Goal: Book appointment/travel/reservation

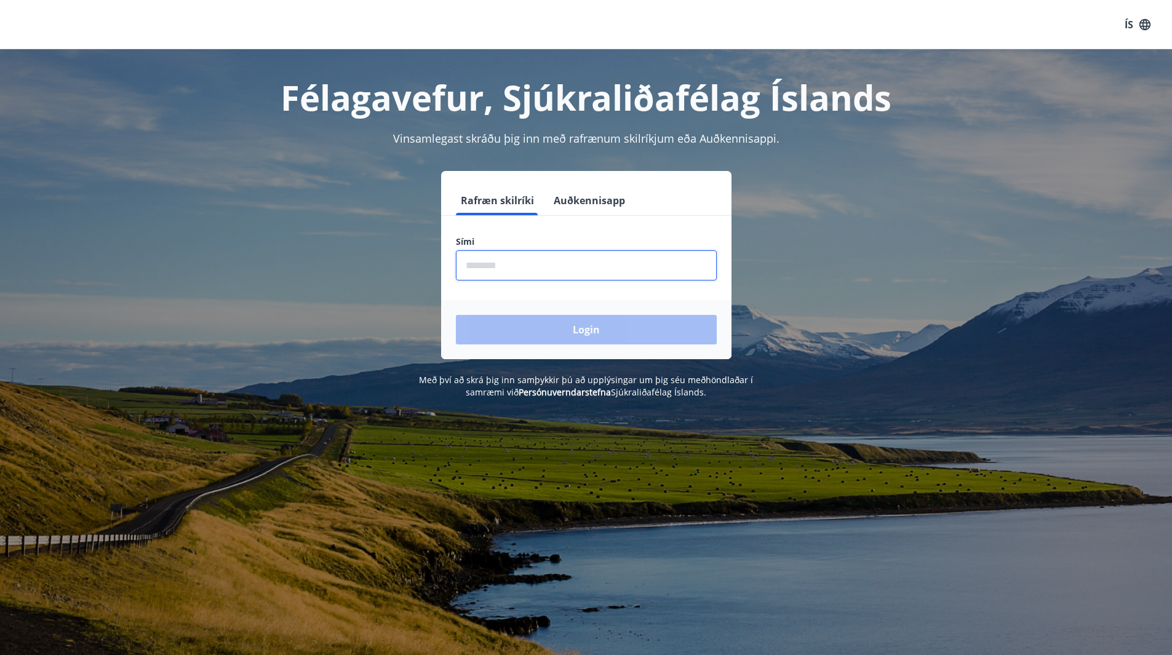
drag, startPoint x: 501, startPoint y: 270, endPoint x: 506, endPoint y: 274, distance: 6.5
click at [507, 273] on input "phone" at bounding box center [586, 265] width 261 height 30
type input "********"
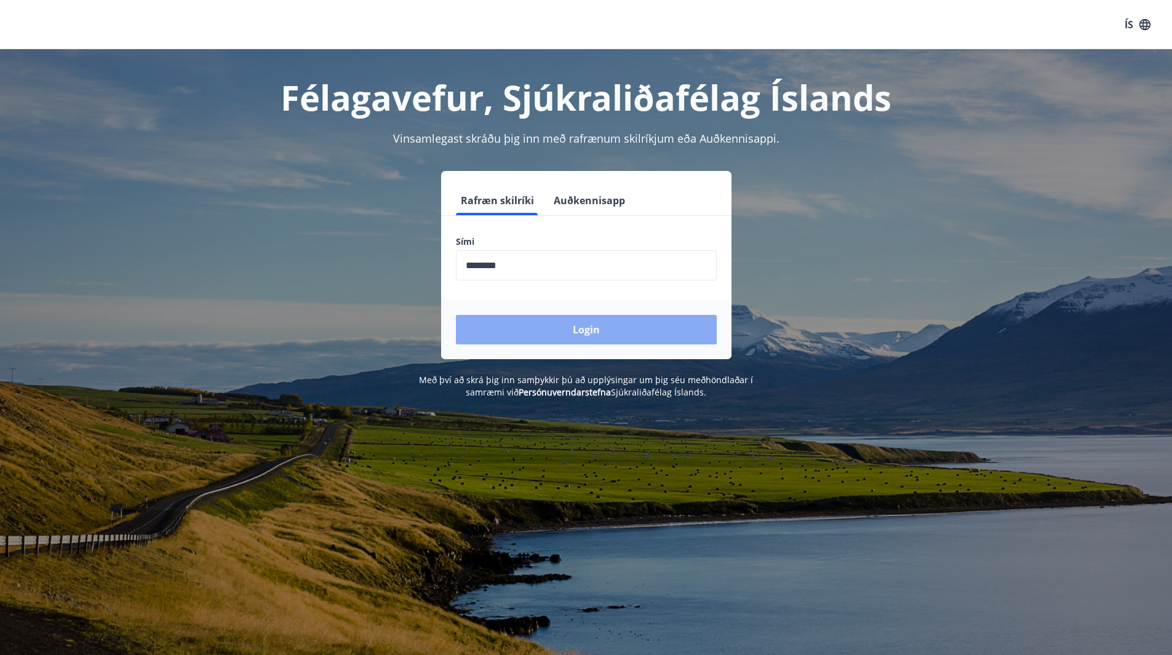
click at [546, 330] on button "Login" at bounding box center [586, 330] width 261 height 30
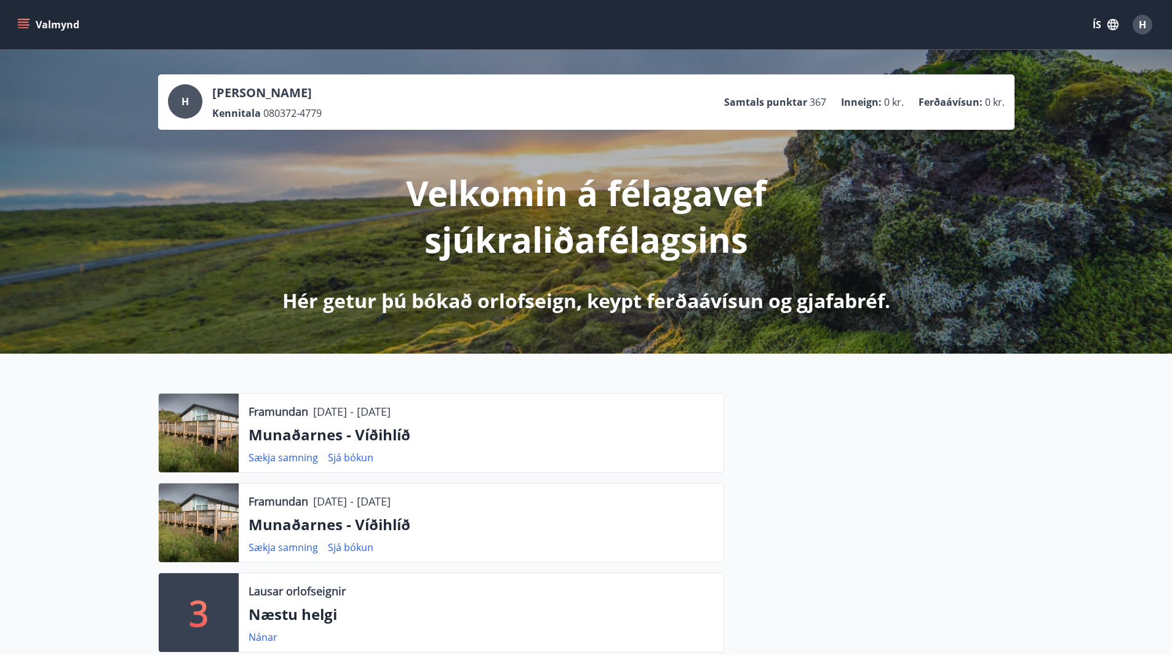
click at [23, 27] on icon "menu" at bounding box center [23, 27] width 11 height 1
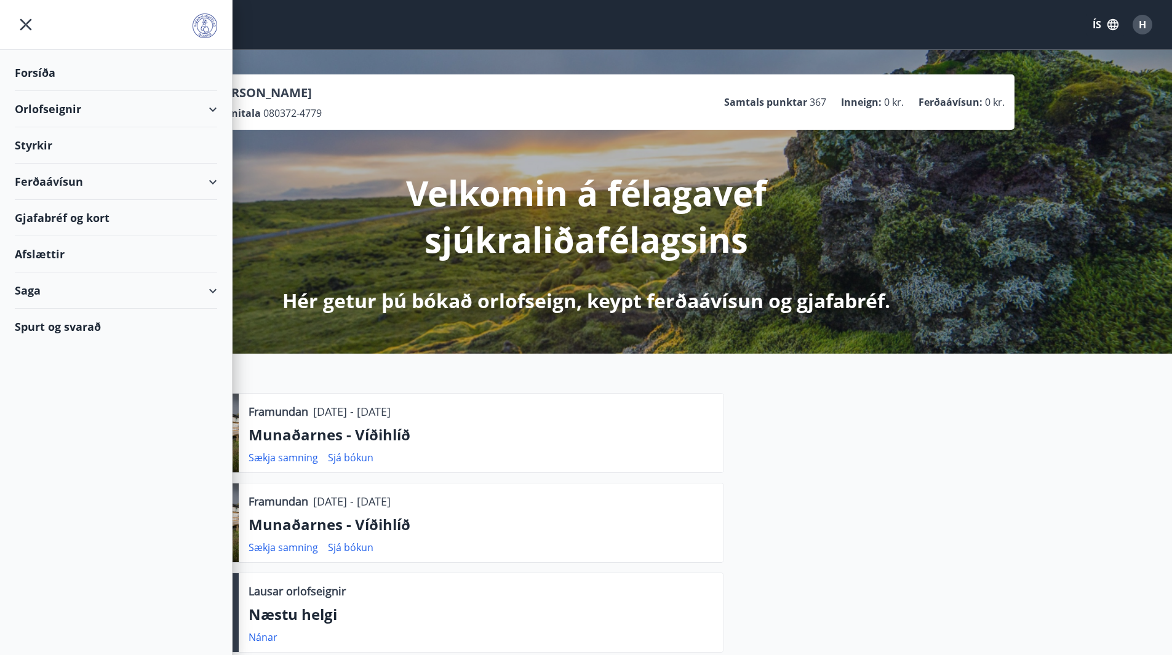
click at [212, 108] on div "Orlofseignir" at bounding box center [116, 109] width 202 height 36
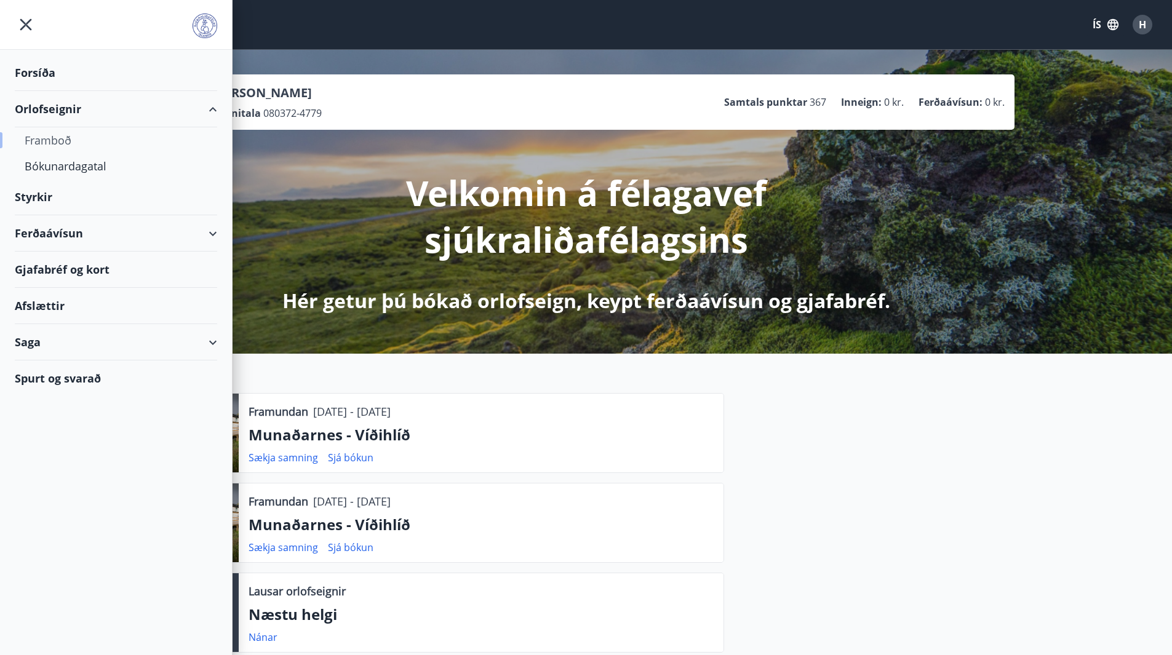
click at [57, 137] on div "Framboð" at bounding box center [116, 140] width 183 height 26
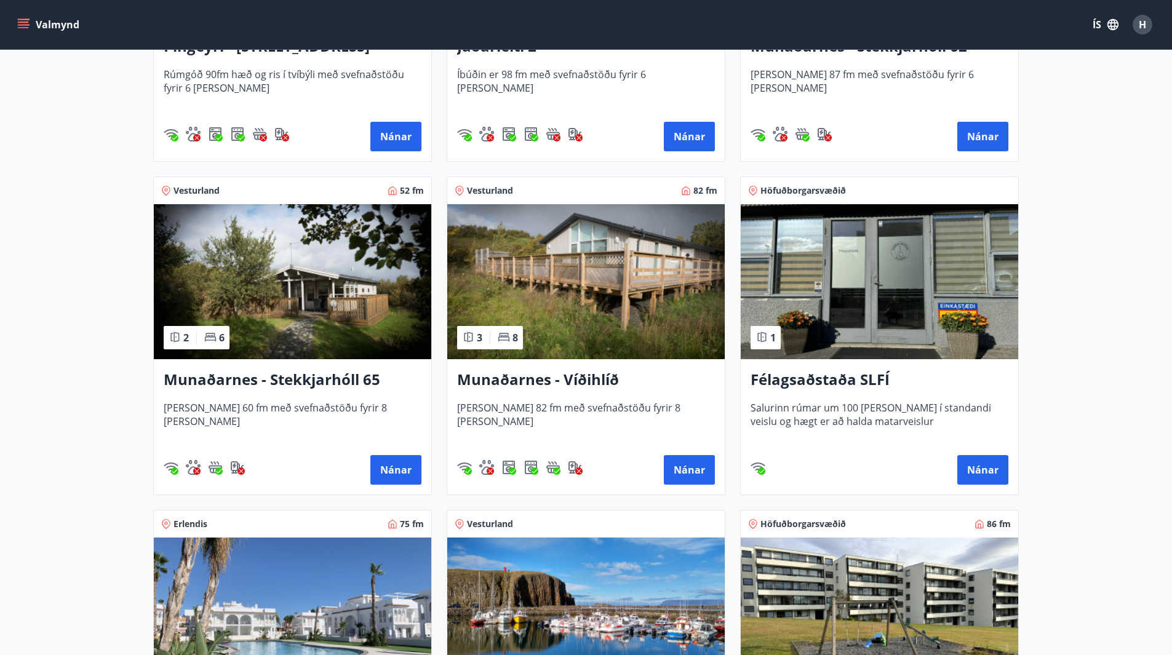
scroll to position [492, 0]
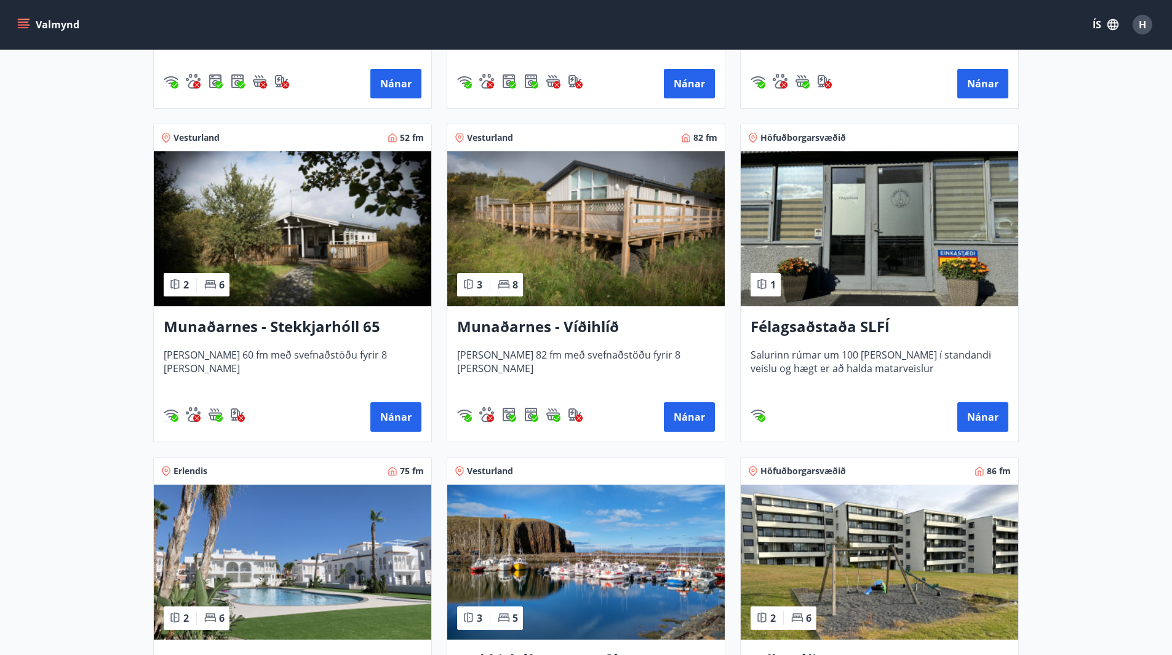
click at [547, 324] on h3 "Munaðarnes - Víðihlíð" at bounding box center [586, 327] width 258 height 22
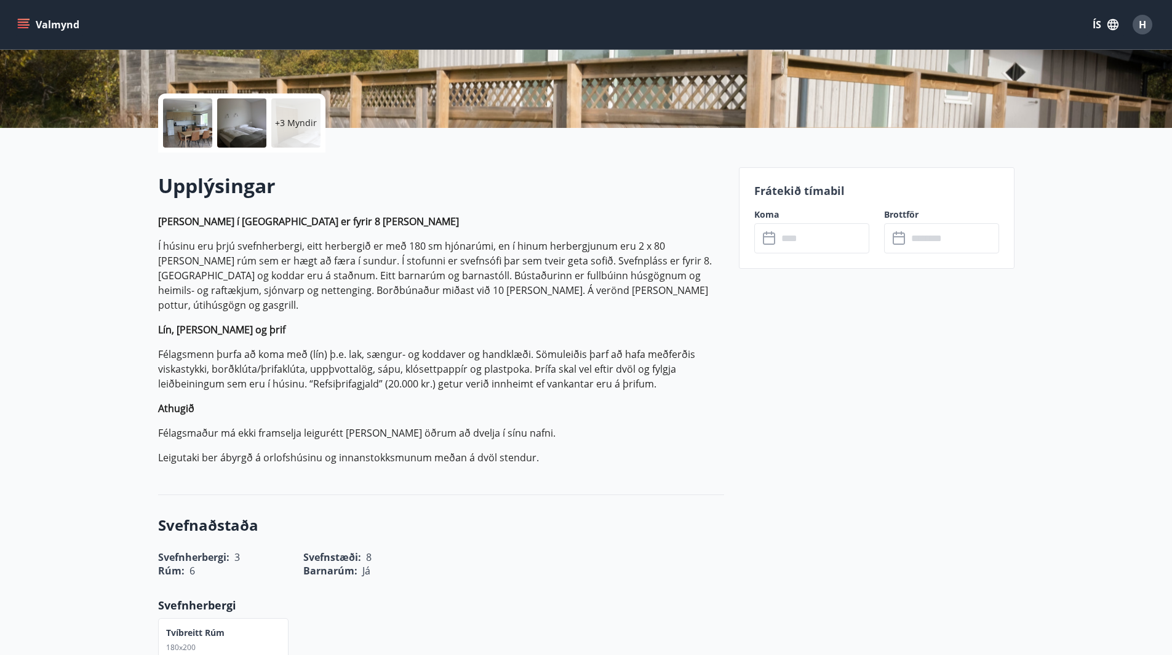
scroll to position [369, 0]
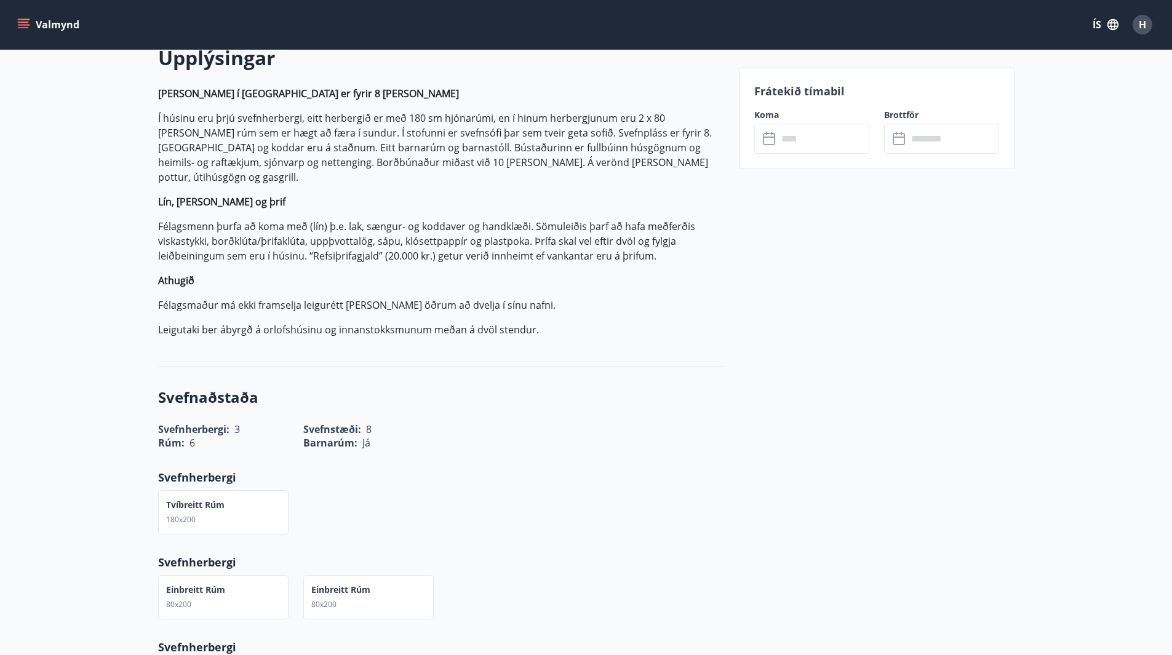
click at [811, 140] on input "text" at bounding box center [824, 139] width 92 height 30
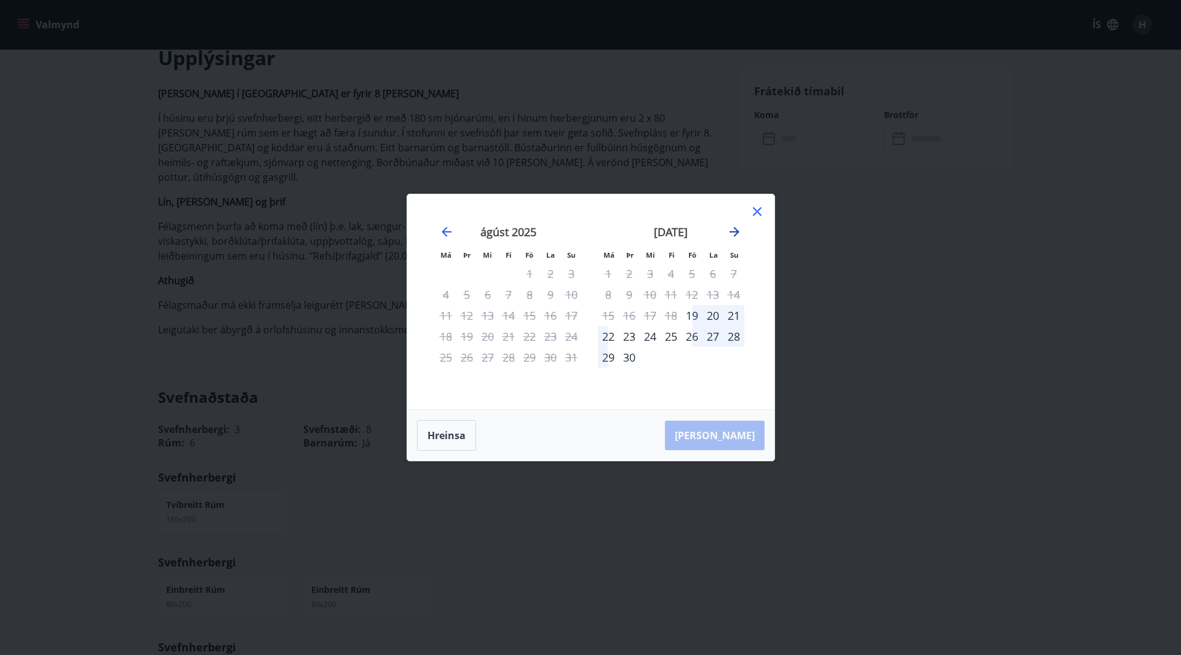
click at [735, 232] on icon "Move forward to switch to the next month." at bounding box center [735, 232] width 10 height 10
click at [736, 230] on icon "Move forward to switch to the next month." at bounding box center [735, 232] width 10 height 10
click at [756, 208] on icon at bounding box center [757, 211] width 15 height 15
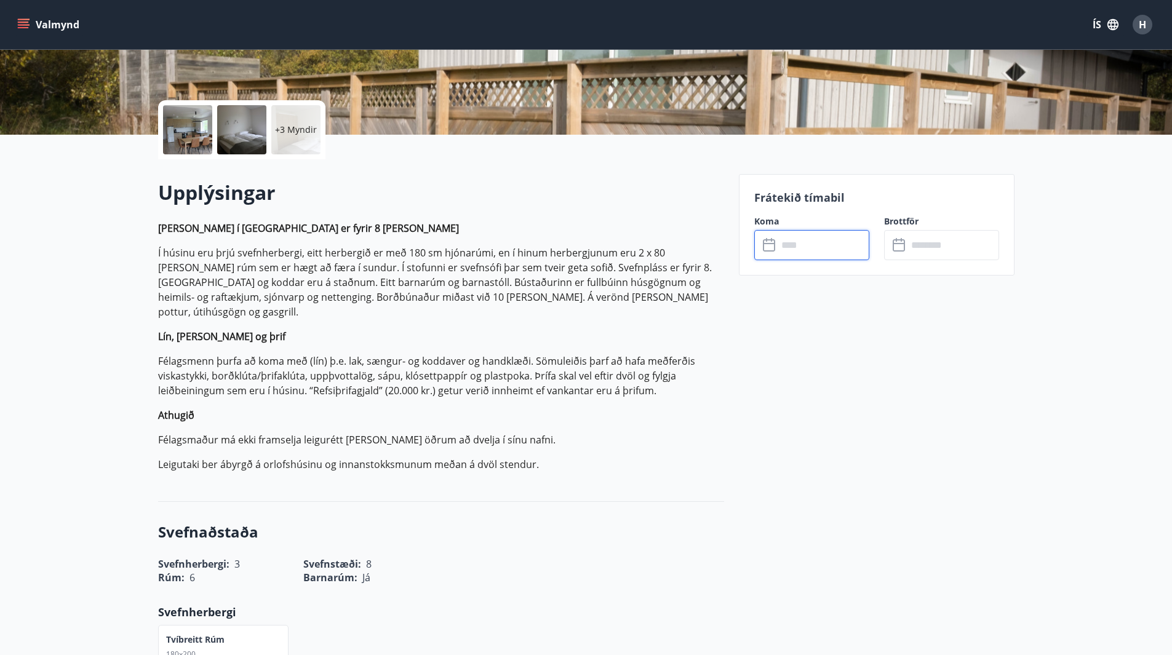
scroll to position [0, 0]
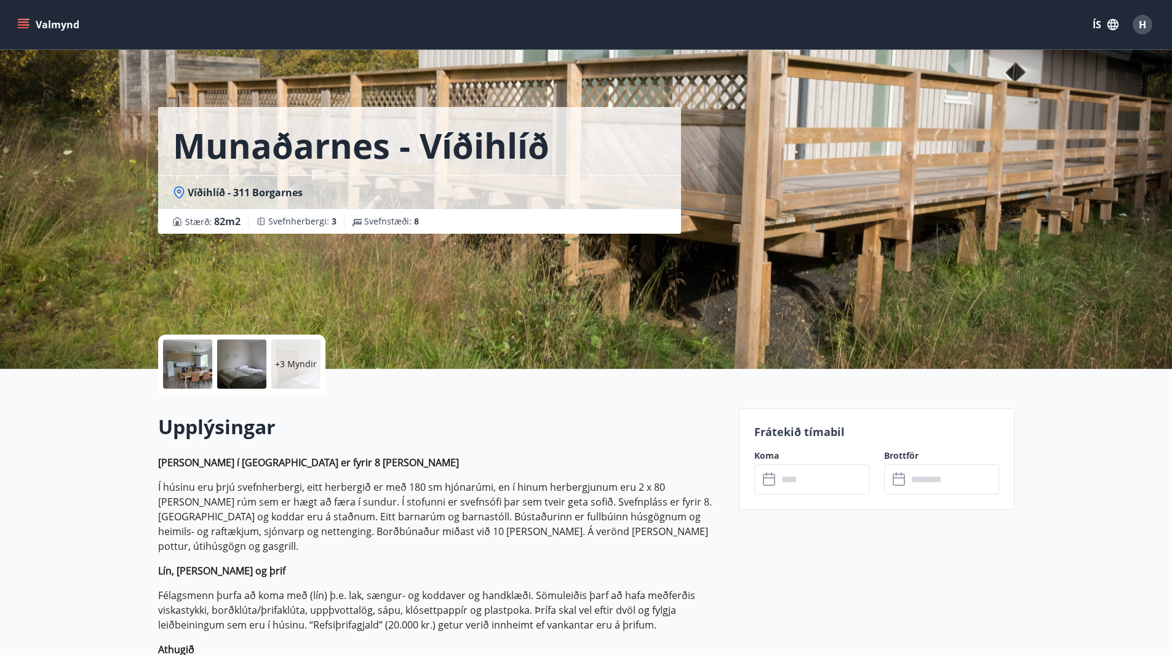
drag, startPoint x: 23, startPoint y: 26, endPoint x: 14, endPoint y: 14, distance: 15.4
click at [22, 25] on button "Valmynd" at bounding box center [50, 25] width 70 height 22
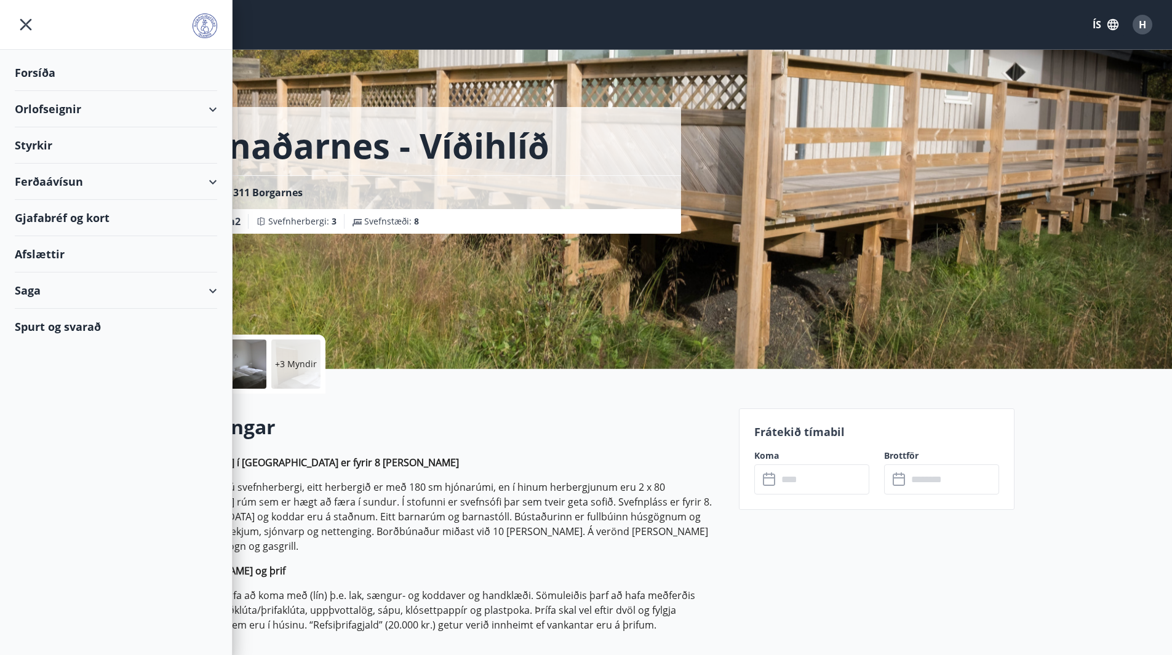
click at [70, 108] on div "Orlofseignir" at bounding box center [116, 109] width 202 height 36
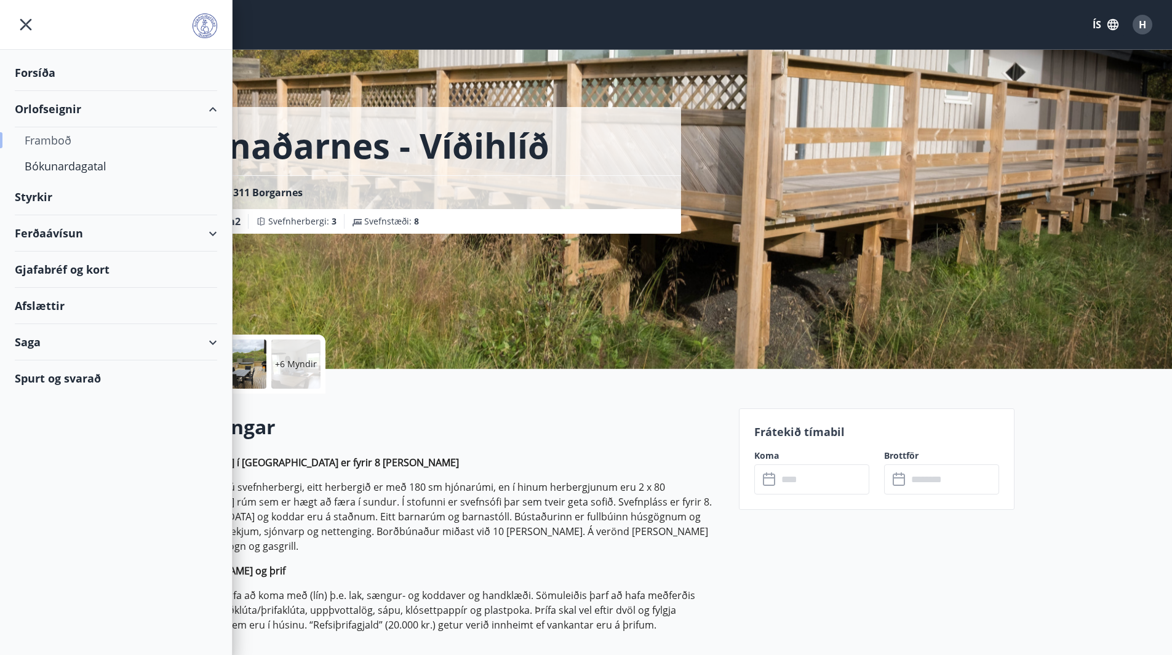
click at [39, 145] on div "Framboð" at bounding box center [116, 140] width 183 height 26
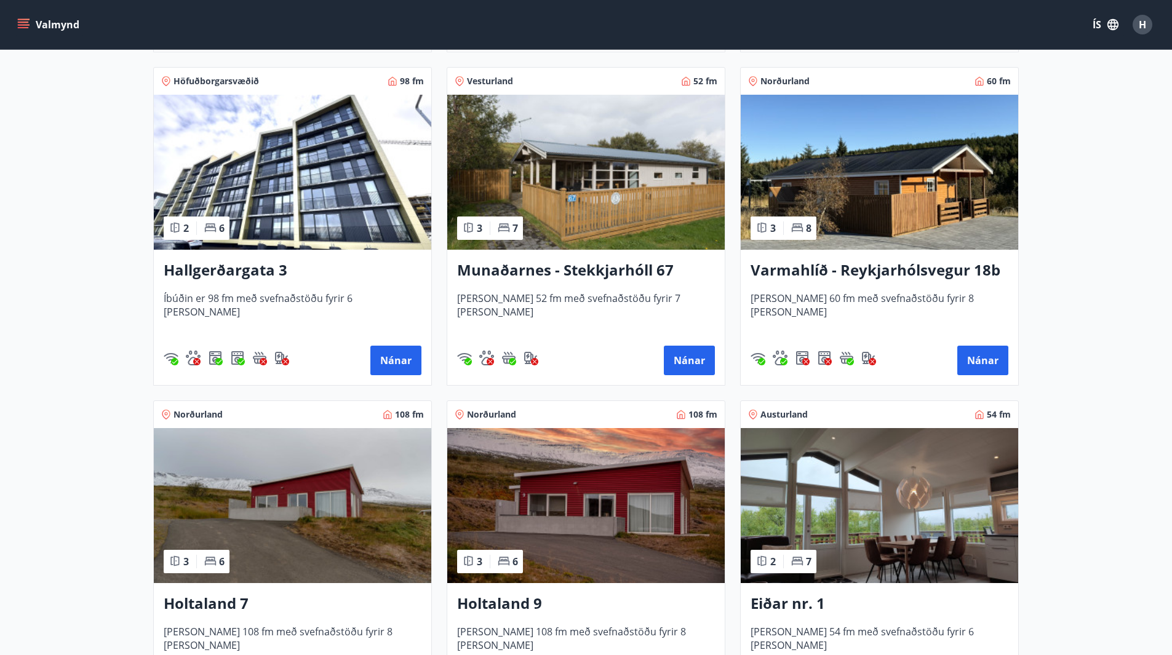
scroll to position [1292, 0]
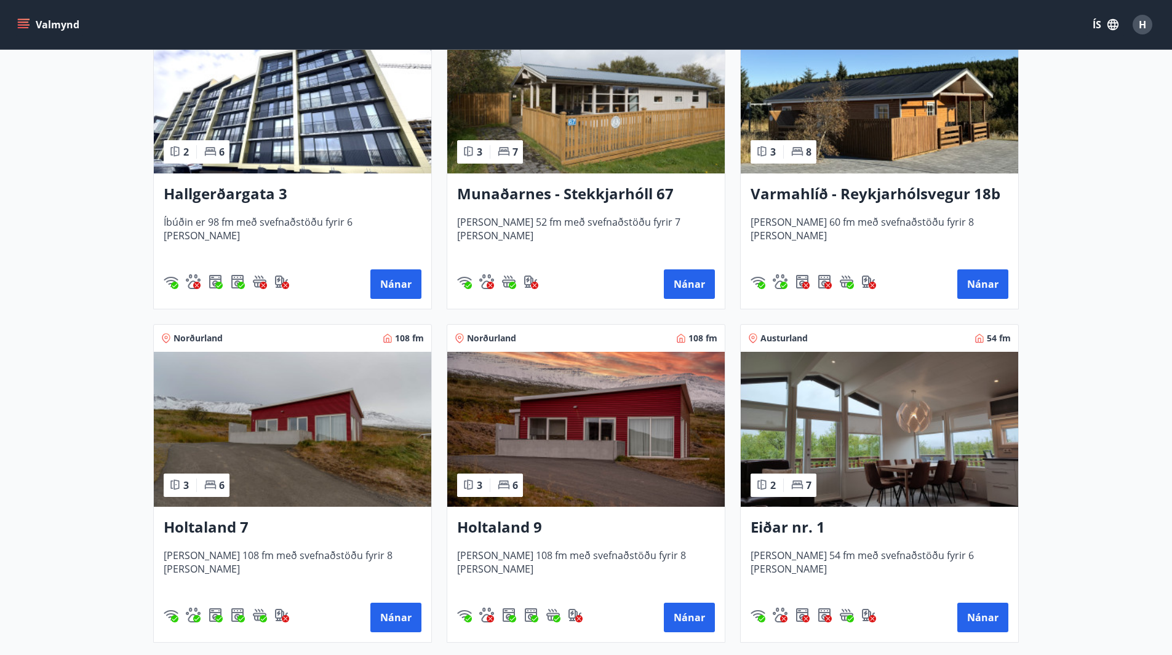
click at [572, 191] on h3 "Munaðarnes - Stekkjarhóll 67" at bounding box center [586, 194] width 258 height 22
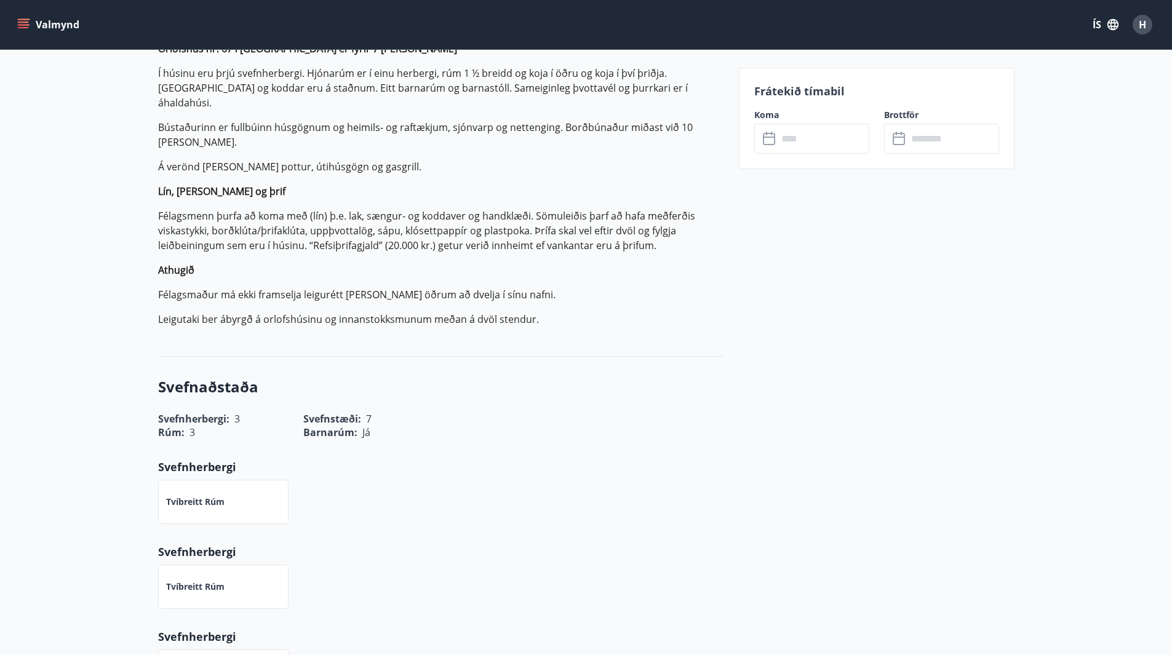
scroll to position [431, 0]
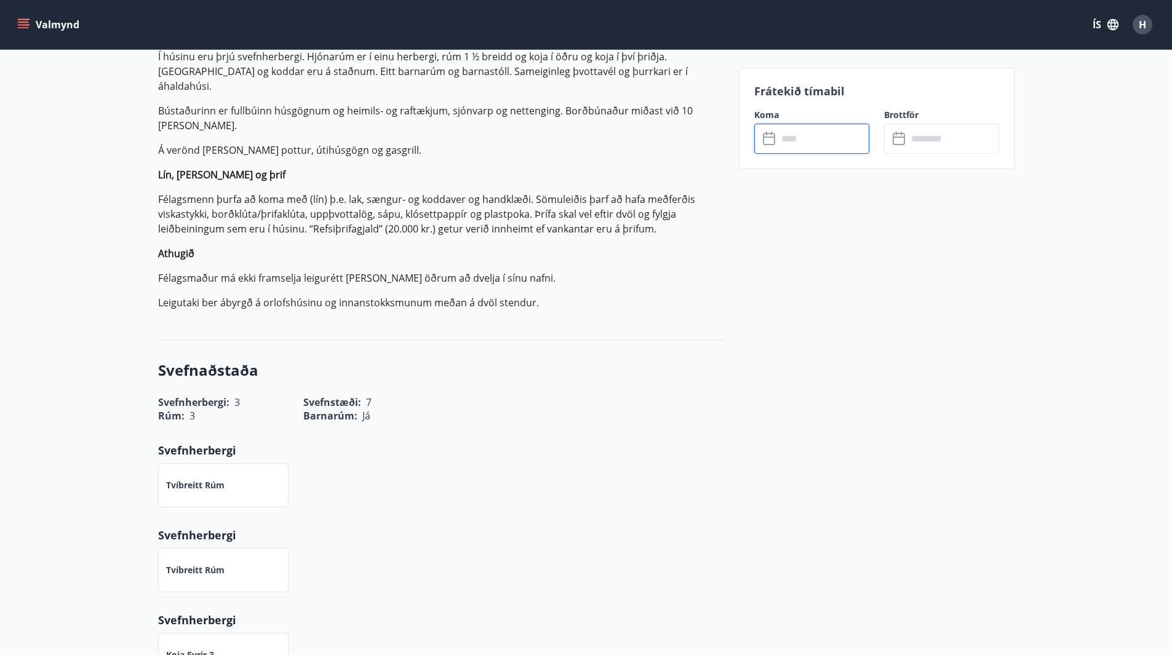
click at [791, 137] on input "text" at bounding box center [824, 139] width 92 height 30
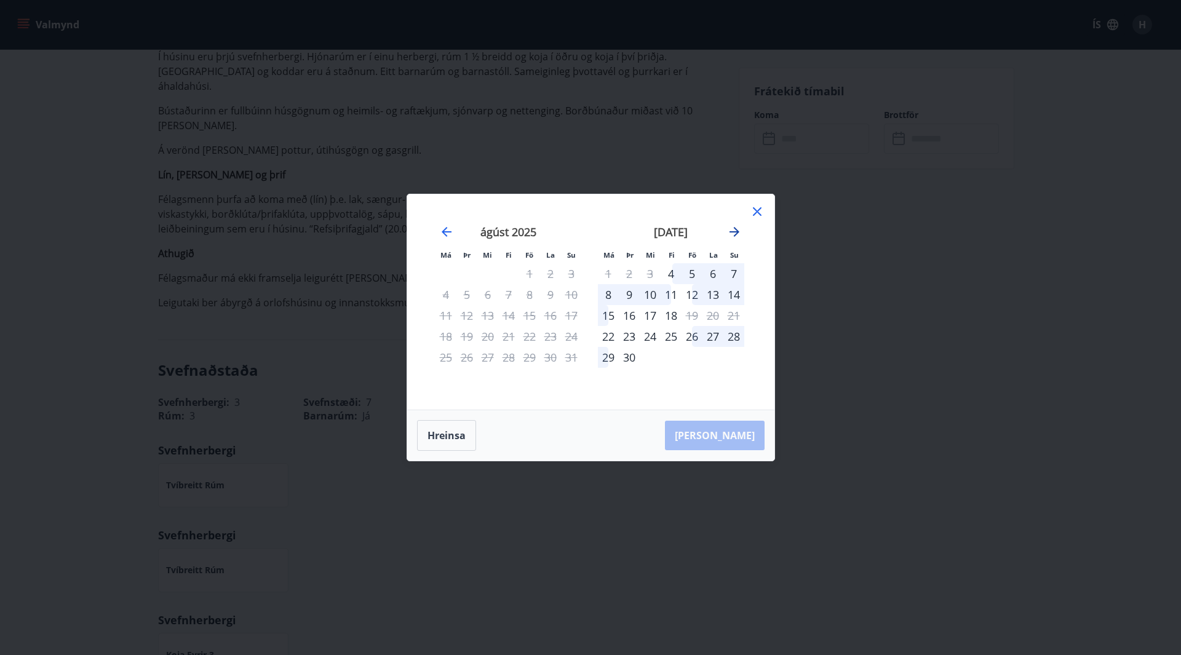
click at [732, 225] on icon "Move forward to switch to the next month." at bounding box center [734, 232] width 15 height 15
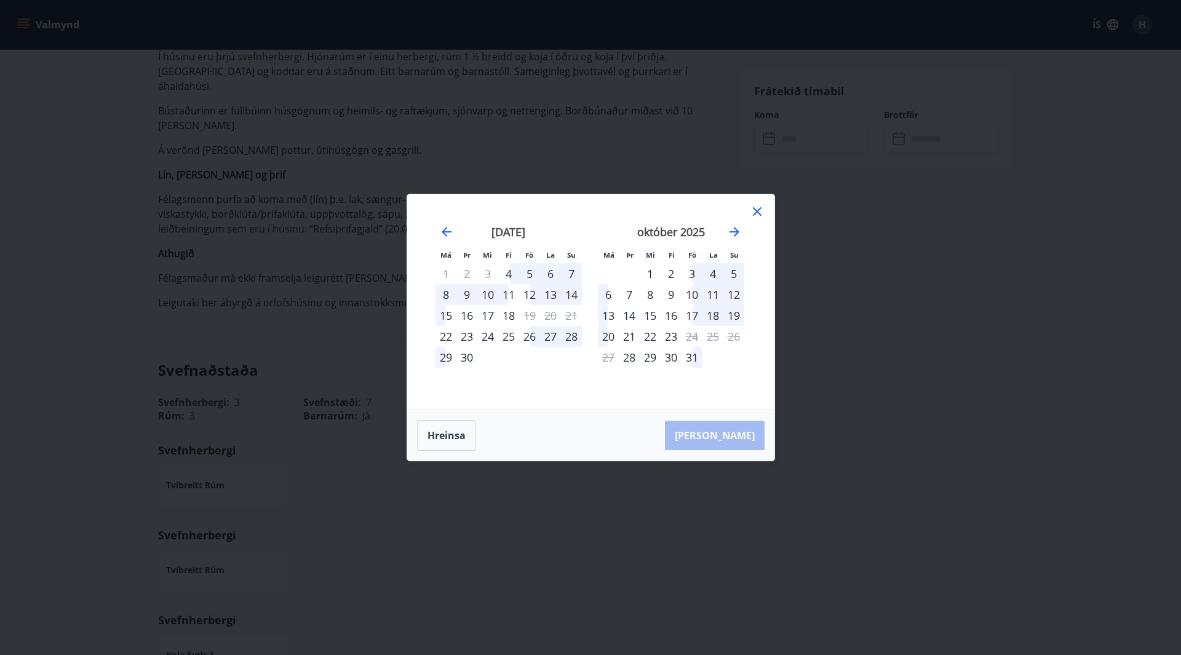
drag, startPoint x: 756, startPoint y: 212, endPoint x: 754, endPoint y: 220, distance: 7.8
click at [756, 212] on icon at bounding box center [757, 211] width 15 height 15
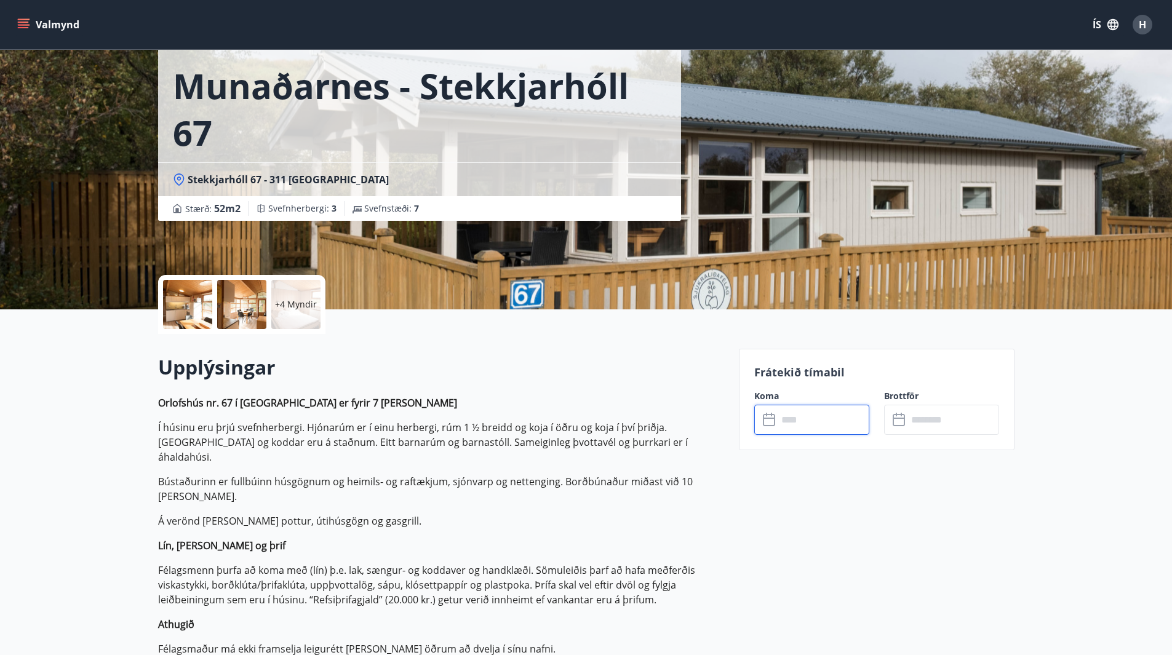
scroll to position [0, 0]
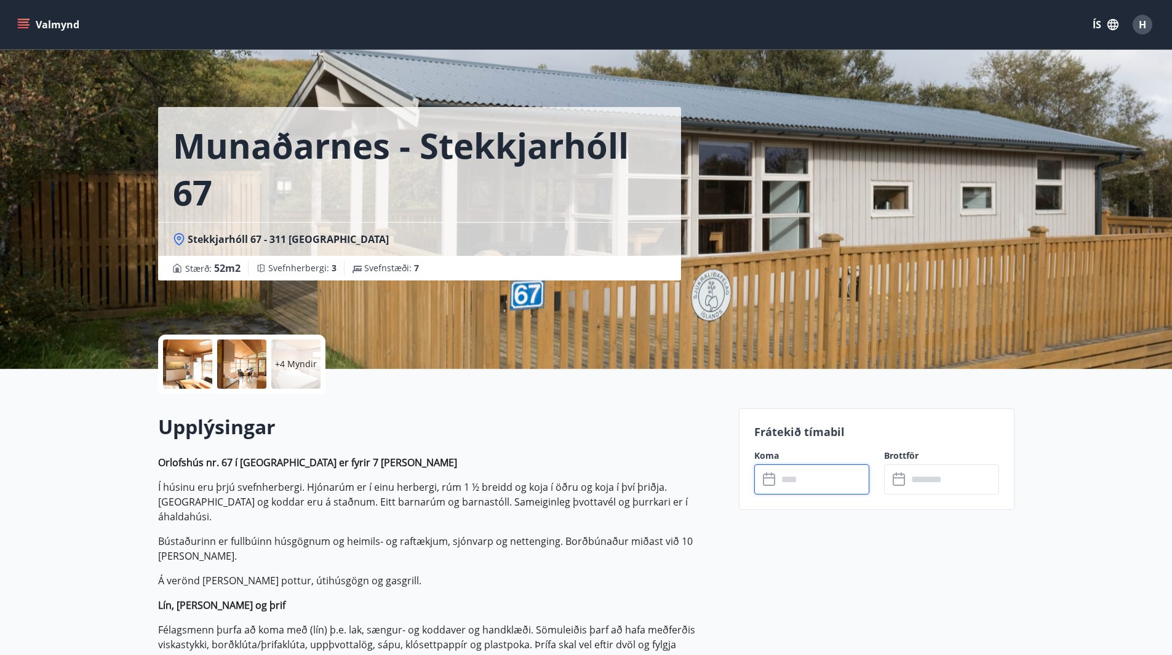
click at [59, 28] on button "Valmynd" at bounding box center [50, 25] width 70 height 22
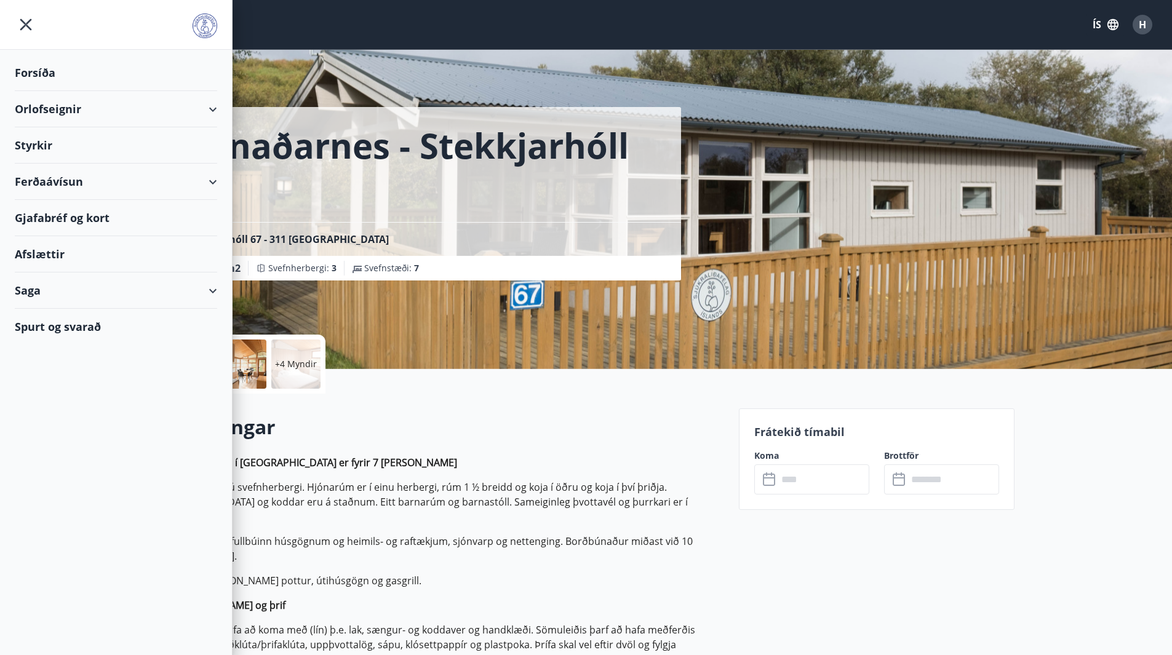
click at [217, 105] on div "Orlofseignir" at bounding box center [116, 109] width 202 height 36
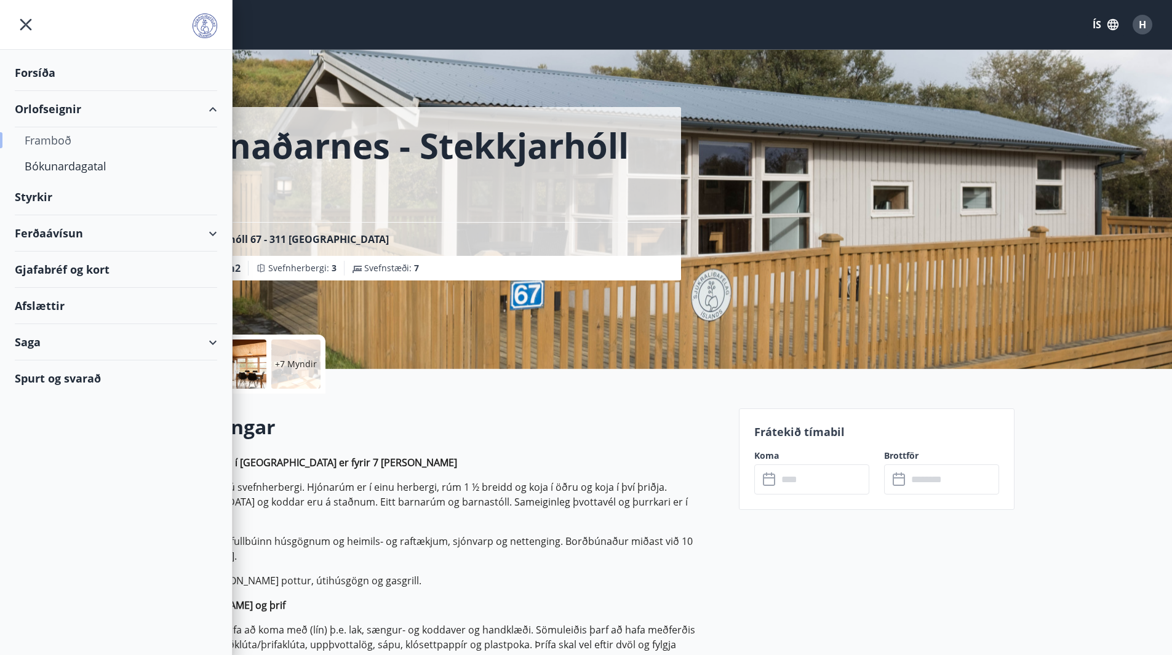
click at [60, 147] on div "Framboð" at bounding box center [116, 140] width 183 height 26
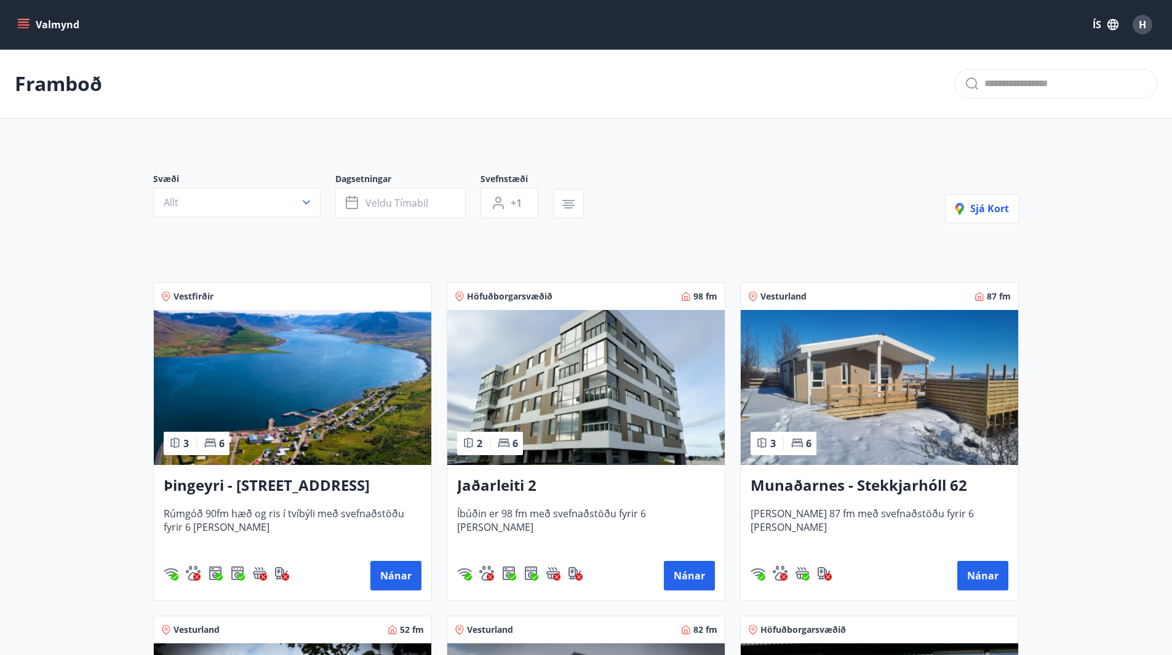
click at [23, 21] on icon "menu" at bounding box center [23, 24] width 12 height 12
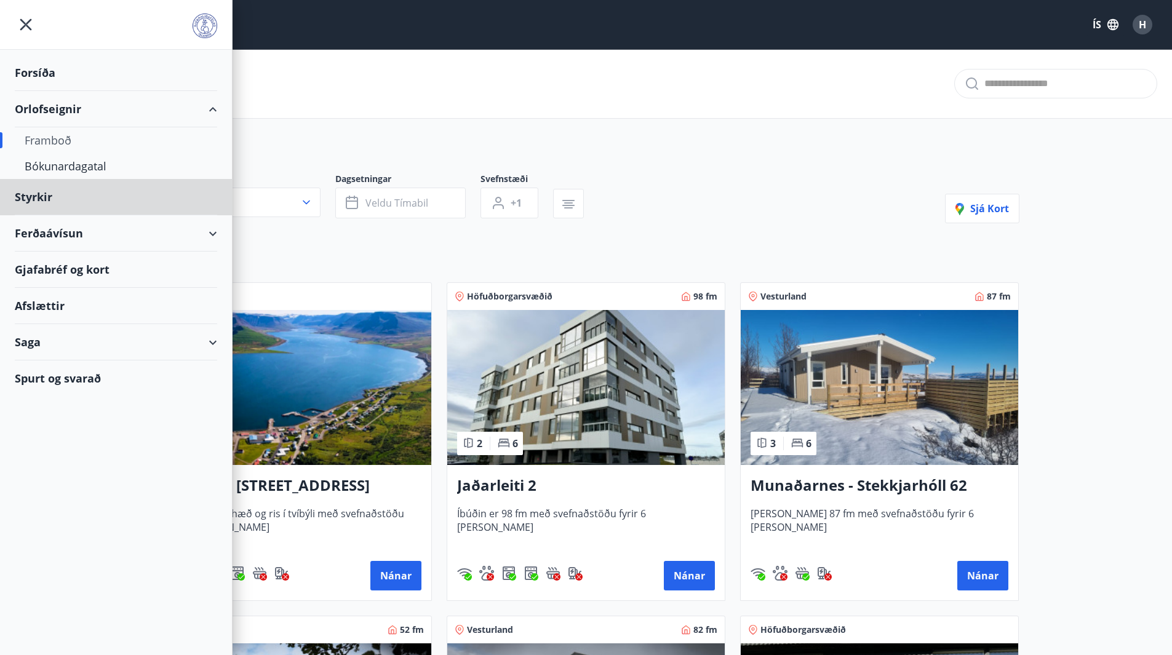
click at [26, 70] on div "Forsíða" at bounding box center [116, 73] width 202 height 36
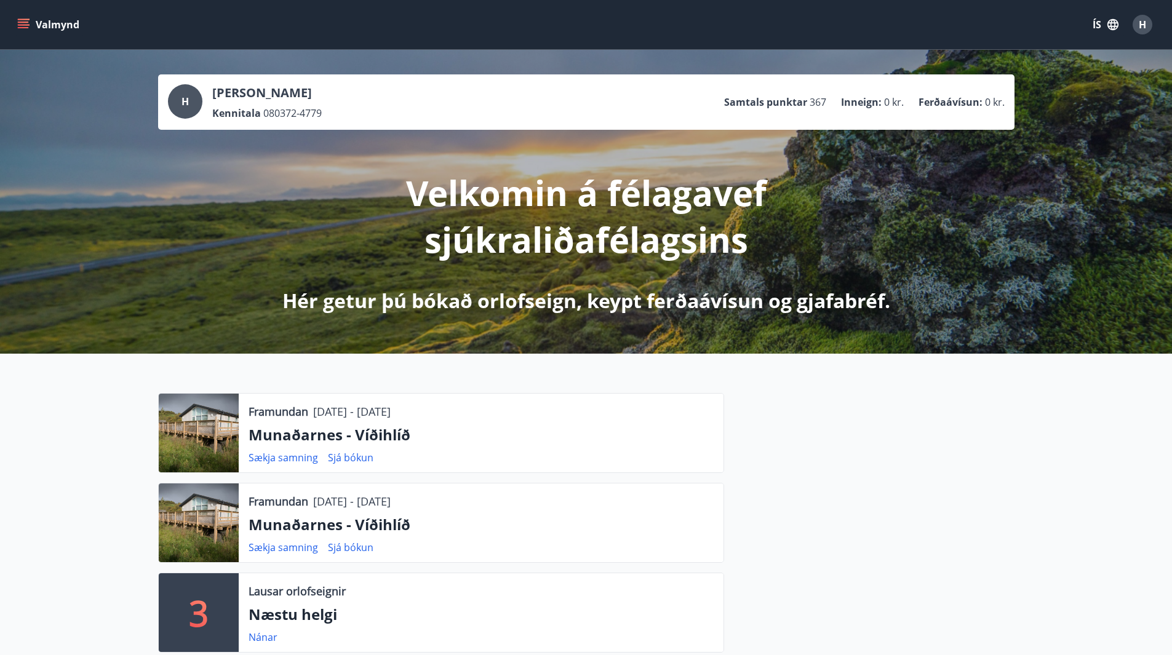
click at [26, 25] on icon "menu" at bounding box center [25, 24] width 14 height 1
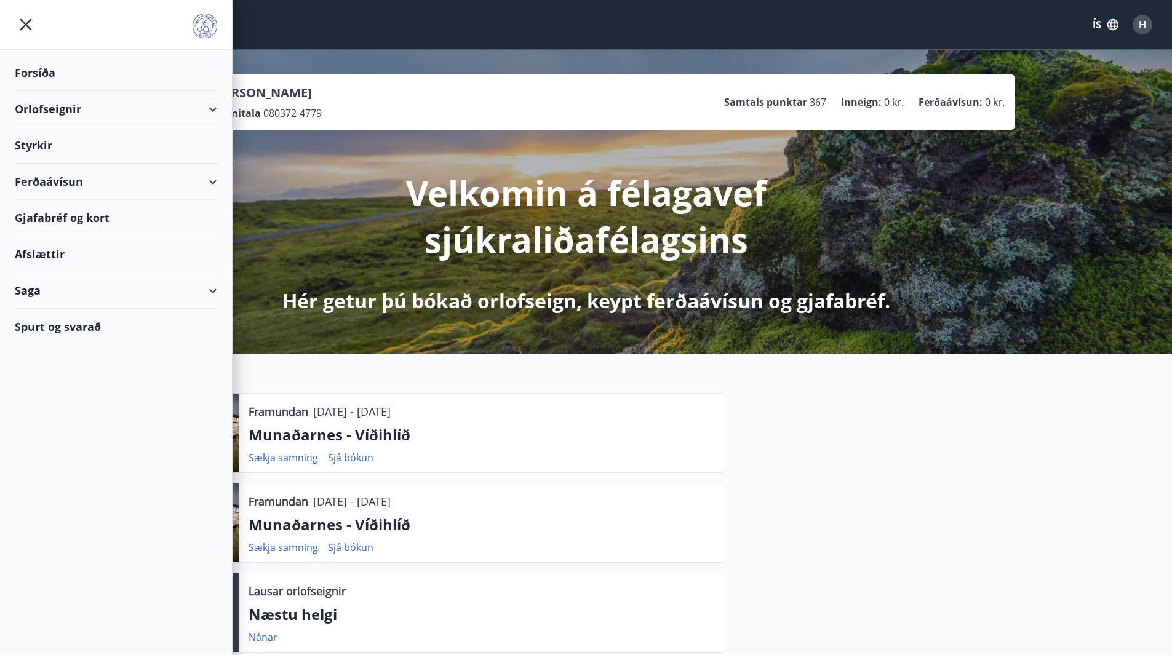
click at [213, 108] on div "Orlofseignir" at bounding box center [116, 109] width 202 height 36
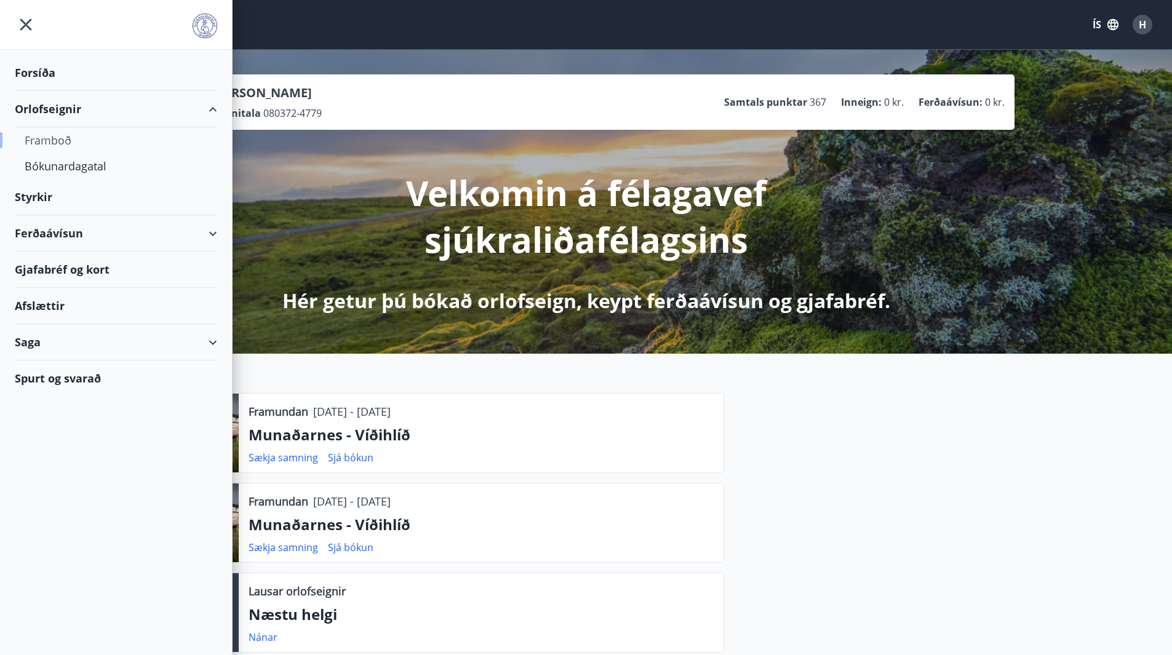
click at [56, 145] on div "Framboð" at bounding box center [116, 140] width 183 height 26
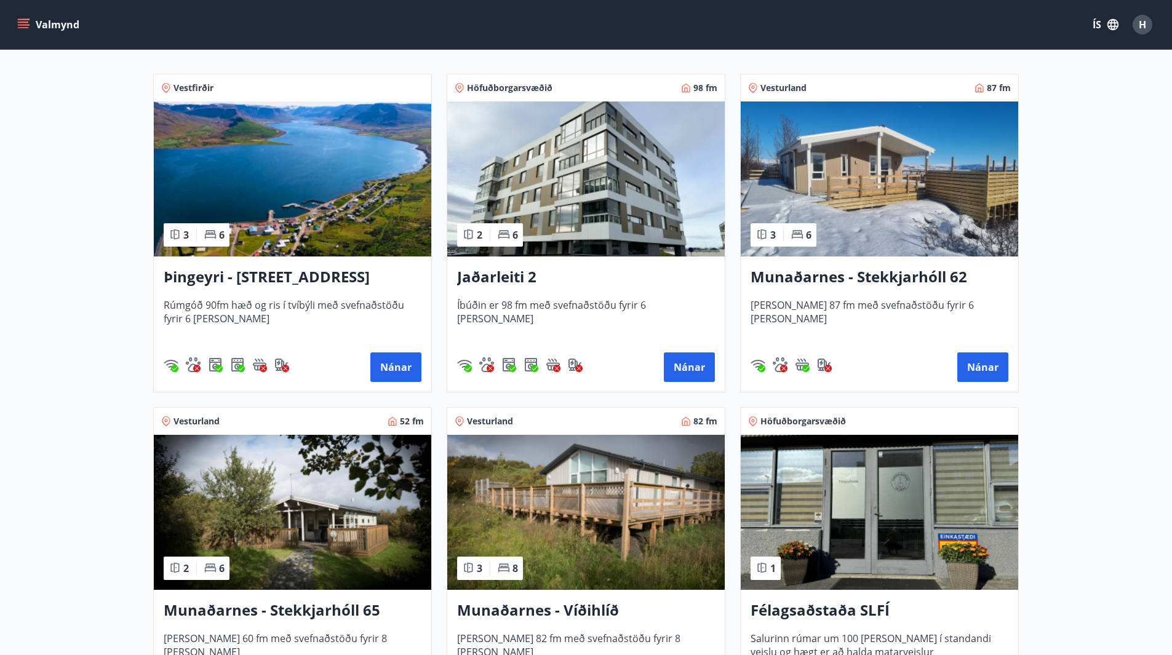
scroll to position [246, 0]
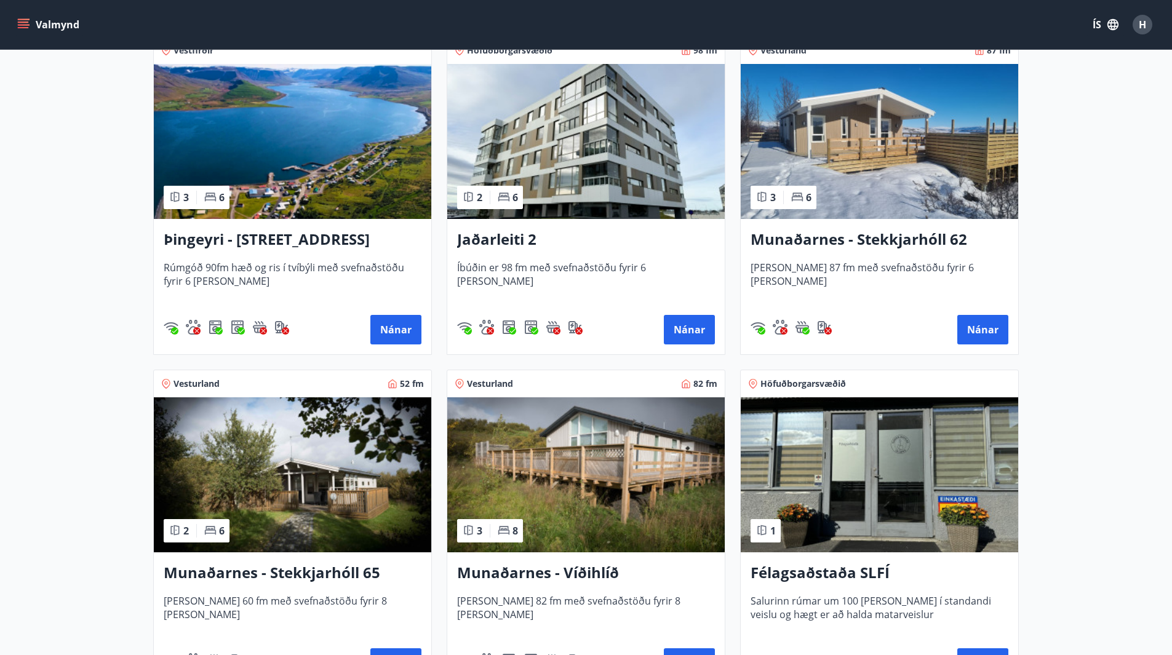
click at [871, 240] on h3 "Munaðarnes - Stekkjarhóll 62" at bounding box center [880, 240] width 258 height 22
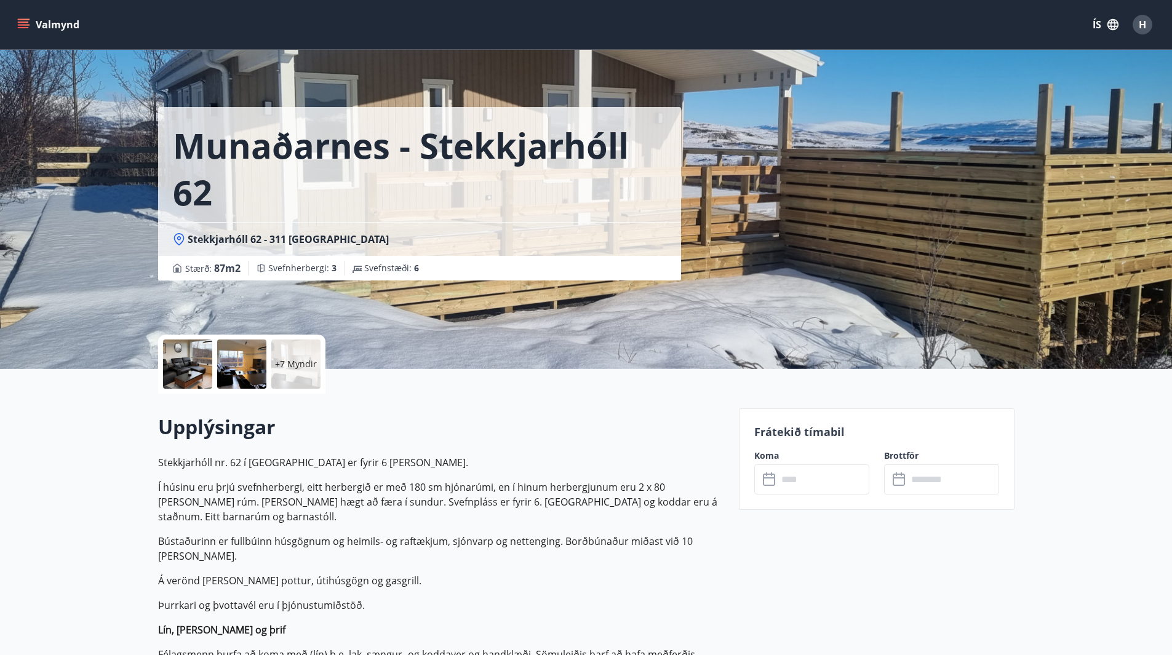
click at [804, 482] on input "text" at bounding box center [824, 480] width 92 height 30
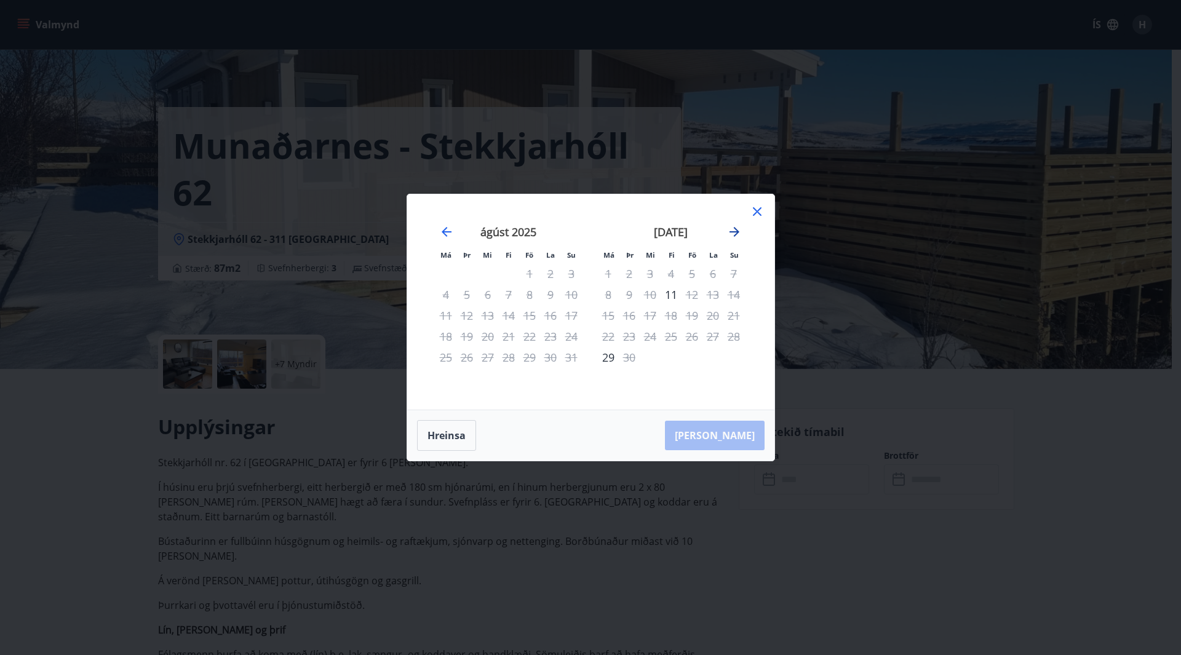
click at [738, 234] on icon "Move forward to switch to the next month." at bounding box center [734, 232] width 15 height 15
click at [756, 213] on icon at bounding box center [757, 211] width 9 height 9
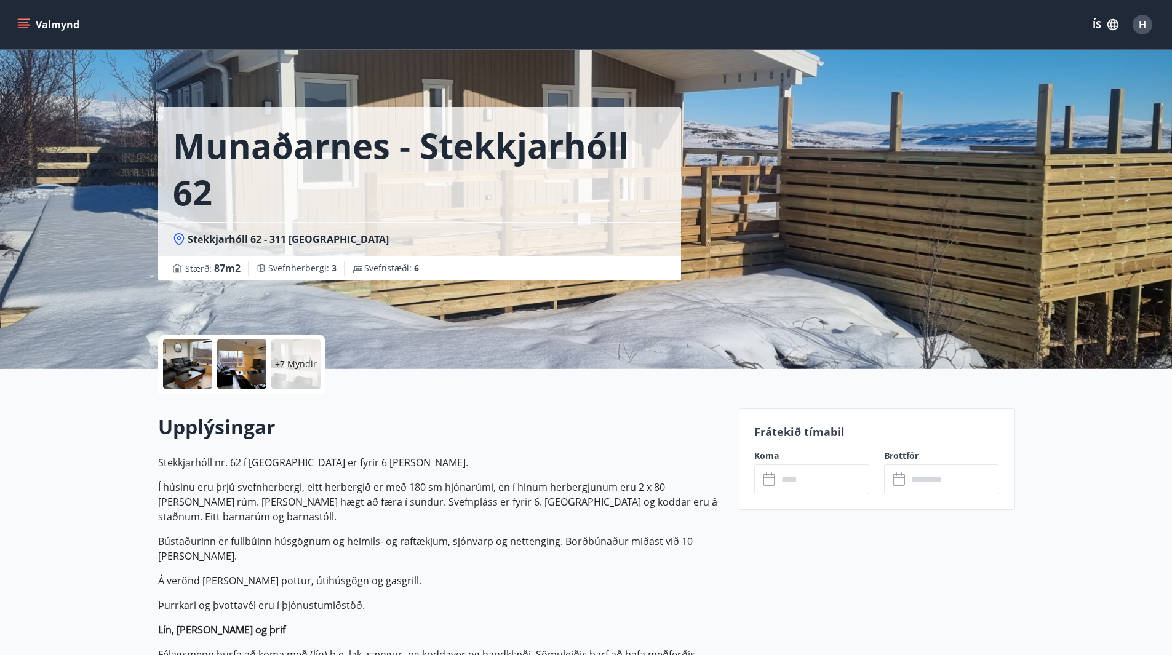
click at [295, 364] on p "+7 Myndir" at bounding box center [296, 364] width 42 height 12
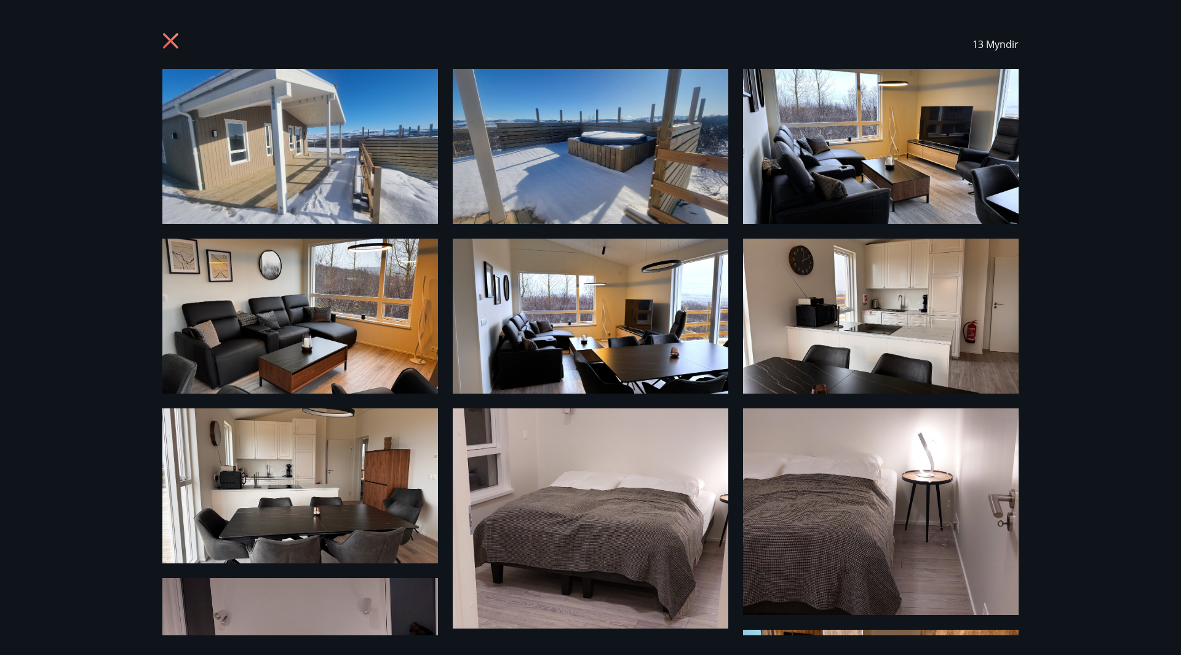
click at [169, 40] on icon at bounding box center [170, 40] width 15 height 15
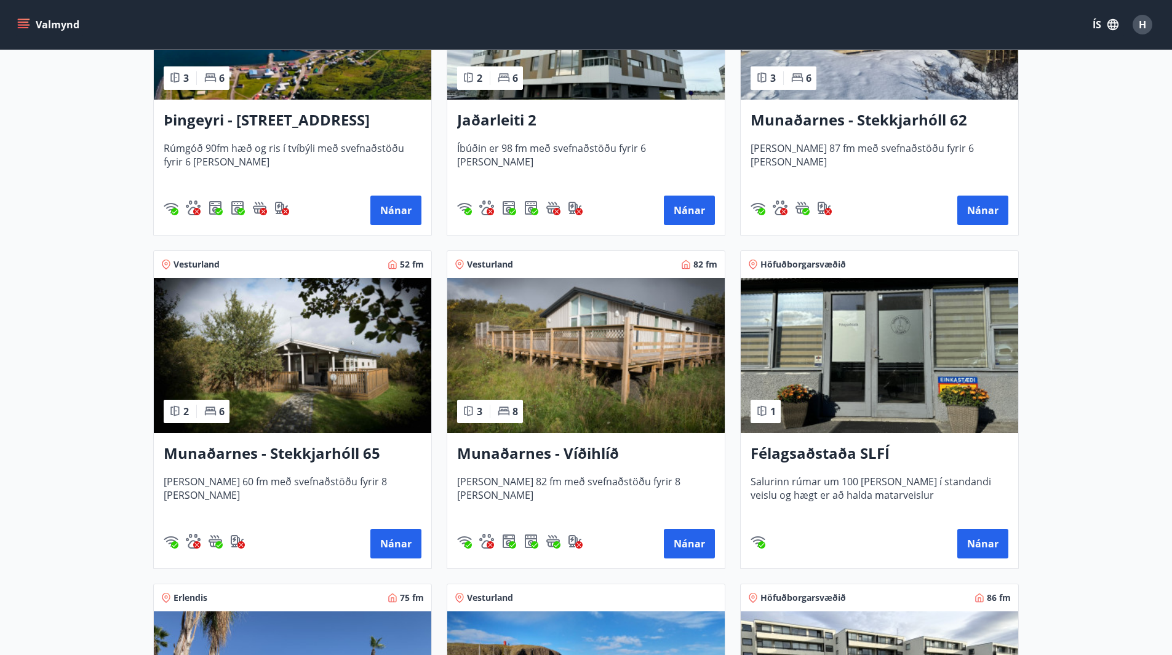
scroll to position [433, 0]
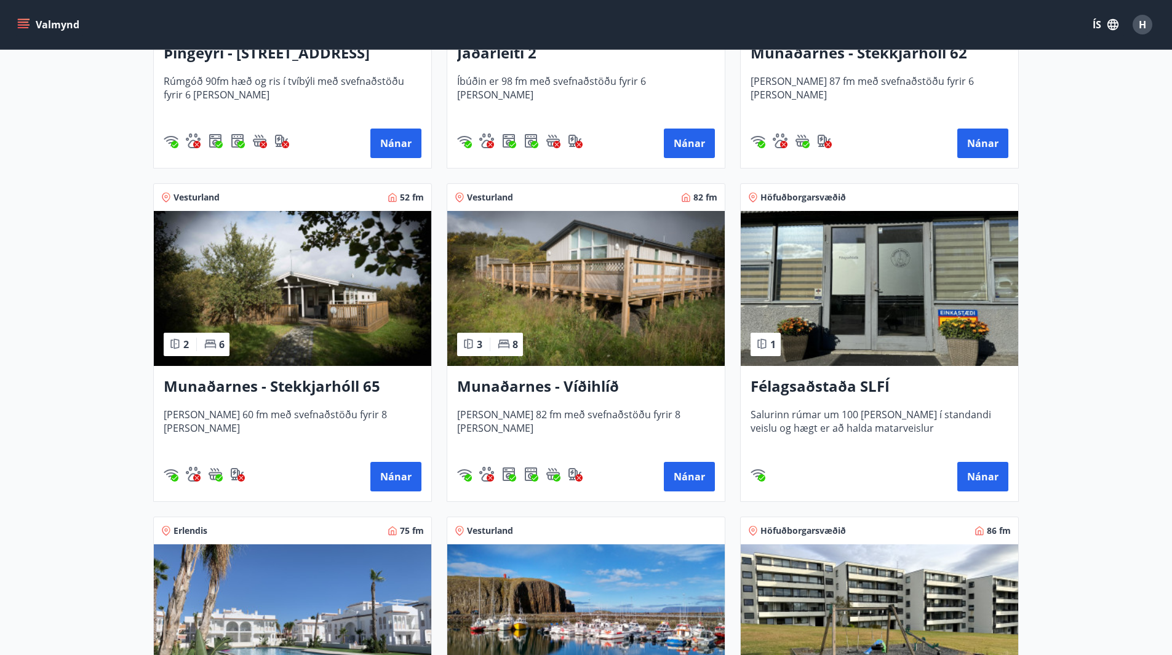
click at [596, 386] on h3 "Munaðarnes - Víðihlíð" at bounding box center [586, 387] width 258 height 22
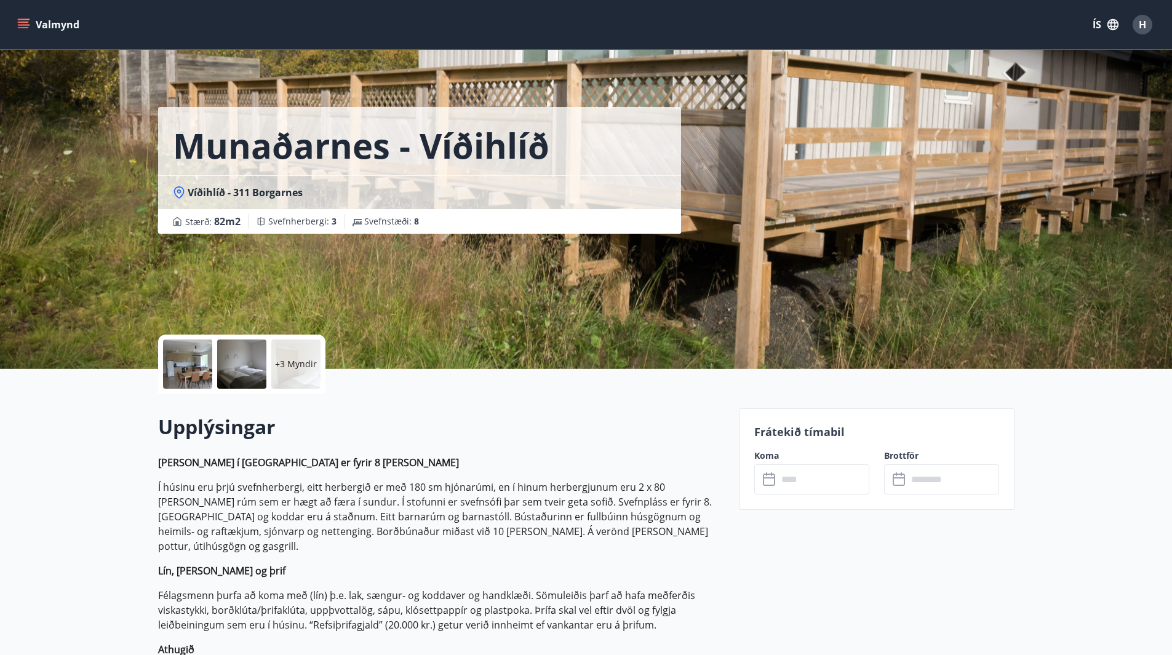
click at [295, 363] on p "+3 Myndir" at bounding box center [296, 364] width 42 height 12
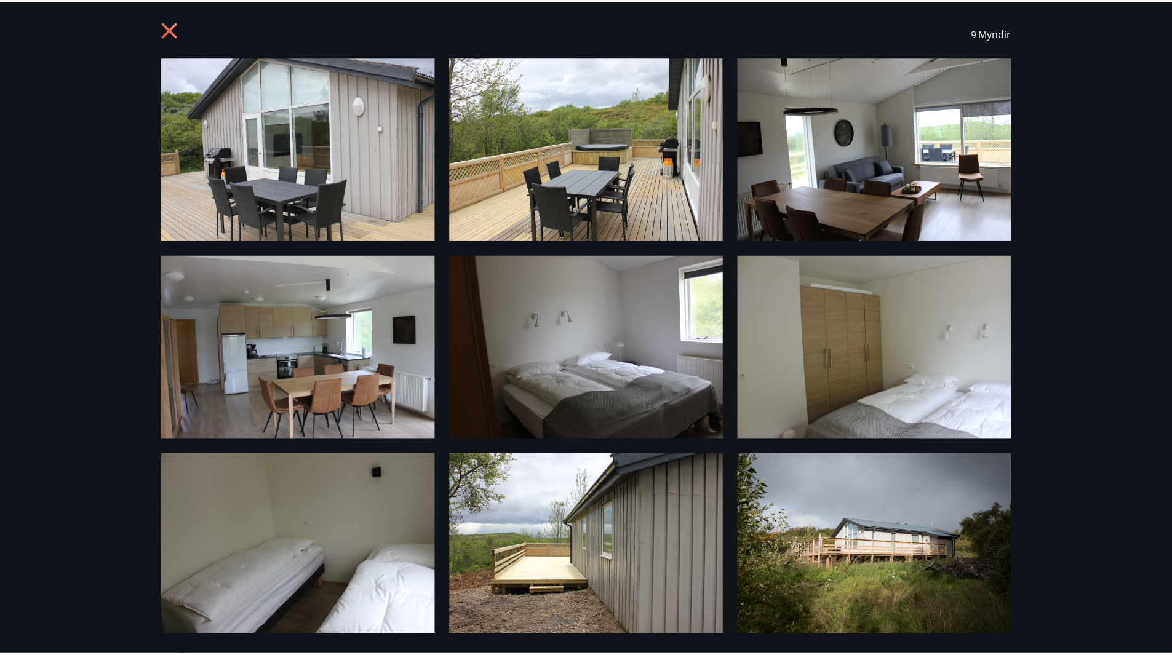
scroll to position [18, 0]
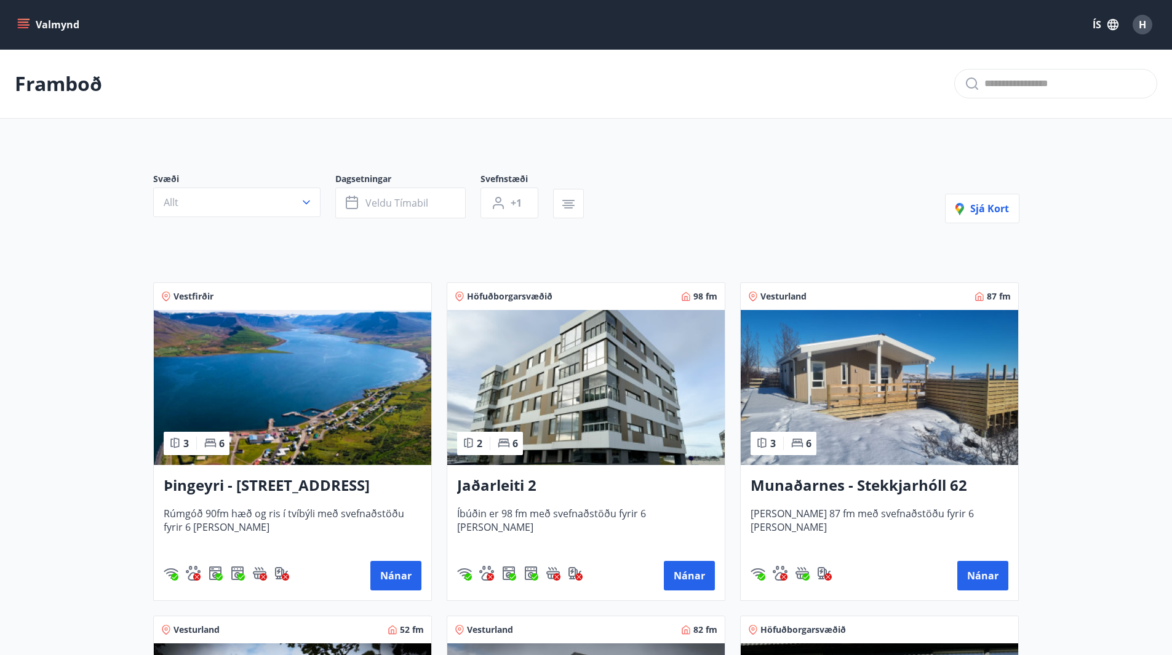
click at [30, 23] on button "Valmynd" at bounding box center [50, 25] width 70 height 22
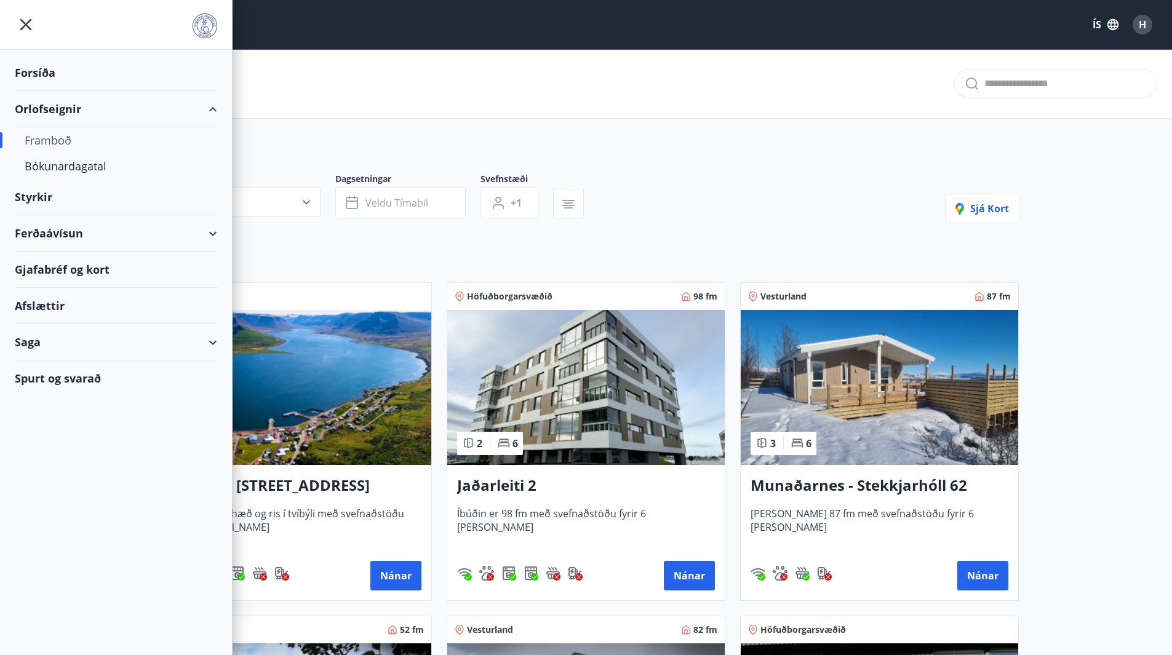
click at [69, 138] on div "Framboð" at bounding box center [116, 140] width 183 height 26
click at [54, 143] on div "Framboð" at bounding box center [116, 140] width 183 height 26
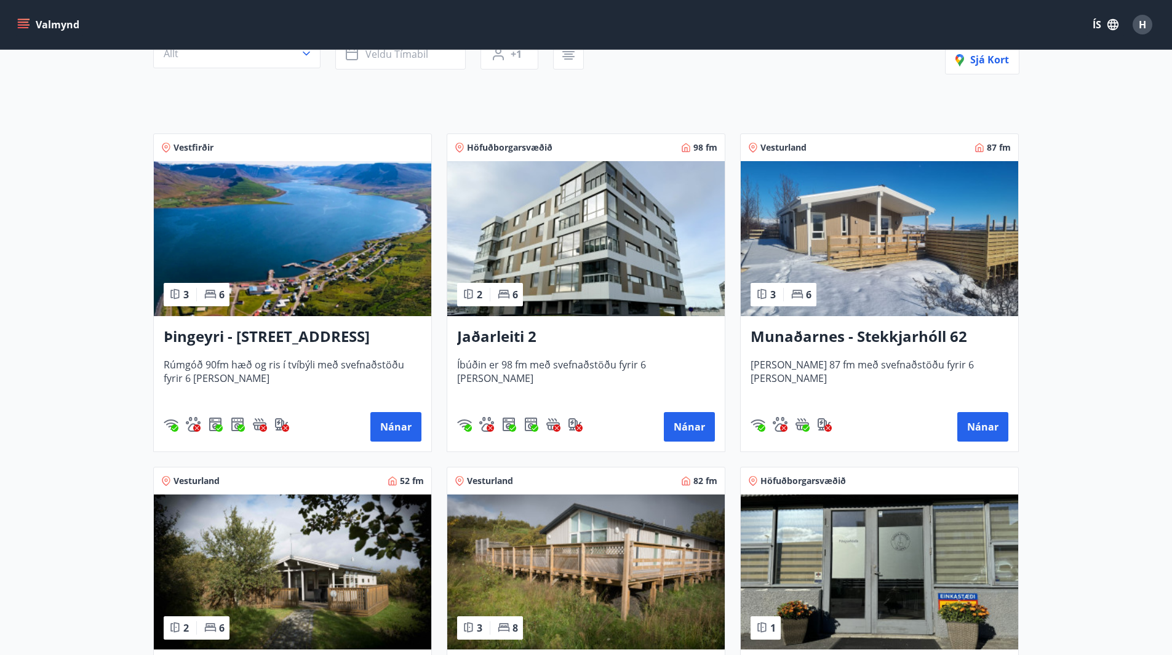
scroll to position [123, 0]
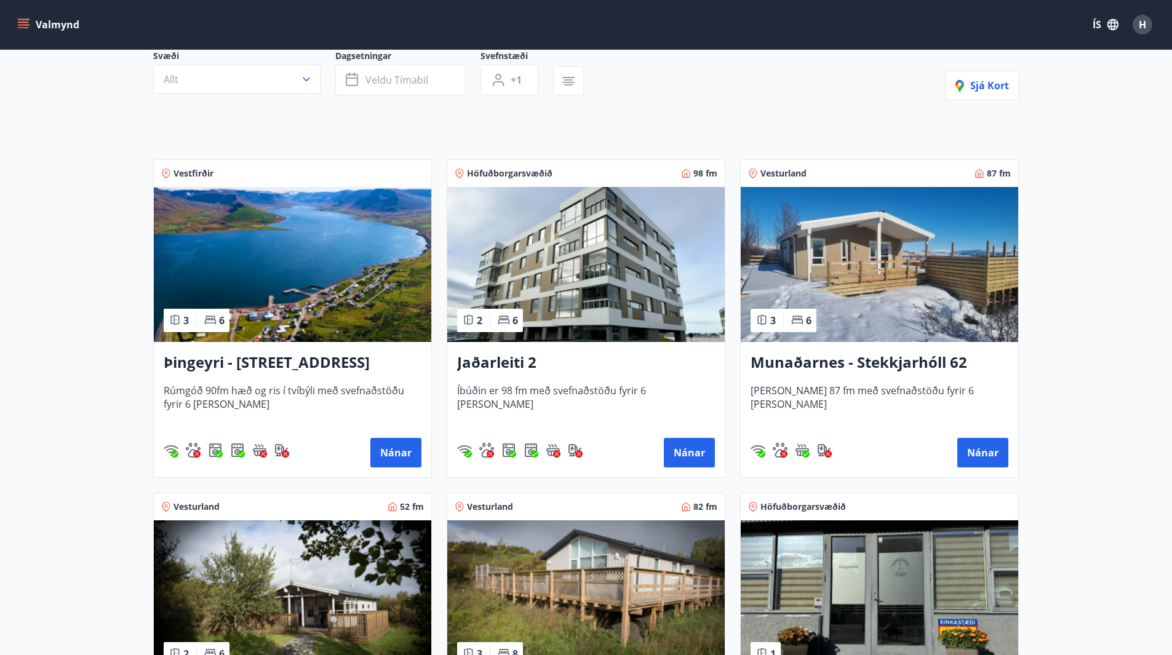
click at [911, 362] on h3 "Munaðarnes - Stekkjarhóll 62" at bounding box center [880, 363] width 258 height 22
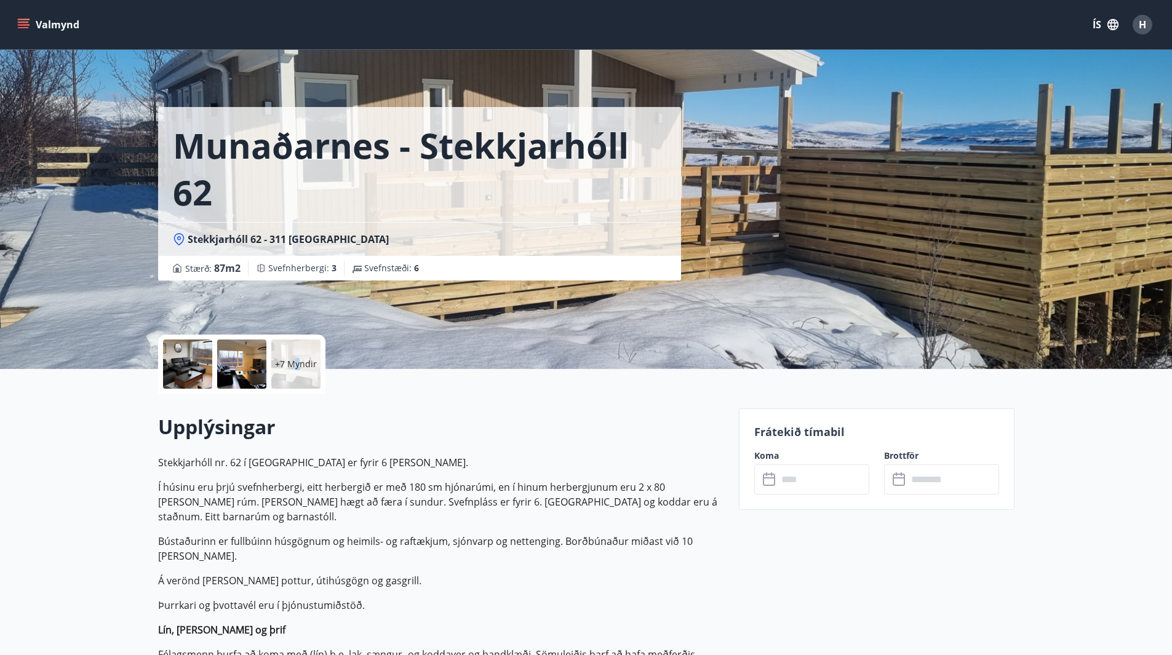
click at [298, 362] on p "+7 Myndir" at bounding box center [296, 364] width 42 height 12
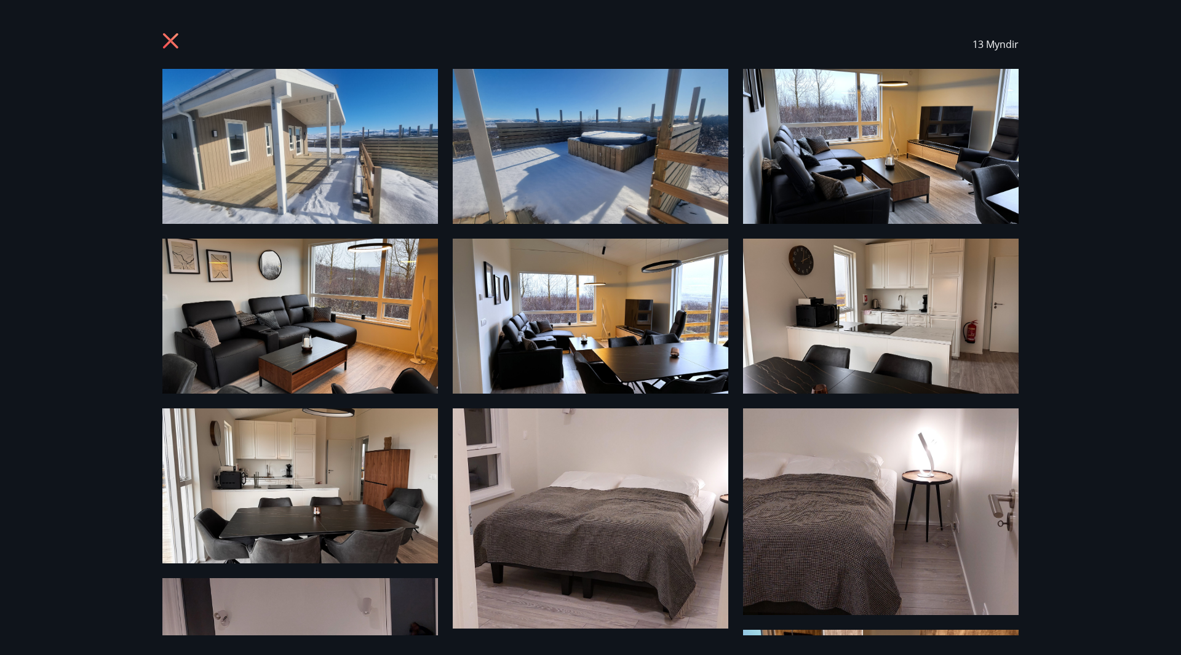
click at [170, 44] on icon at bounding box center [172, 43] width 20 height 20
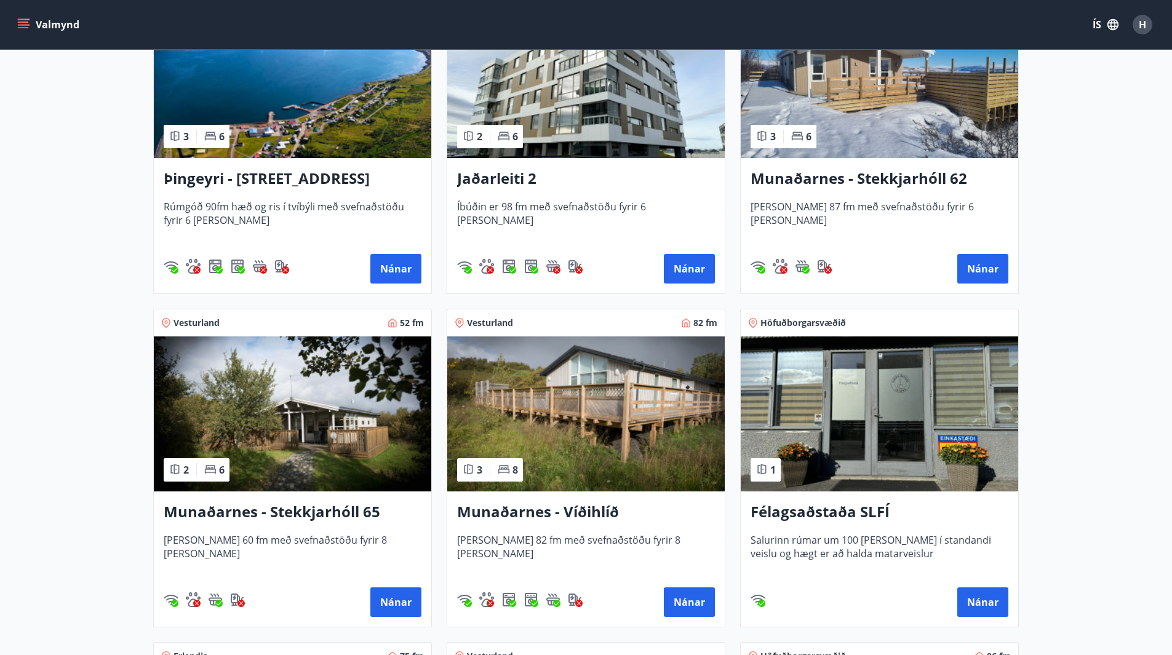
scroll to position [308, 0]
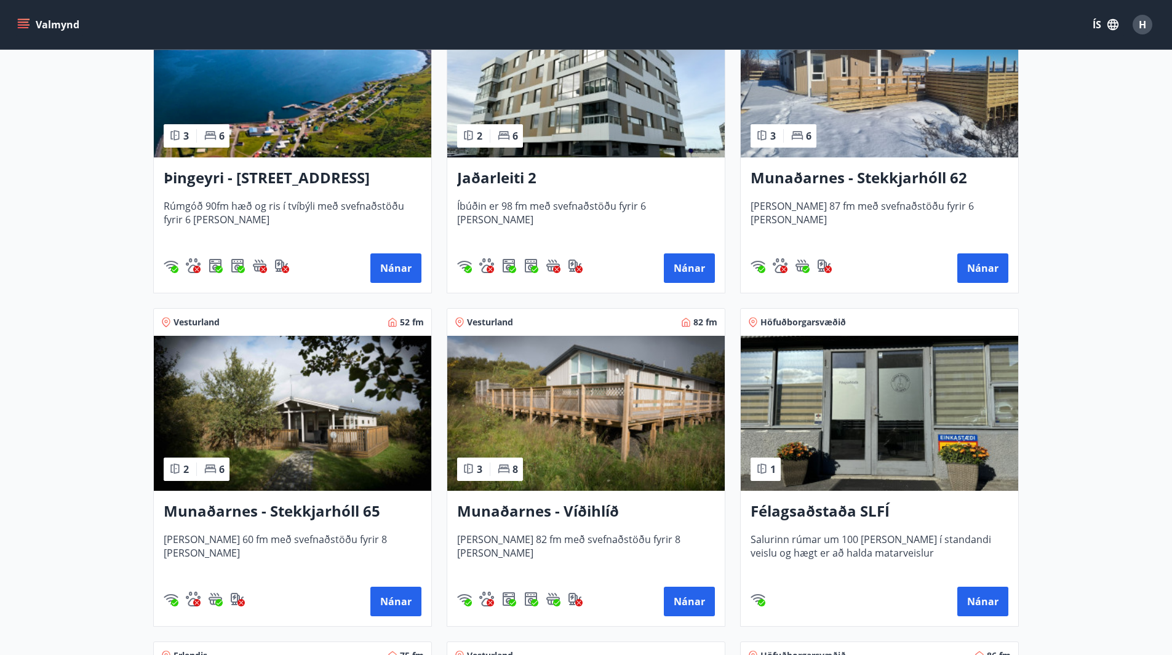
click at [266, 507] on h3 "Munaðarnes - Stekkjarhóll 65" at bounding box center [293, 512] width 258 height 22
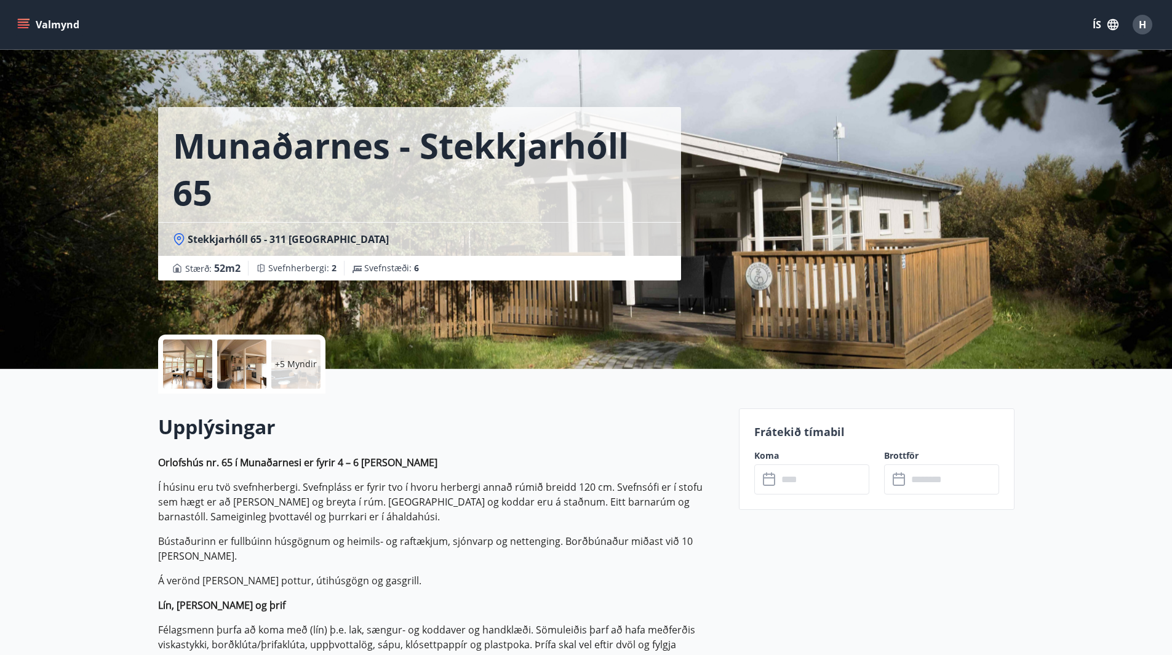
click at [290, 370] on div "+5 Myndir" at bounding box center [295, 364] width 49 height 49
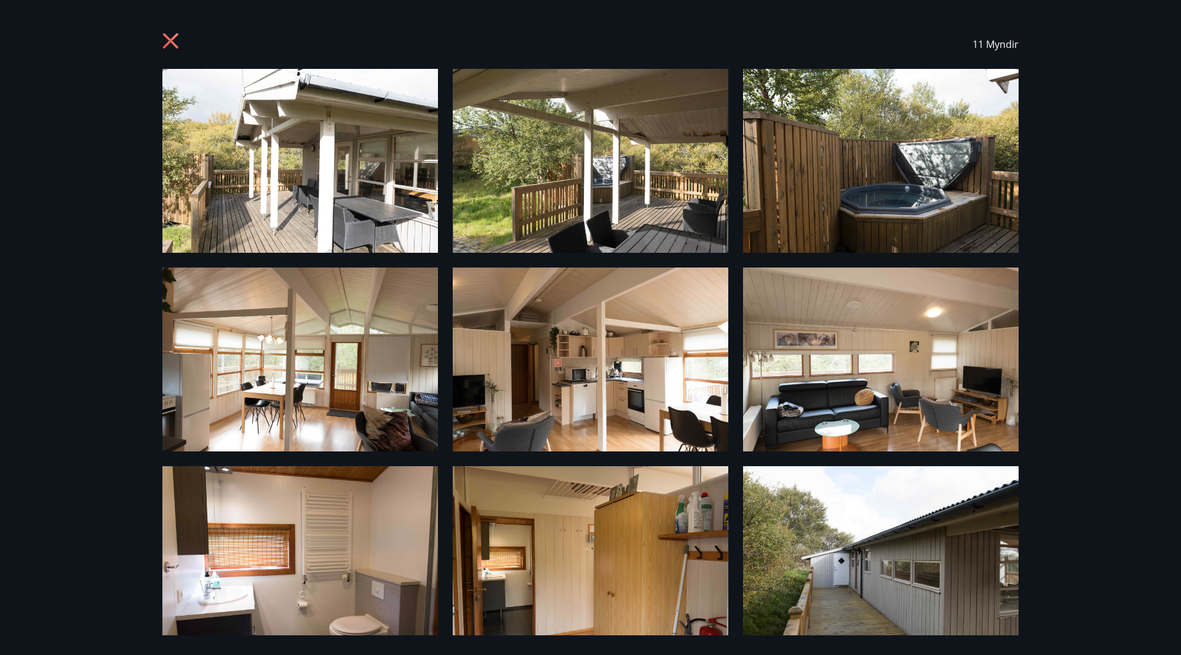
click at [172, 37] on icon at bounding box center [172, 43] width 20 height 20
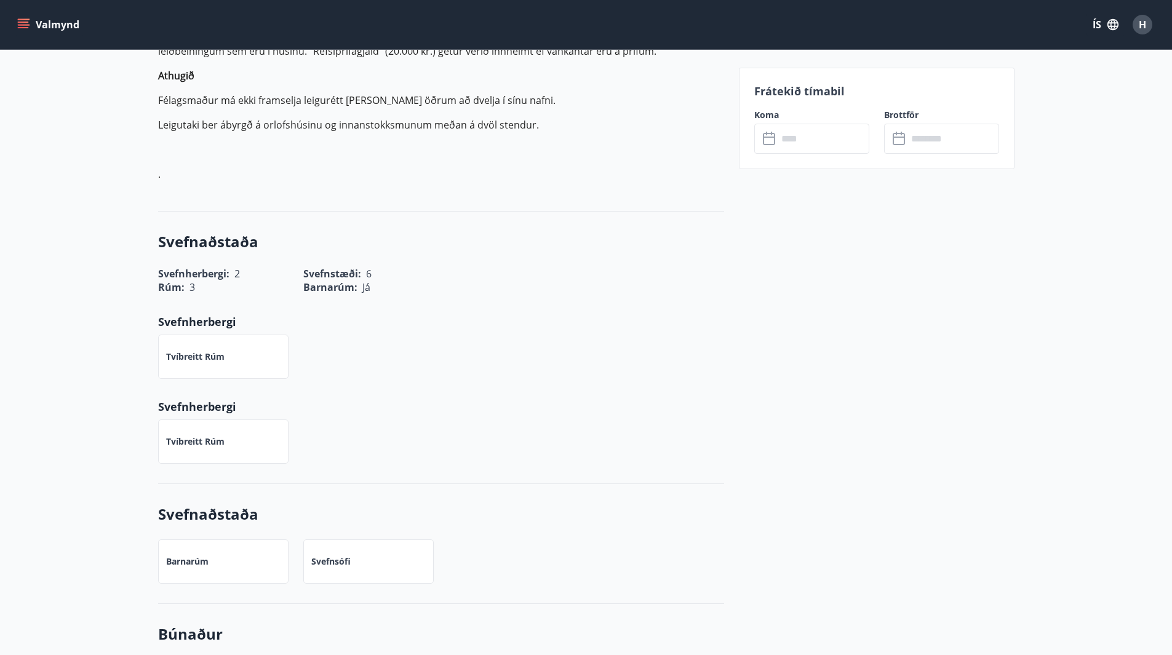
scroll to position [308, 0]
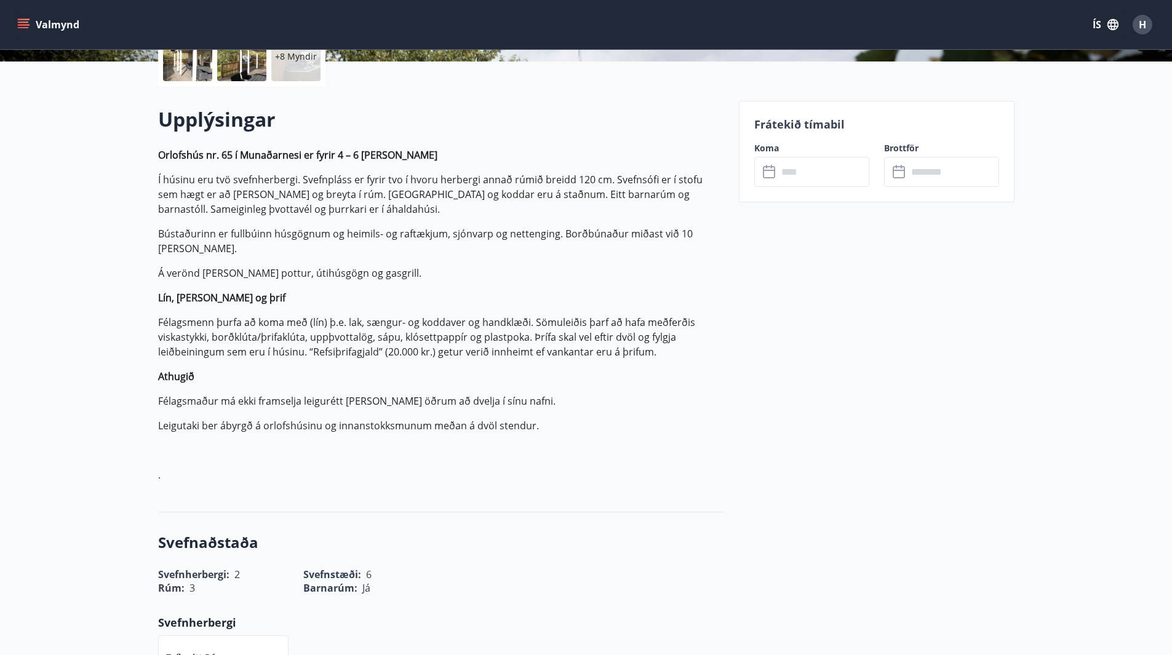
click at [18, 24] on icon "menu" at bounding box center [23, 24] width 12 height 12
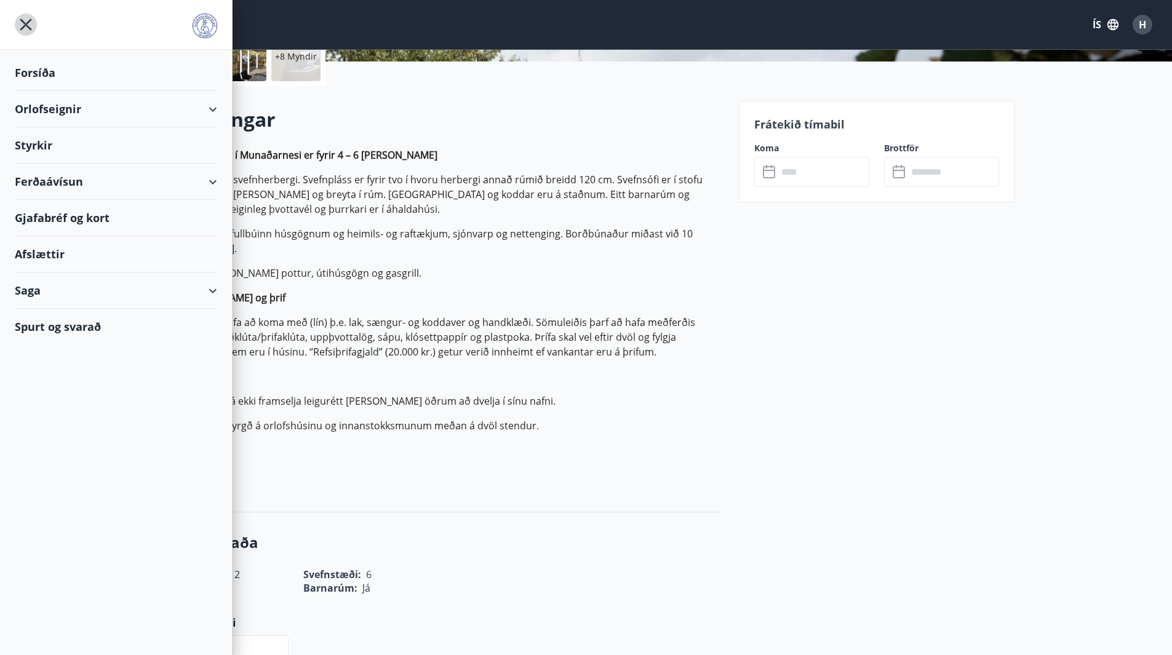
click at [25, 28] on icon "menu" at bounding box center [26, 25] width 22 height 22
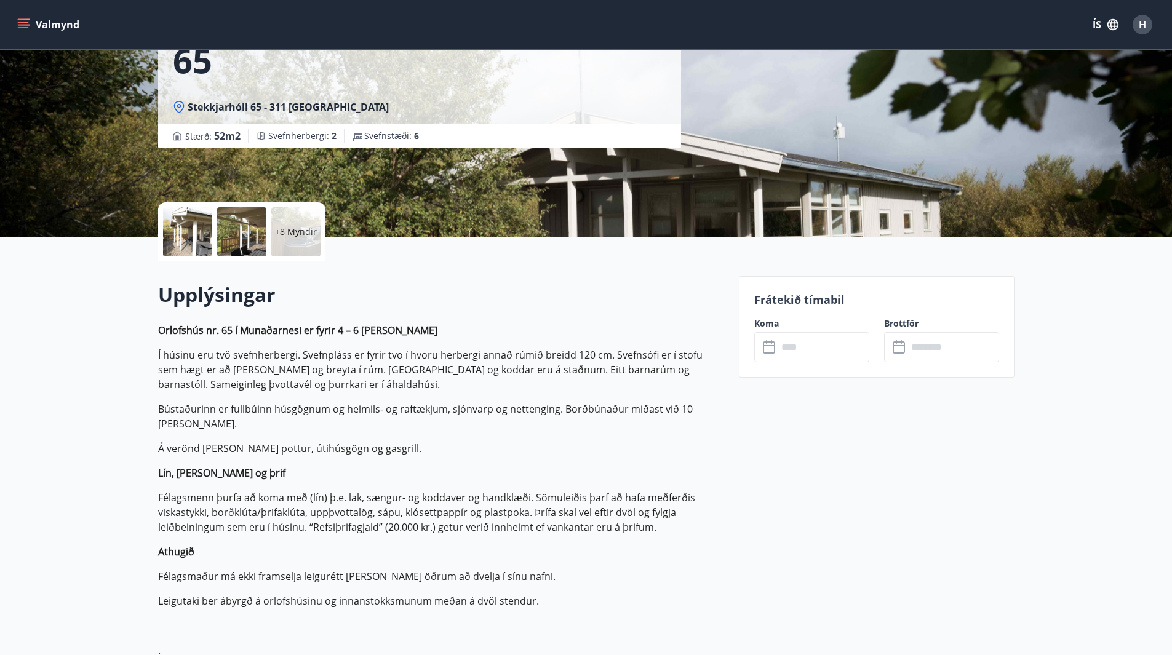
scroll to position [0, 0]
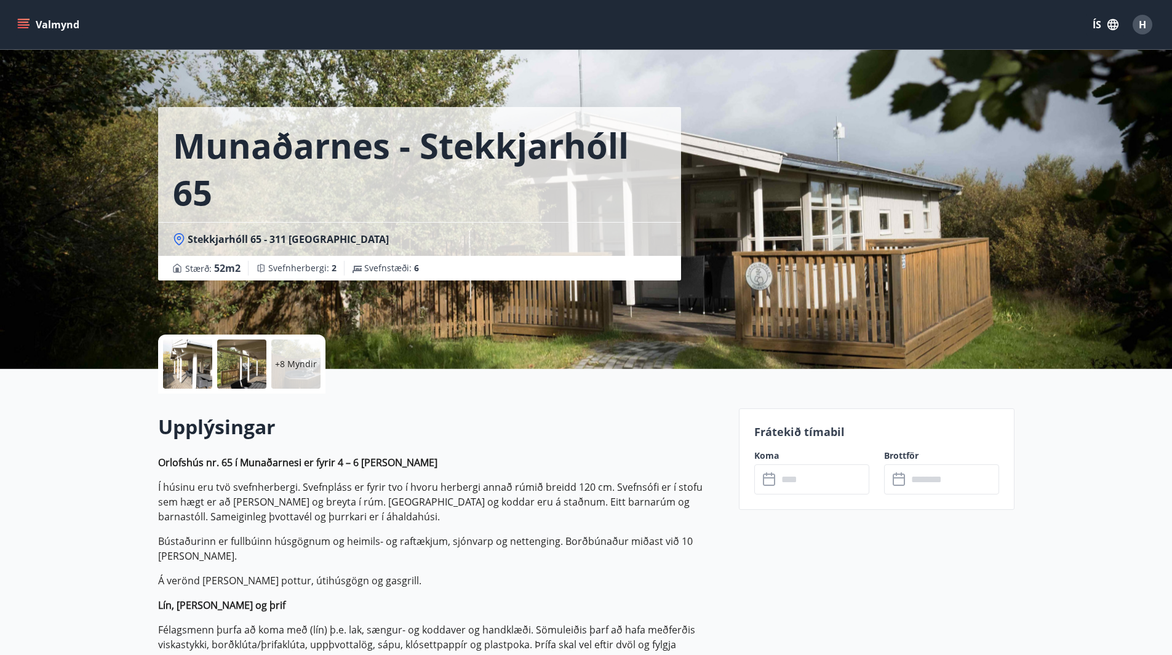
click at [22, 18] on icon "menu" at bounding box center [23, 24] width 12 height 12
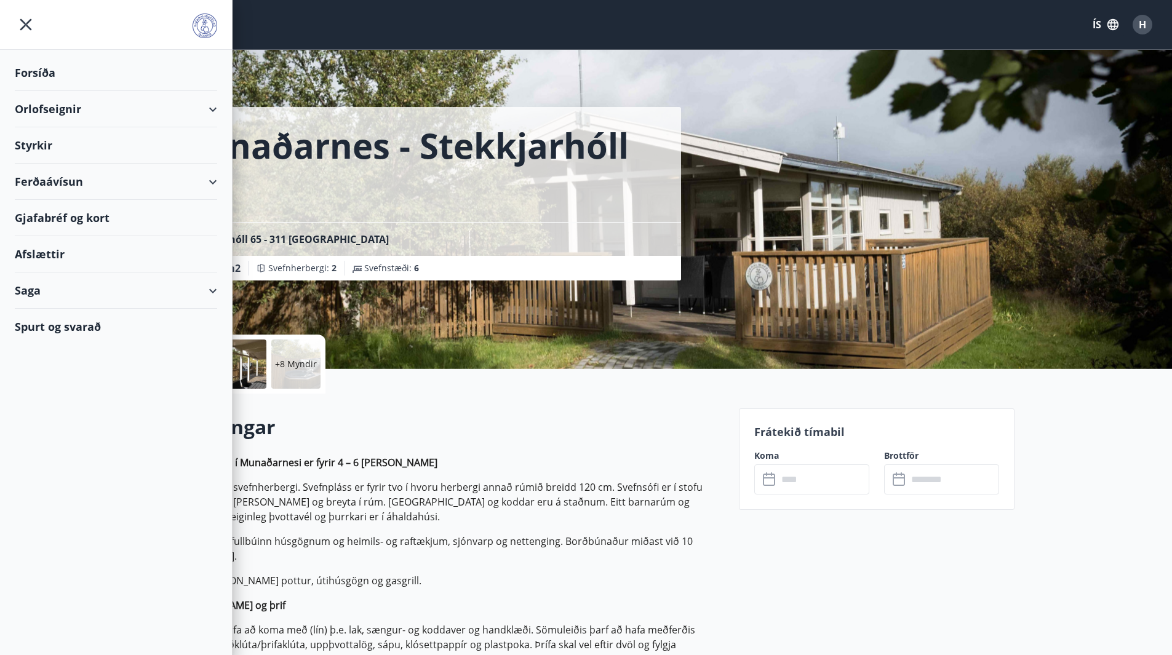
click at [57, 114] on div "Orlofseignir" at bounding box center [116, 109] width 202 height 36
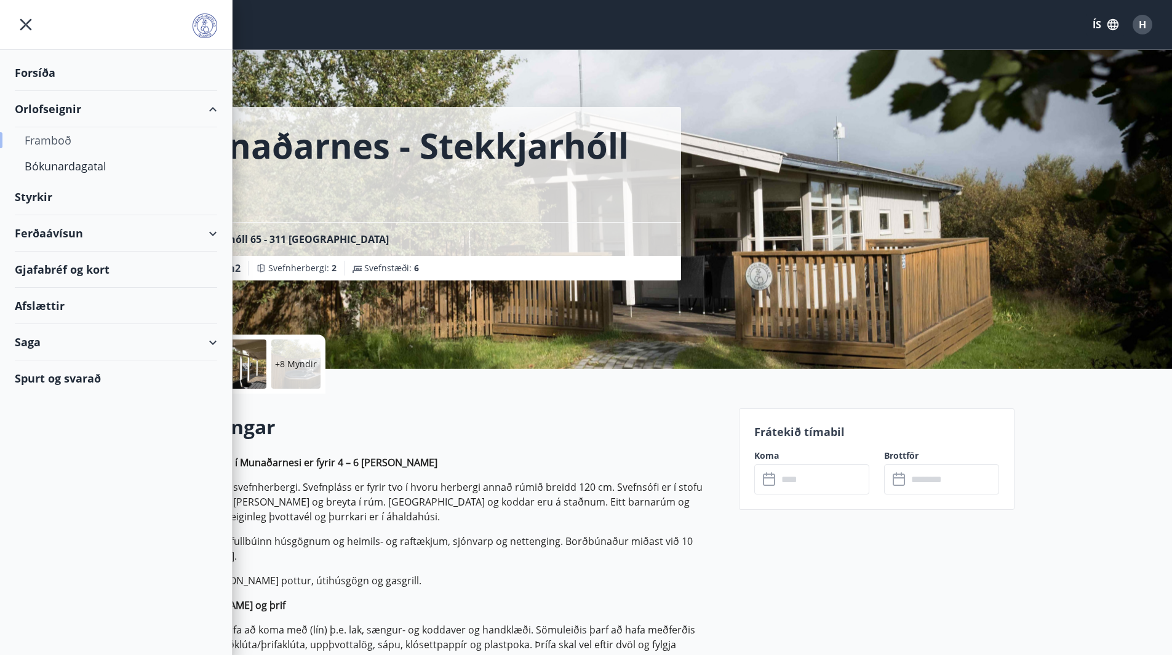
click at [54, 128] on li "Orlofseignir Framboð Bókunardagatal" at bounding box center [116, 135] width 232 height 88
click at [54, 140] on div "Framboð" at bounding box center [116, 140] width 183 height 26
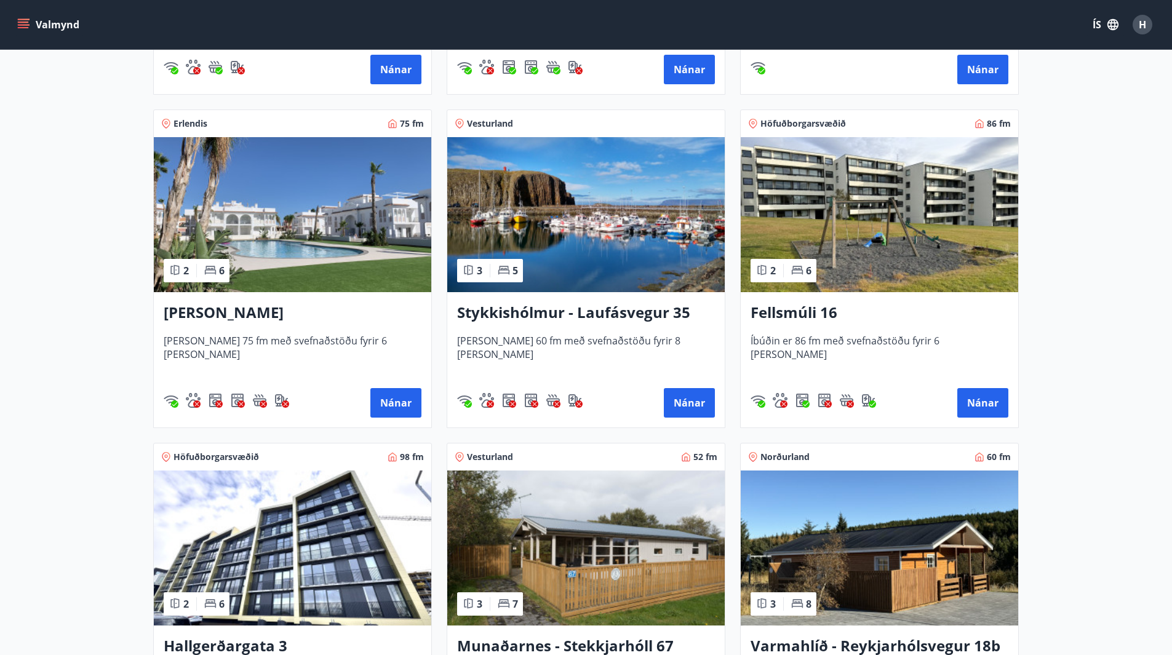
scroll to position [861, 0]
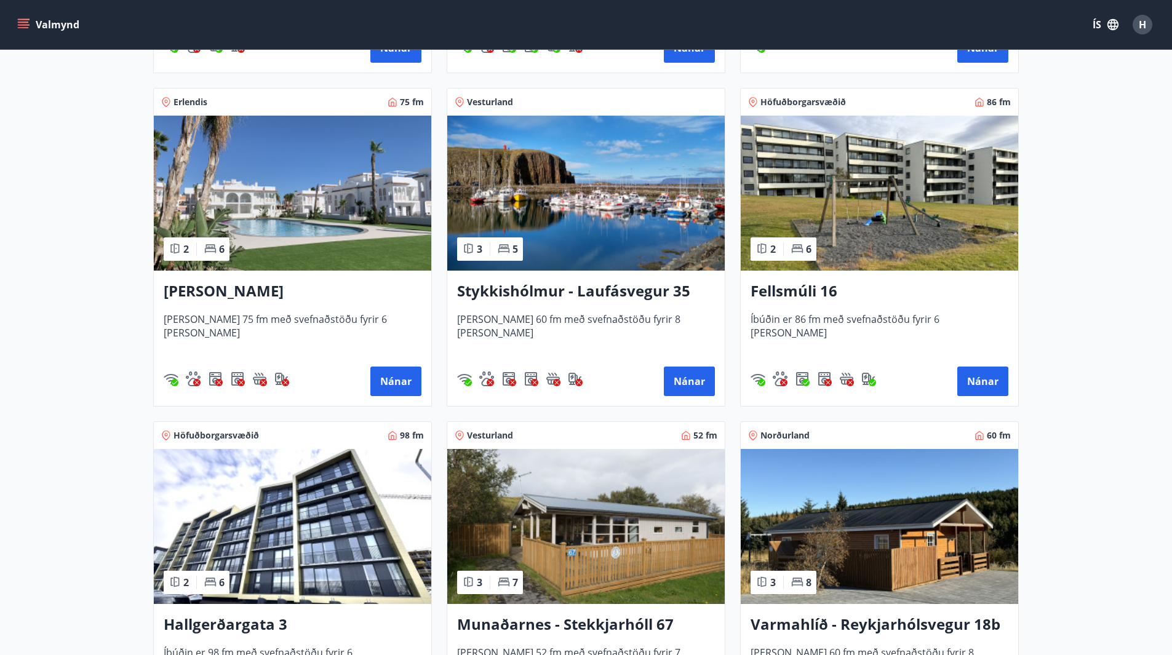
click at [564, 289] on h3 "Stykkishólmur - Laufásvegur 35" at bounding box center [586, 292] width 258 height 22
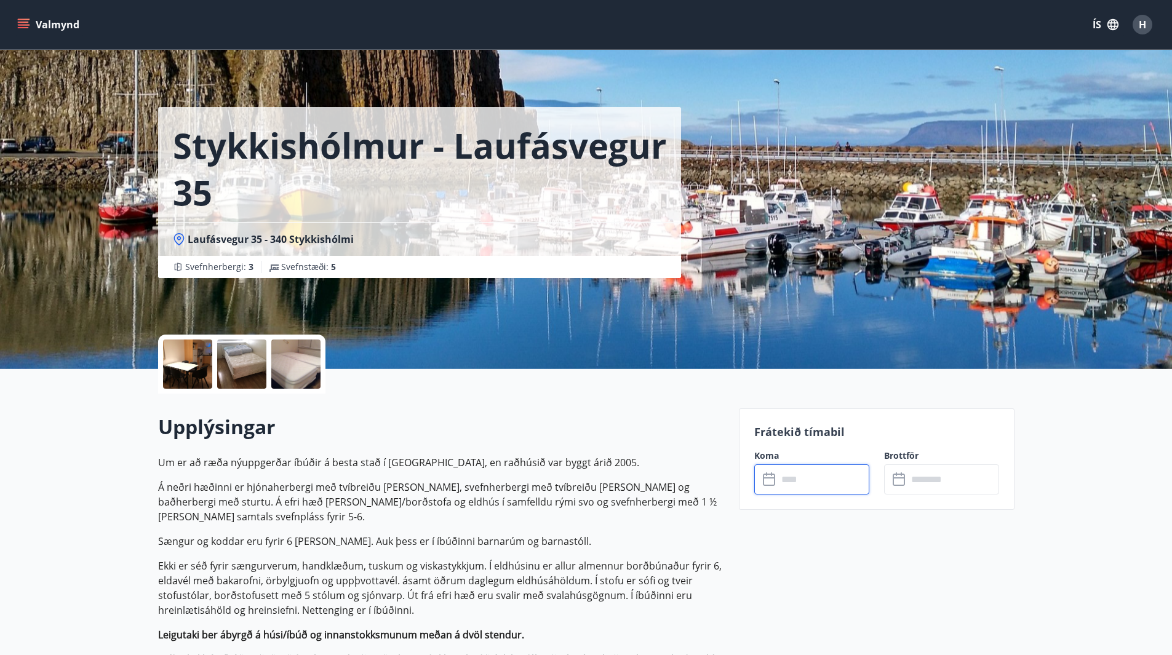
click at [798, 479] on input "text" at bounding box center [824, 480] width 92 height 30
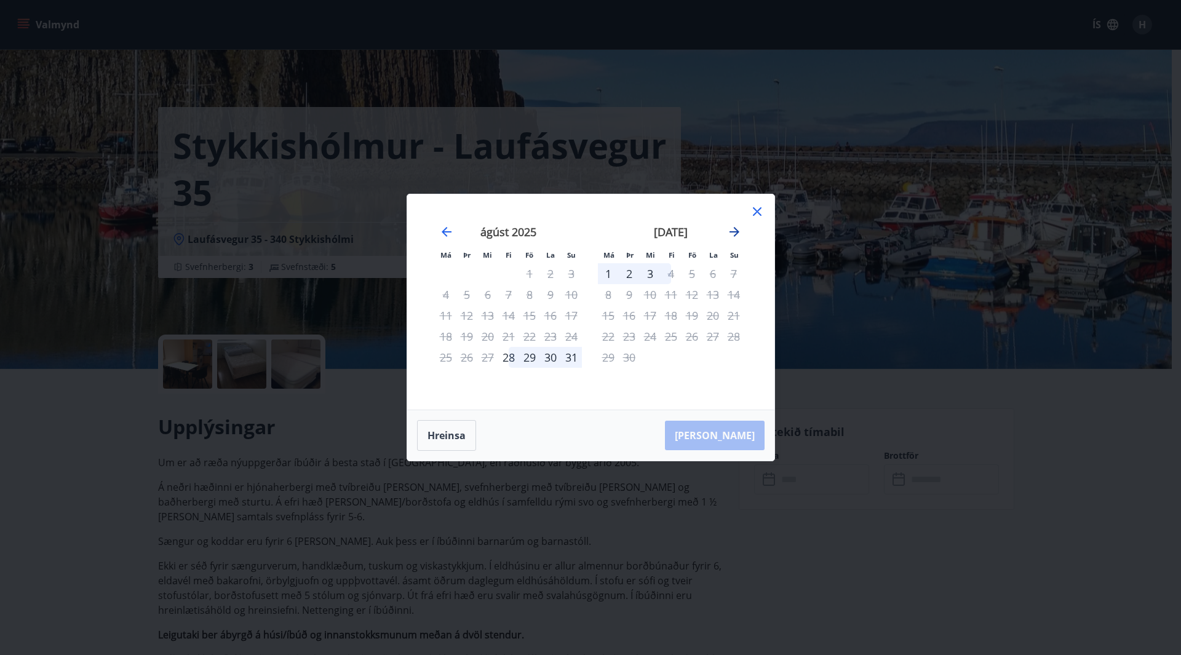
click at [730, 231] on icon "Move forward to switch to the next month." at bounding box center [735, 232] width 10 height 10
click at [753, 213] on icon at bounding box center [757, 211] width 15 height 15
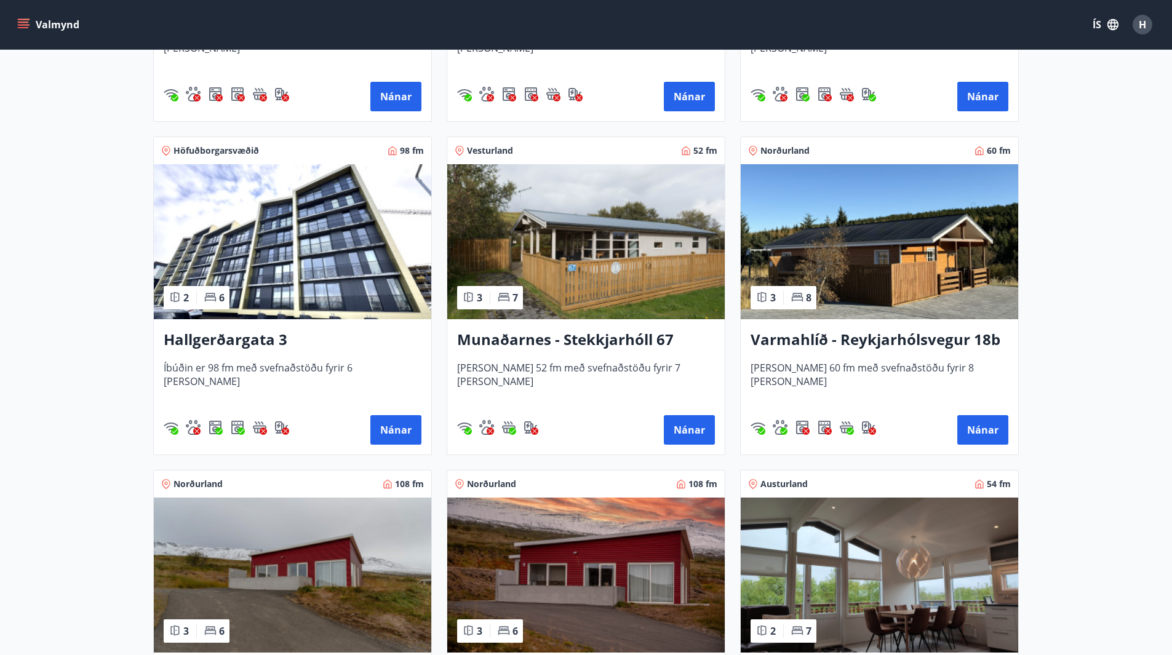
scroll to position [1169, 0]
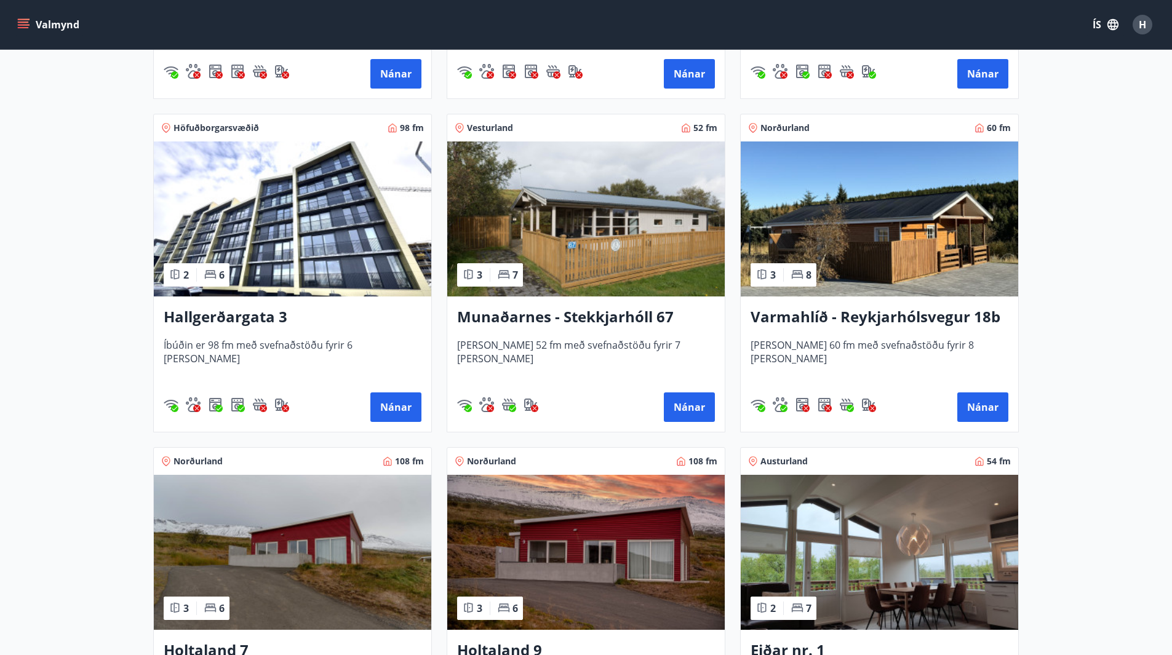
click at [611, 320] on h3 "Munaðarnes - Stekkjarhóll 67" at bounding box center [586, 317] width 258 height 22
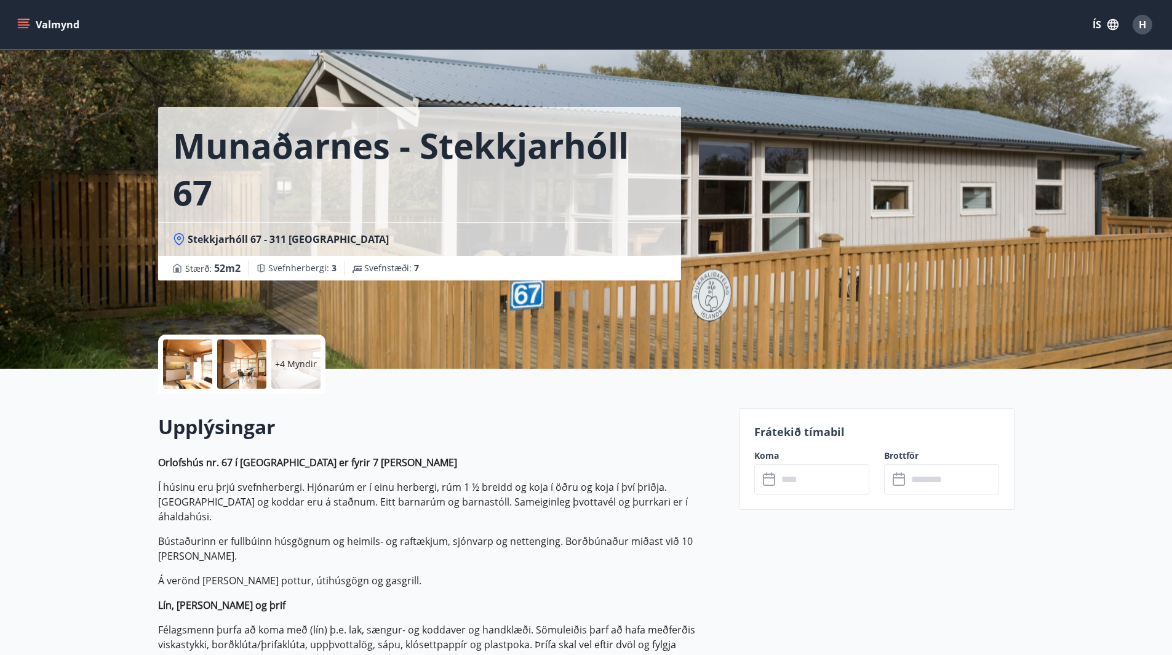
click at [303, 353] on div "+4 Myndir" at bounding box center [295, 364] width 49 height 49
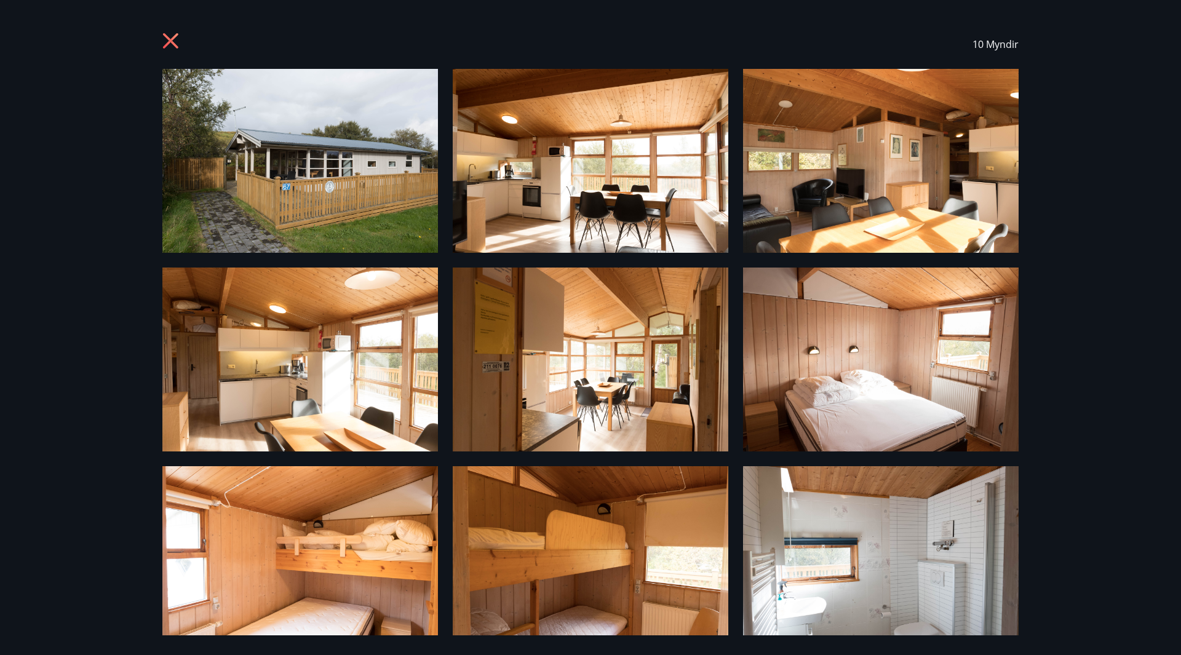
click at [177, 41] on icon at bounding box center [172, 43] width 20 height 20
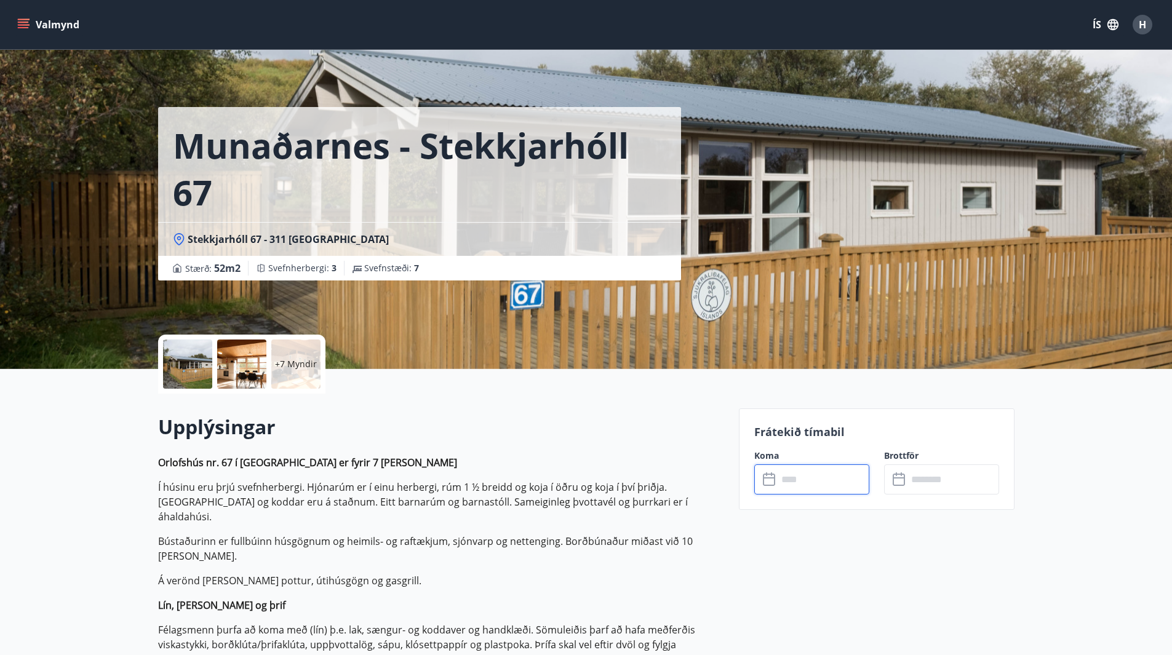
click at [799, 483] on input "text" at bounding box center [824, 480] width 92 height 30
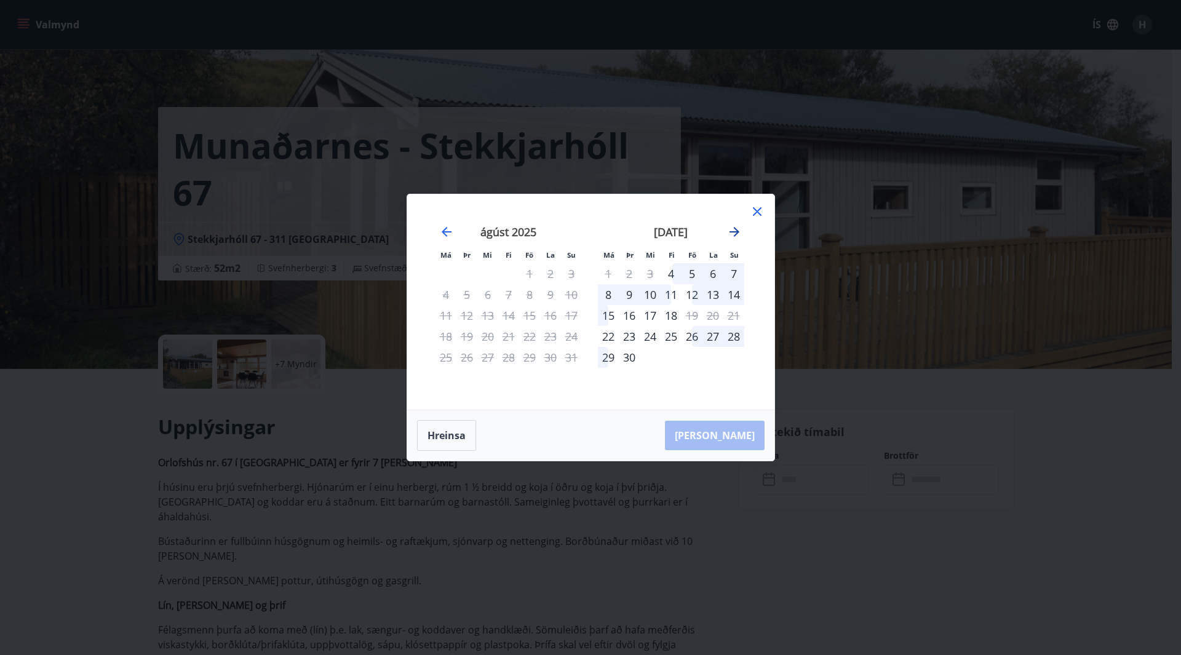
click at [732, 234] on icon "Move forward to switch to the next month." at bounding box center [734, 232] width 15 height 15
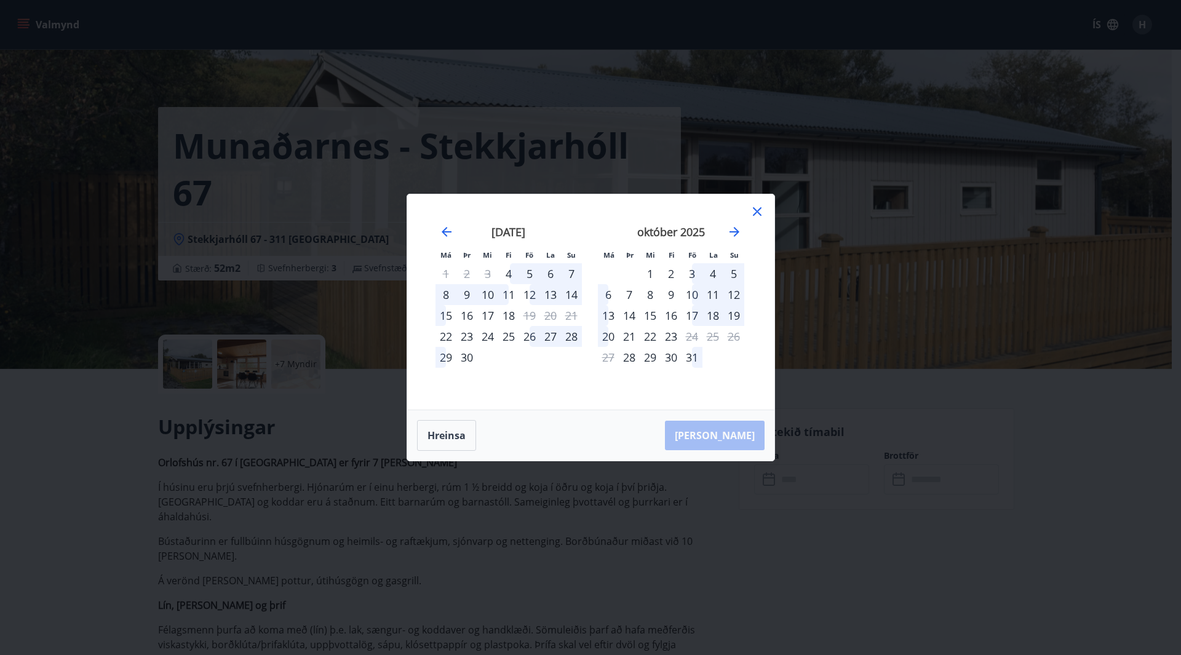
click at [756, 210] on icon at bounding box center [757, 211] width 9 height 9
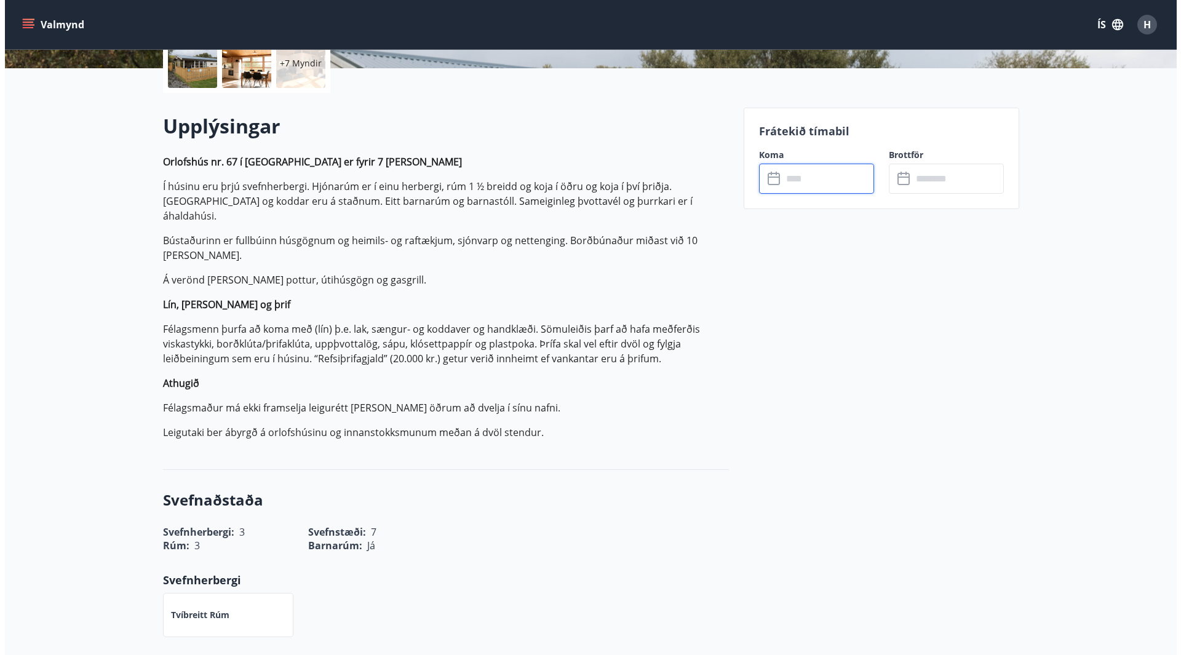
scroll to position [62, 0]
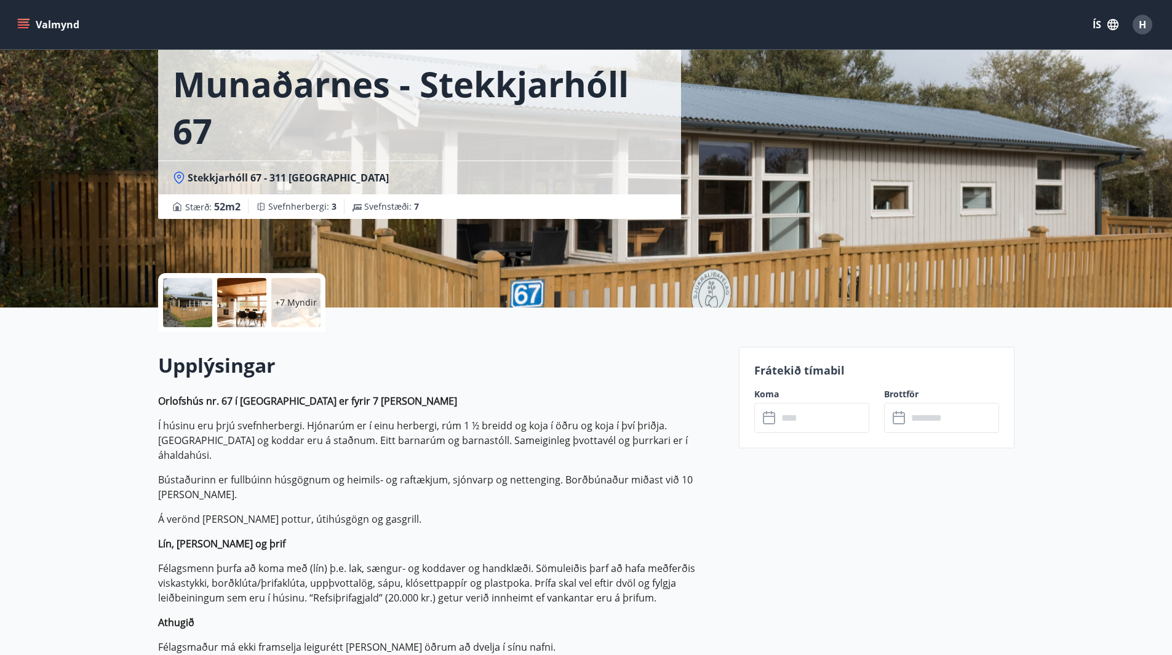
click at [295, 309] on div "+7 Myndir" at bounding box center [295, 302] width 49 height 49
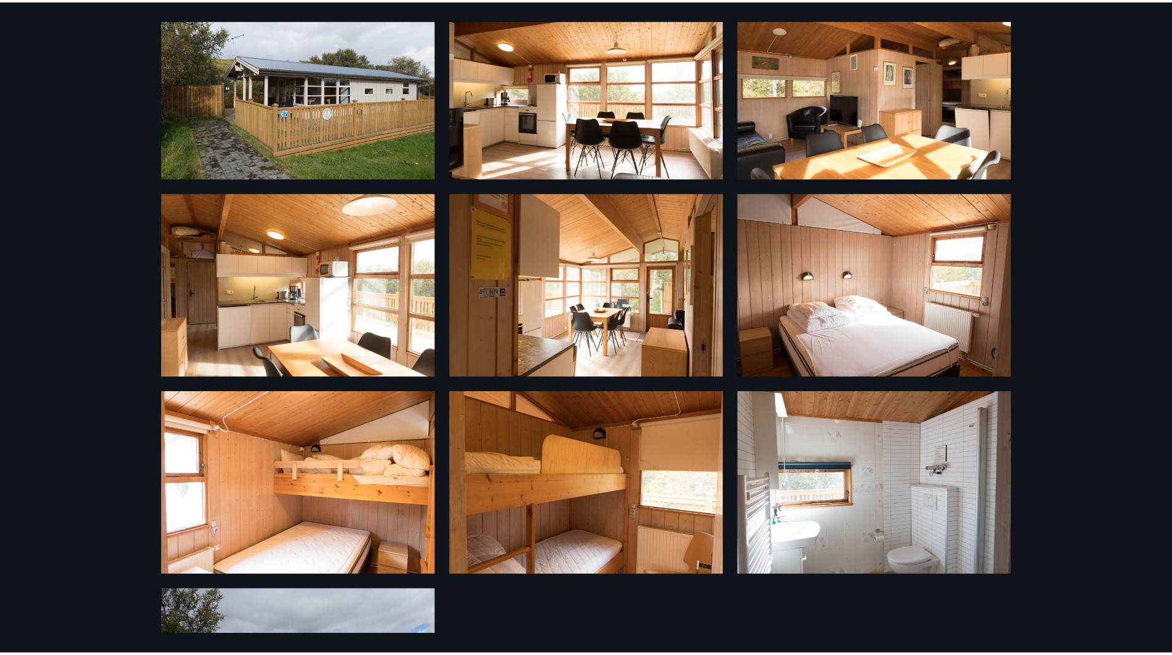
scroll to position [0, 0]
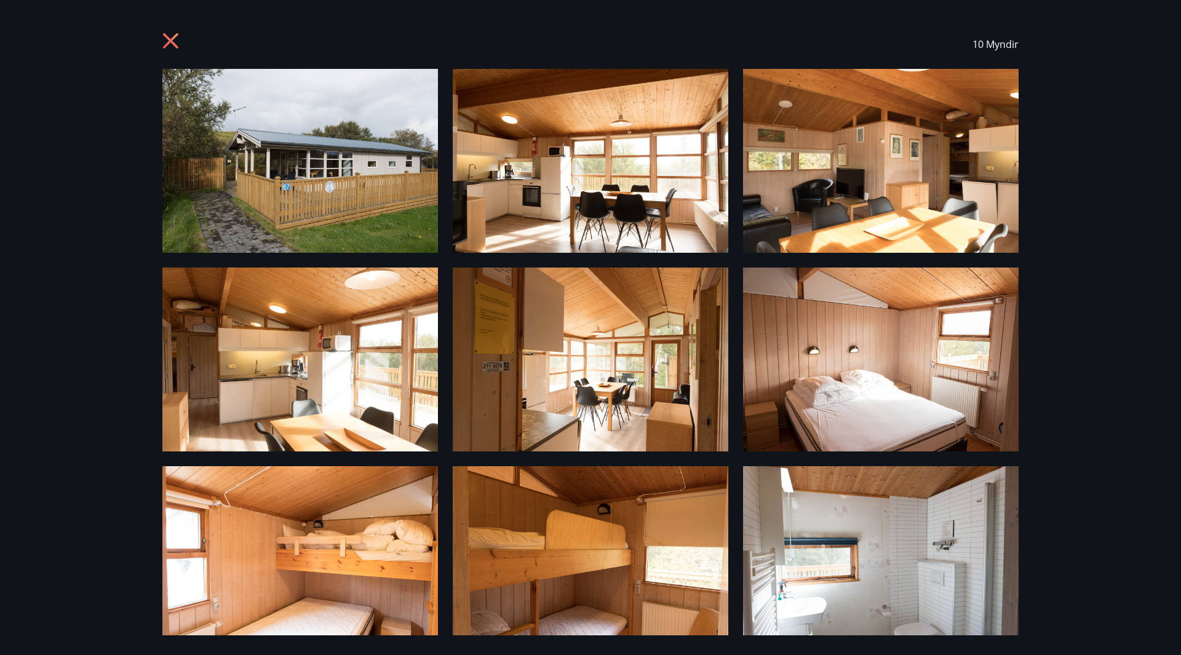
click at [163, 36] on icon at bounding box center [172, 43] width 20 height 20
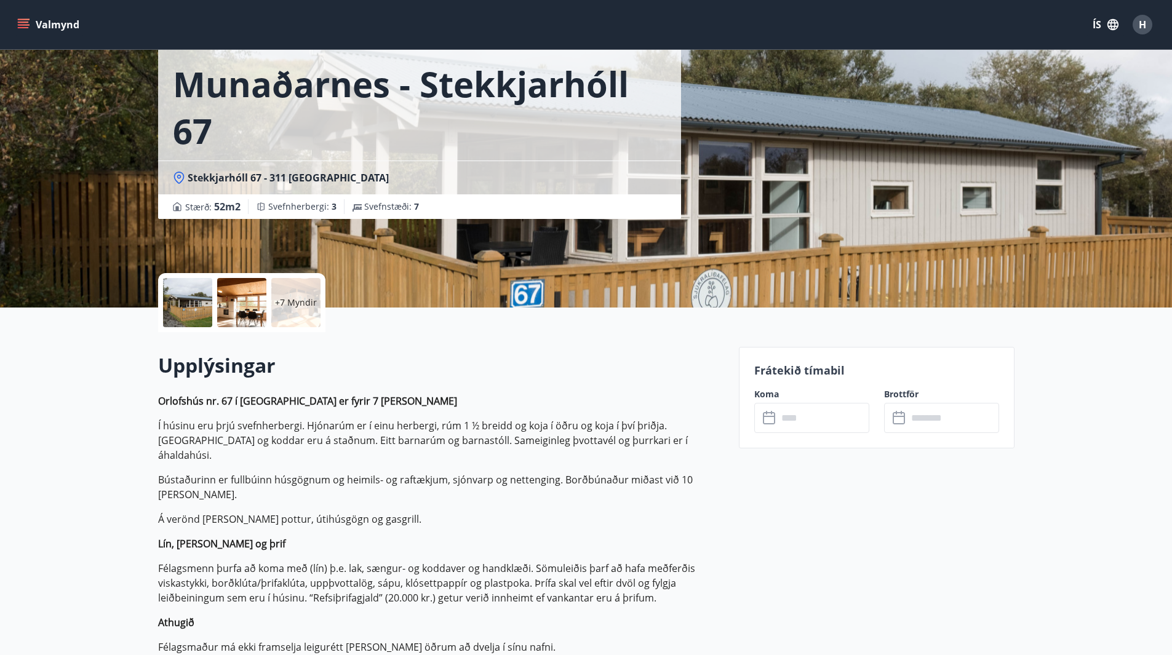
click at [21, 23] on icon "menu" at bounding box center [23, 22] width 11 height 1
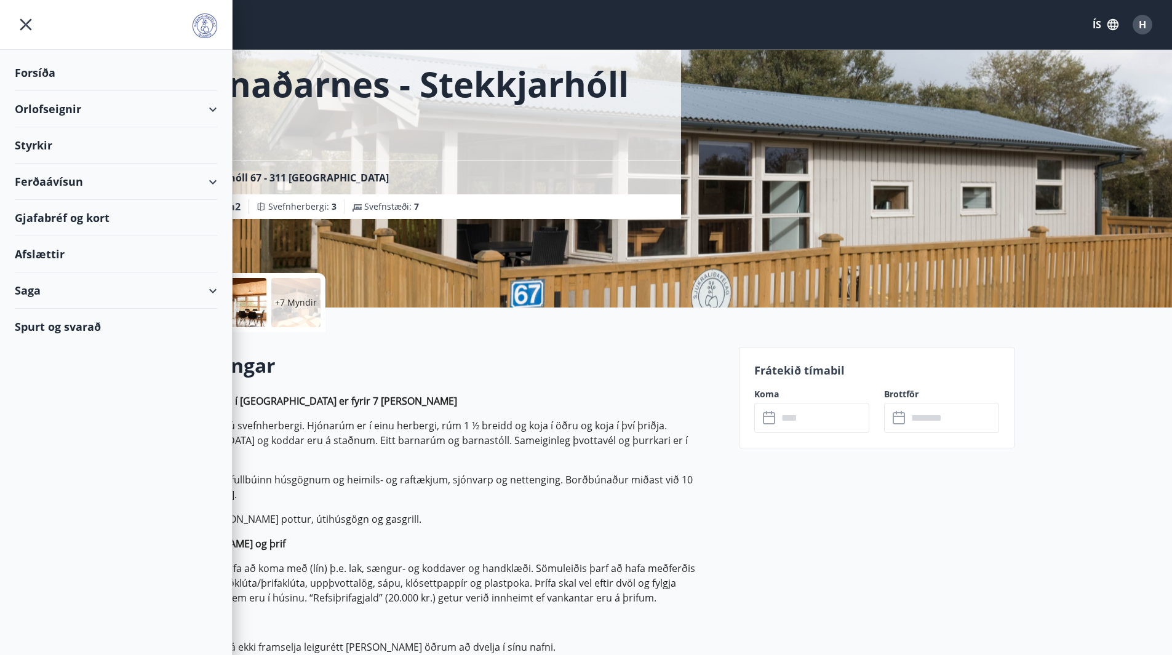
click at [90, 122] on div "Orlofseignir" at bounding box center [116, 109] width 202 height 36
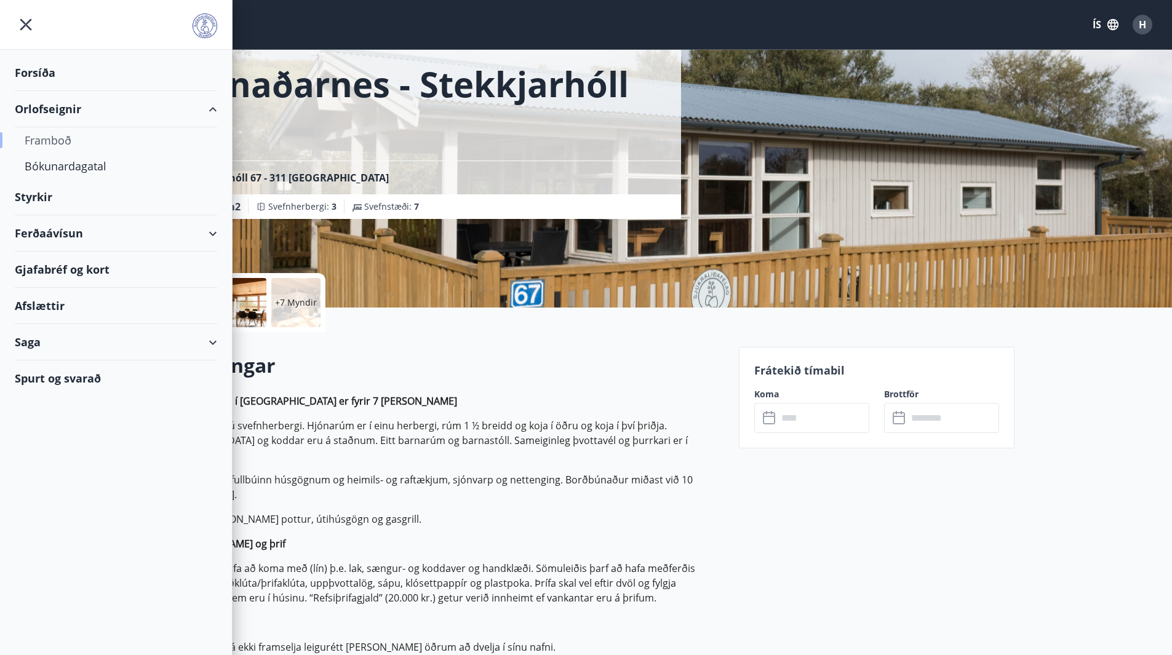
click at [80, 138] on div "Framboð" at bounding box center [116, 140] width 183 height 26
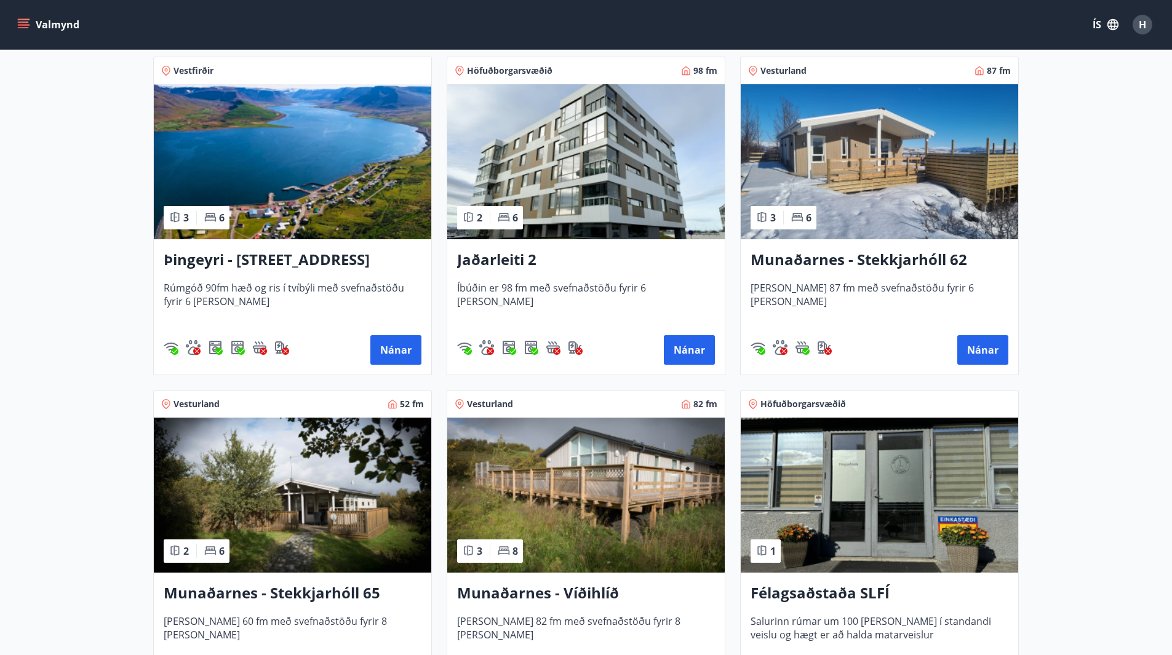
scroll to position [246, 0]
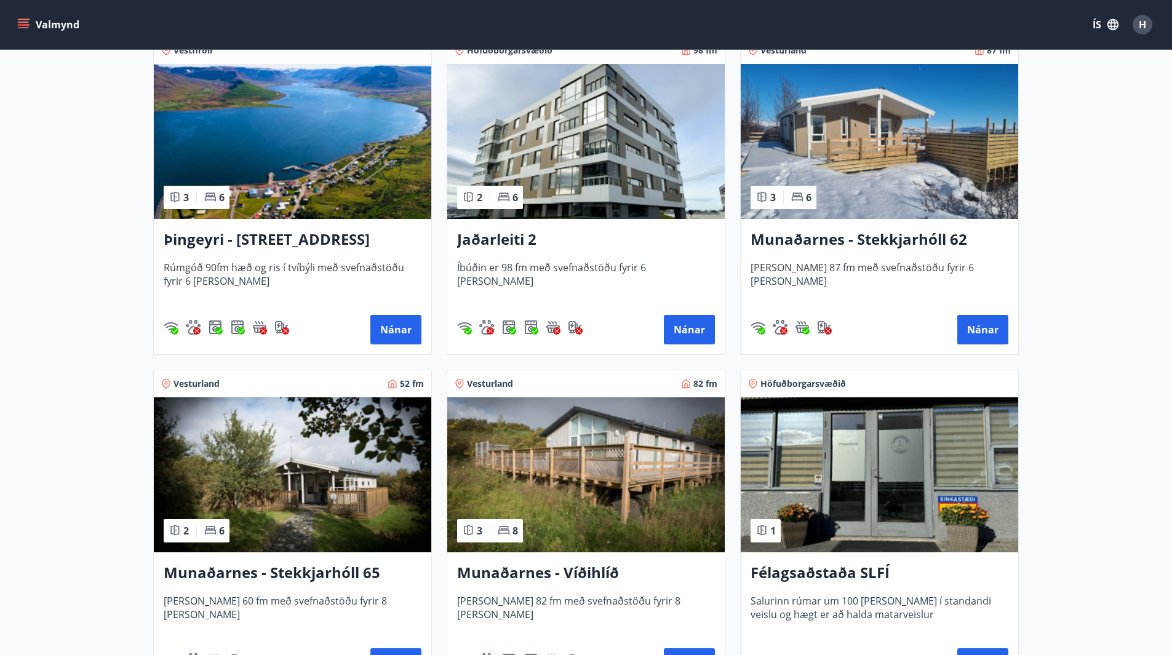
click at [869, 239] on h3 "Munaðarnes - Stekkjarhóll 62" at bounding box center [880, 240] width 258 height 22
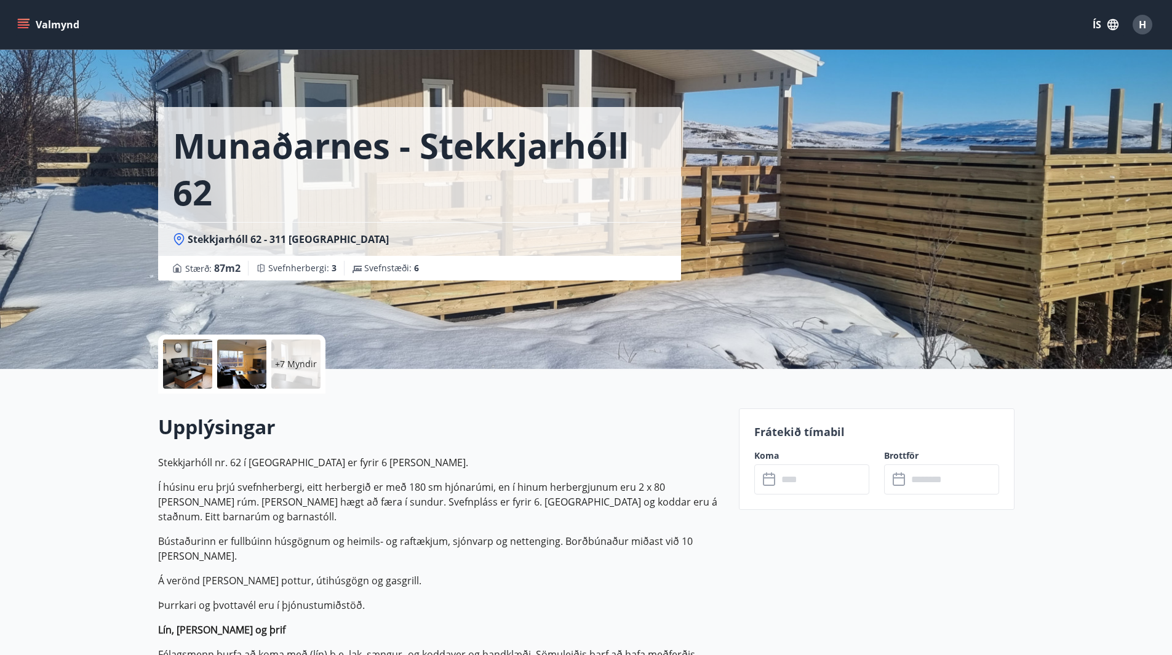
click at [297, 364] on p "+7 Myndir" at bounding box center [296, 364] width 42 height 12
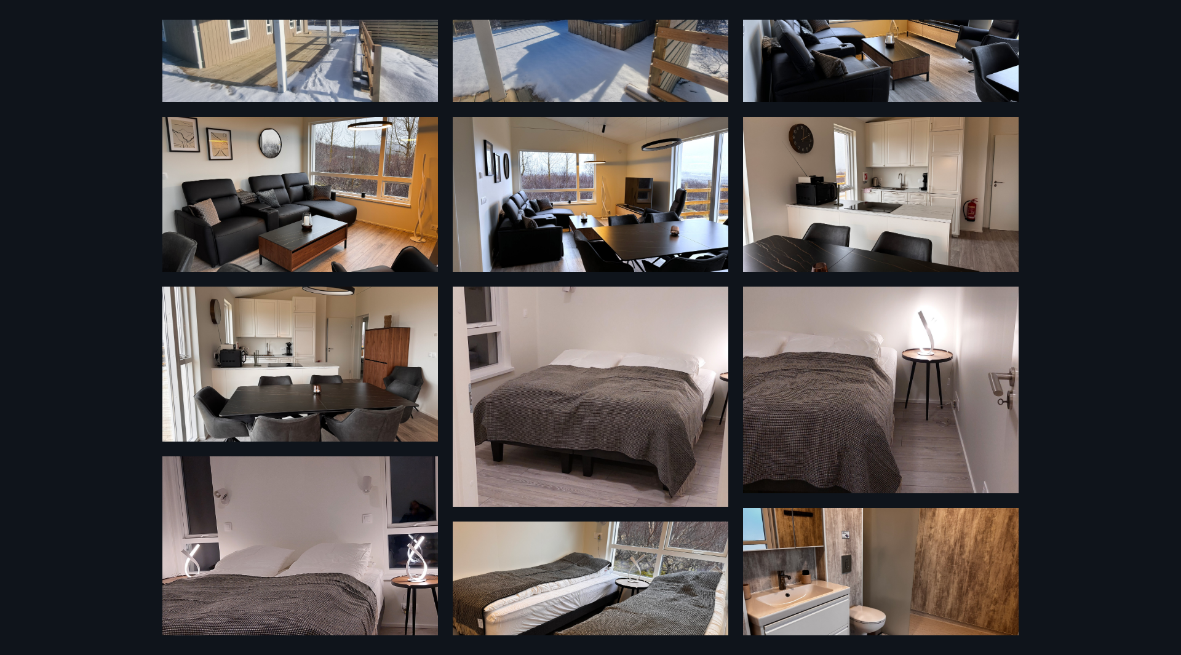
scroll to position [123, 0]
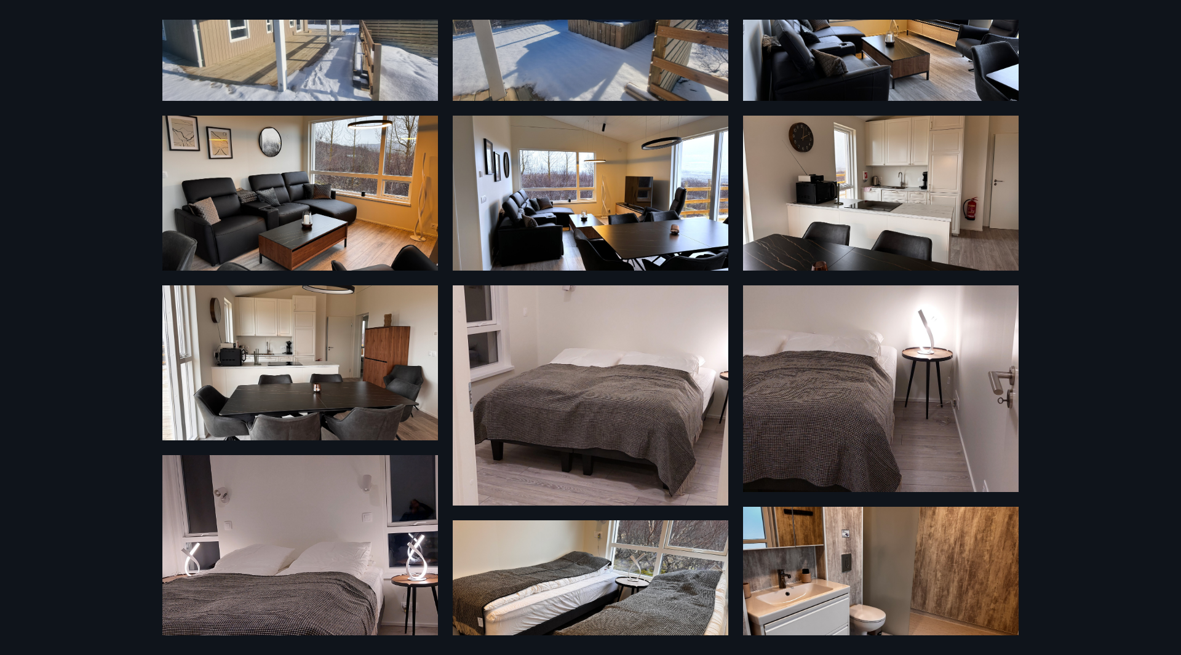
click at [333, 335] on img at bounding box center [300, 362] width 276 height 155
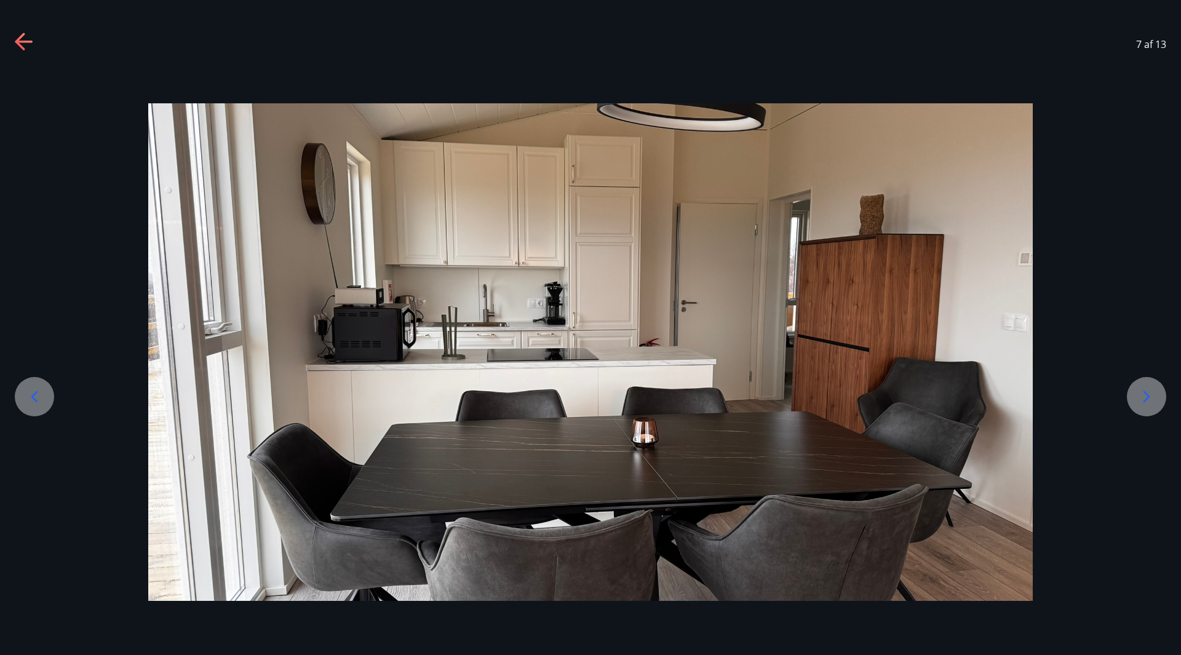
click at [1141, 401] on icon at bounding box center [1147, 397] width 20 height 20
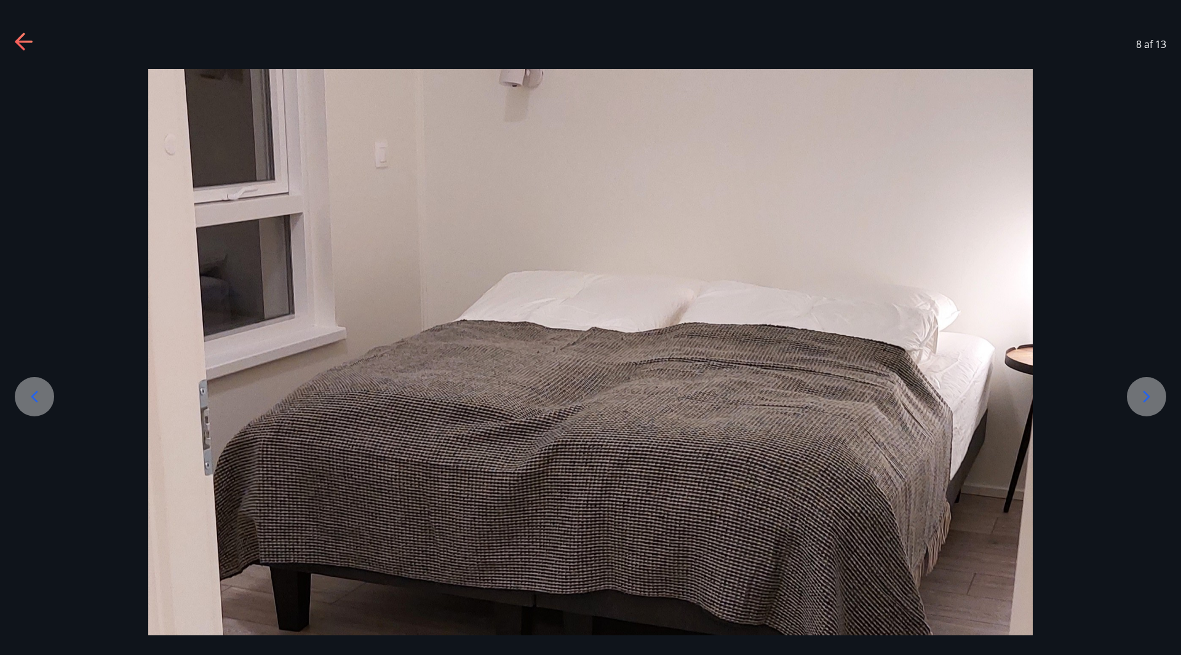
click at [1141, 409] on div at bounding box center [1146, 396] width 39 height 39
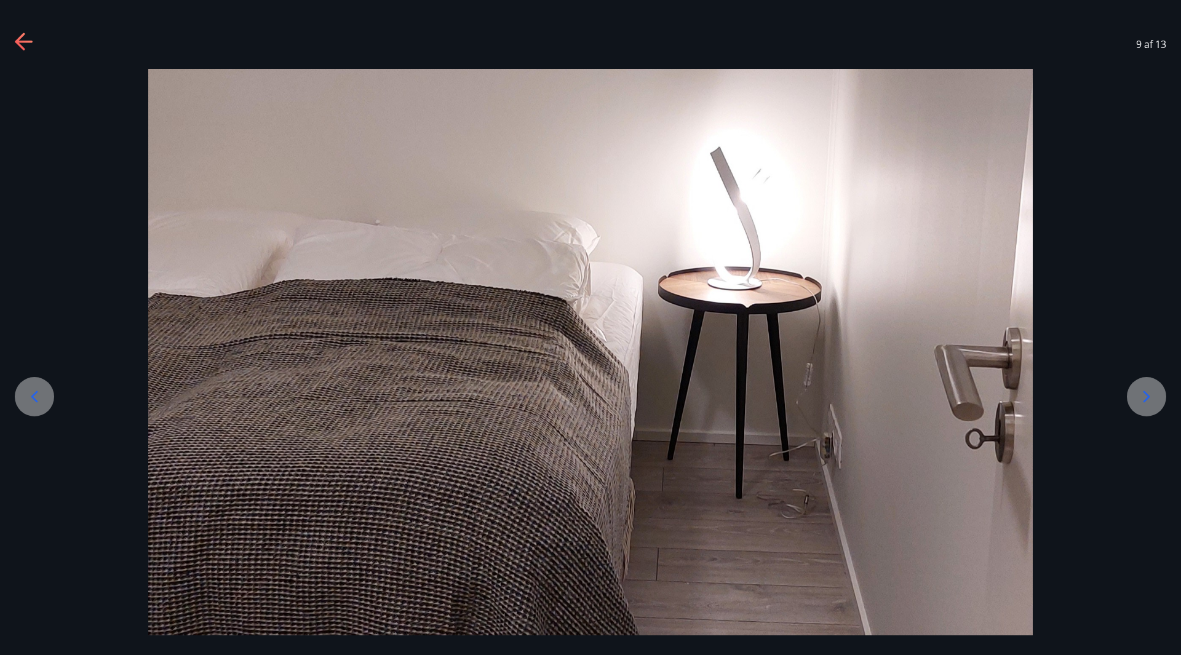
click at [1144, 421] on div at bounding box center [590, 401] width 1181 height 664
click at [1147, 399] on icon at bounding box center [1147, 397] width 7 height 12
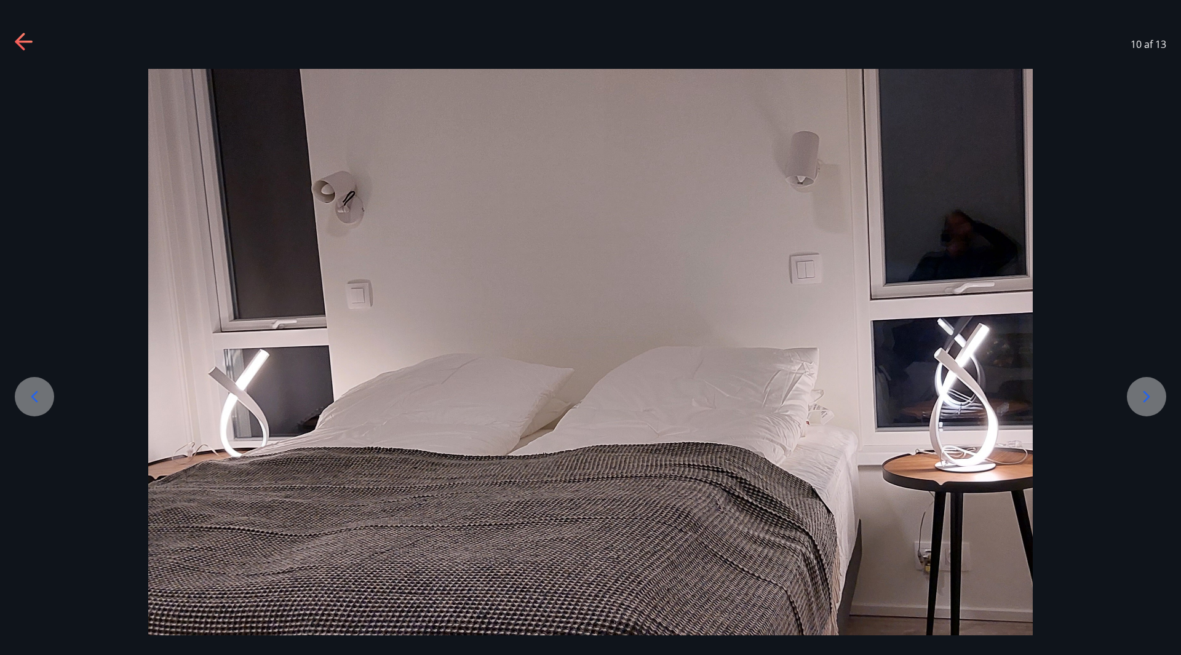
click at [1146, 401] on icon at bounding box center [1147, 397] width 7 height 12
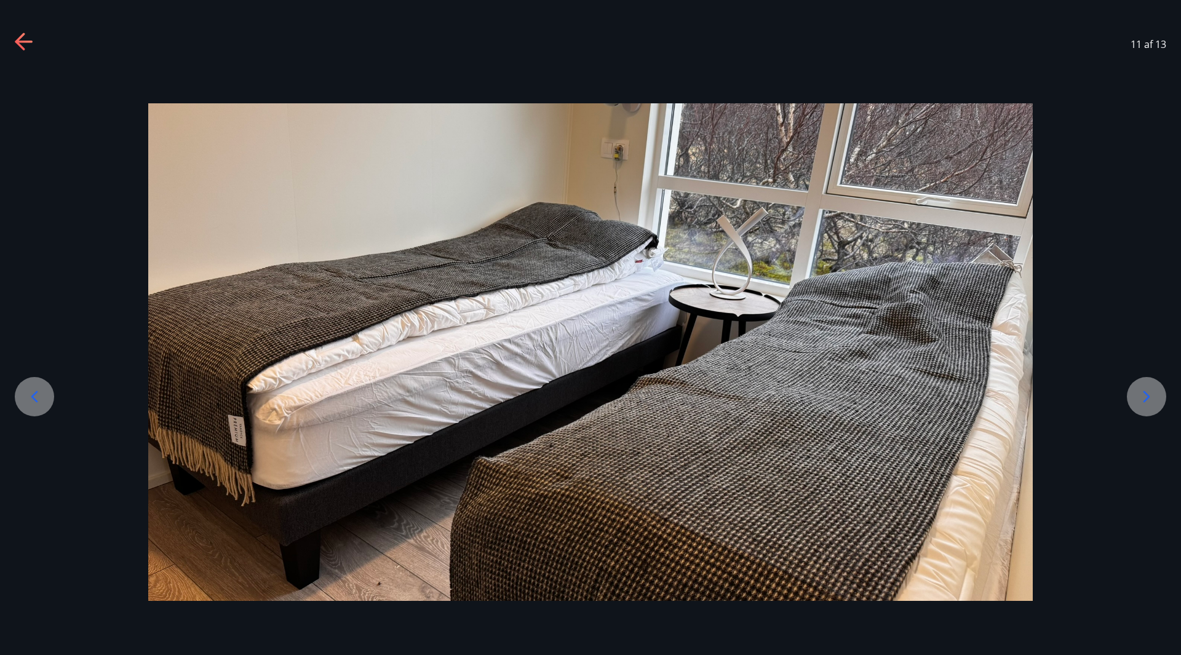
click at [1140, 400] on icon at bounding box center [1147, 397] width 20 height 20
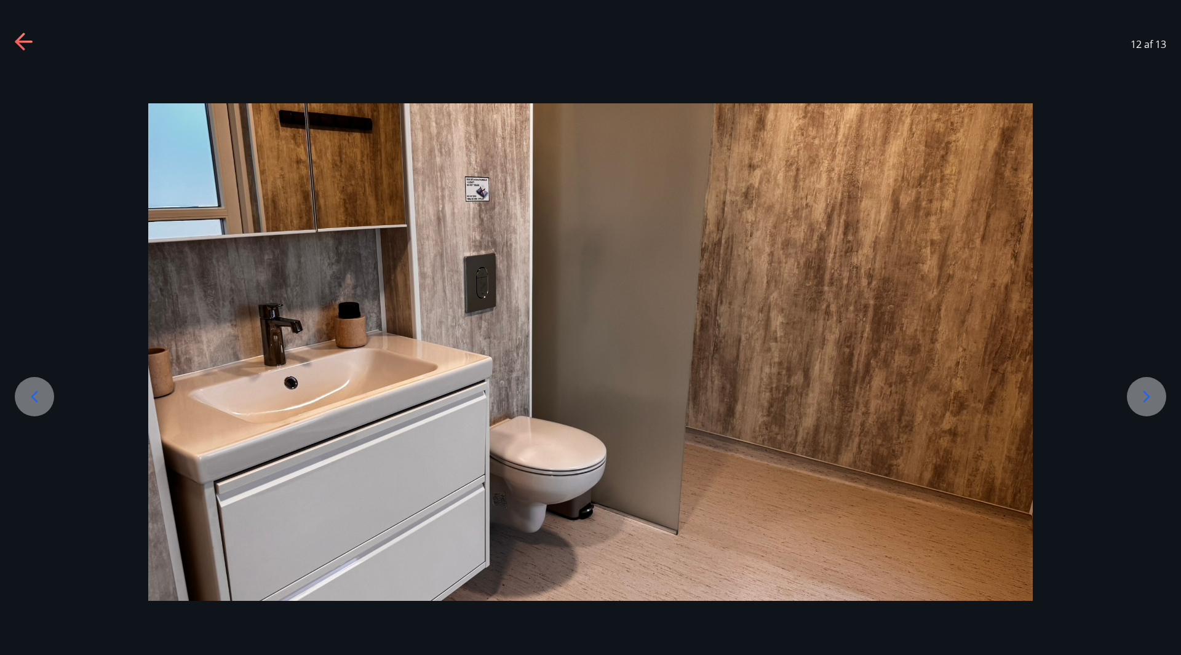
click at [1140, 400] on icon at bounding box center [1147, 397] width 20 height 20
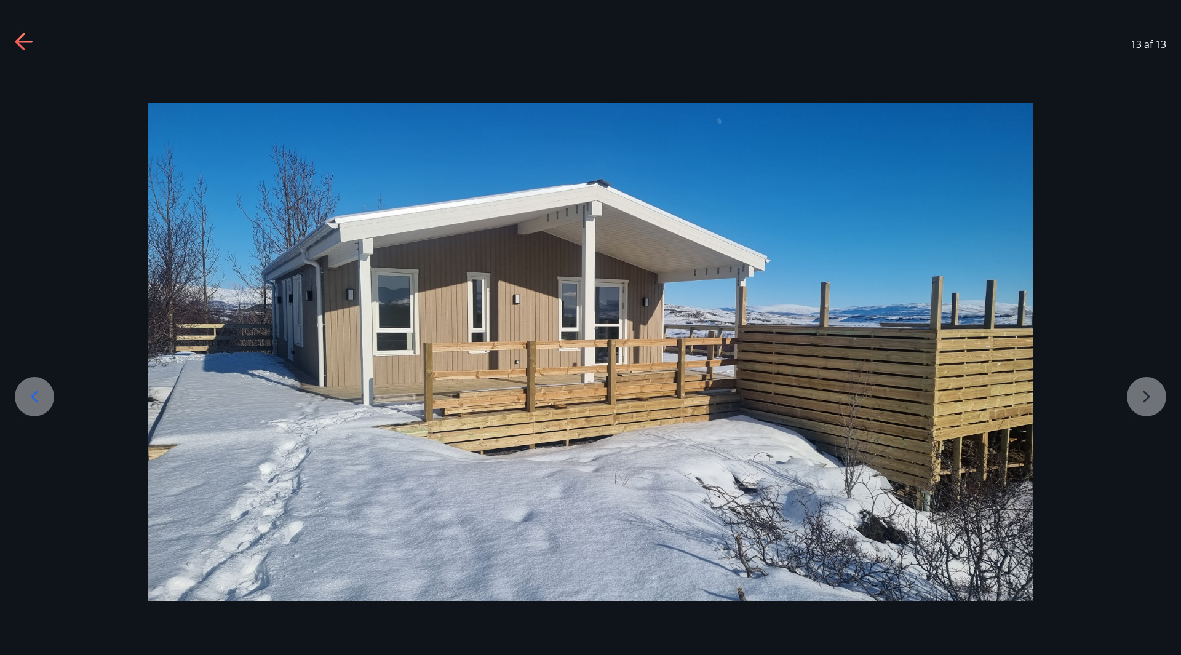
click at [1140, 401] on div at bounding box center [590, 352] width 1181 height 498
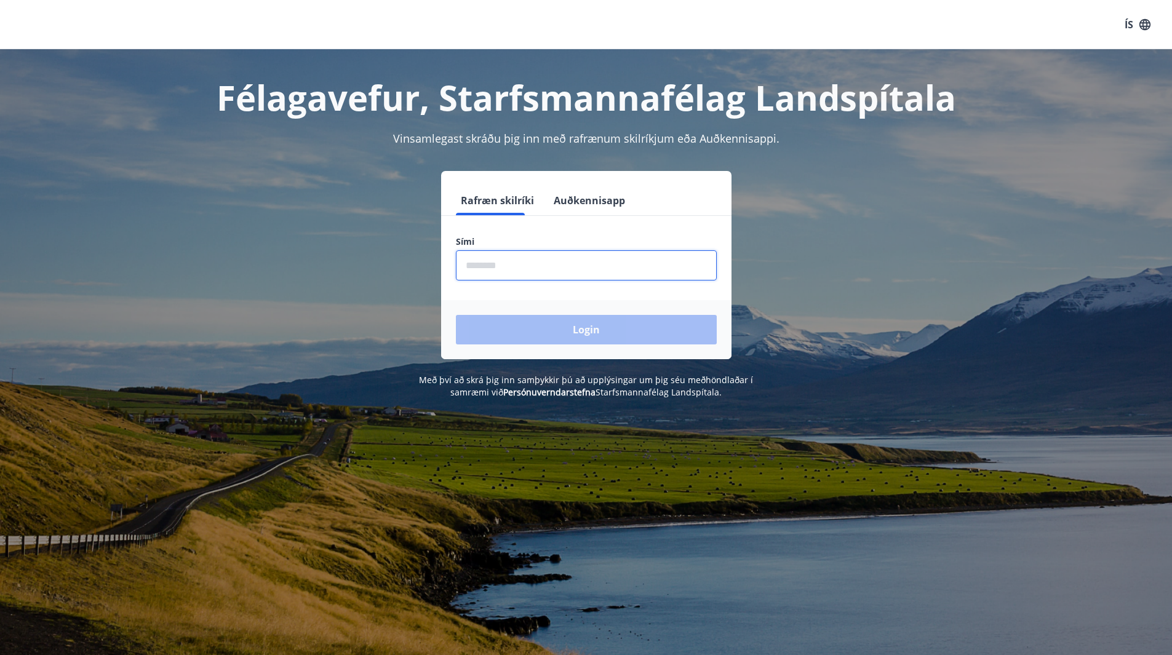
click at [484, 269] on input "phone" at bounding box center [586, 265] width 261 height 30
type input "********"
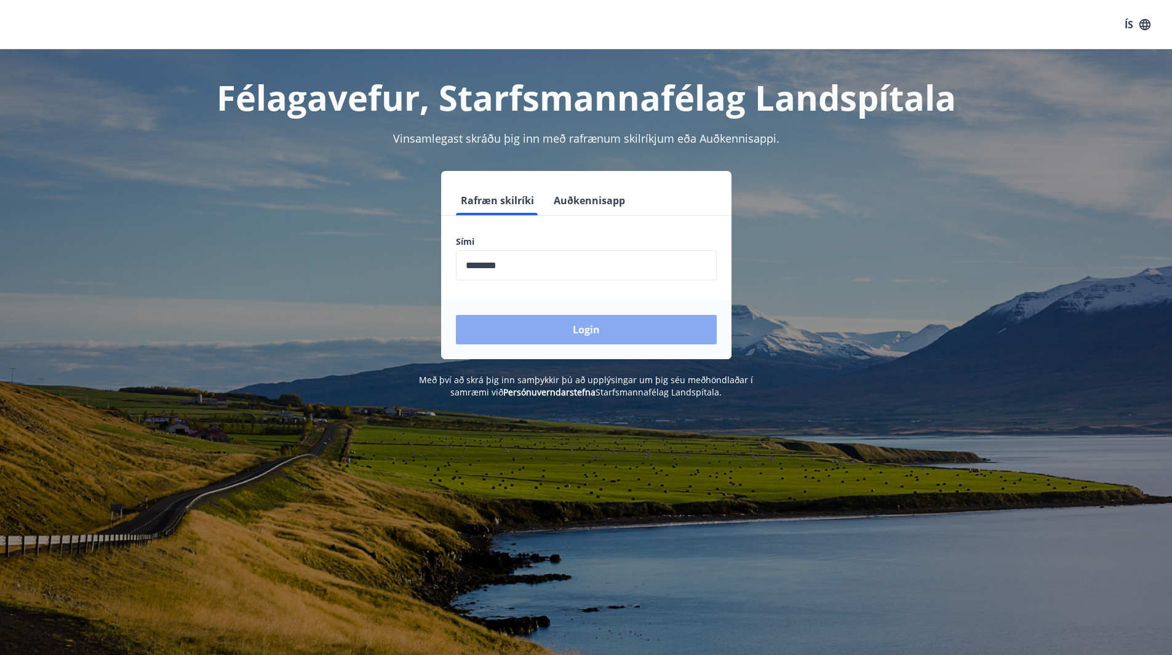
click at [575, 316] on button "Login" at bounding box center [586, 330] width 261 height 30
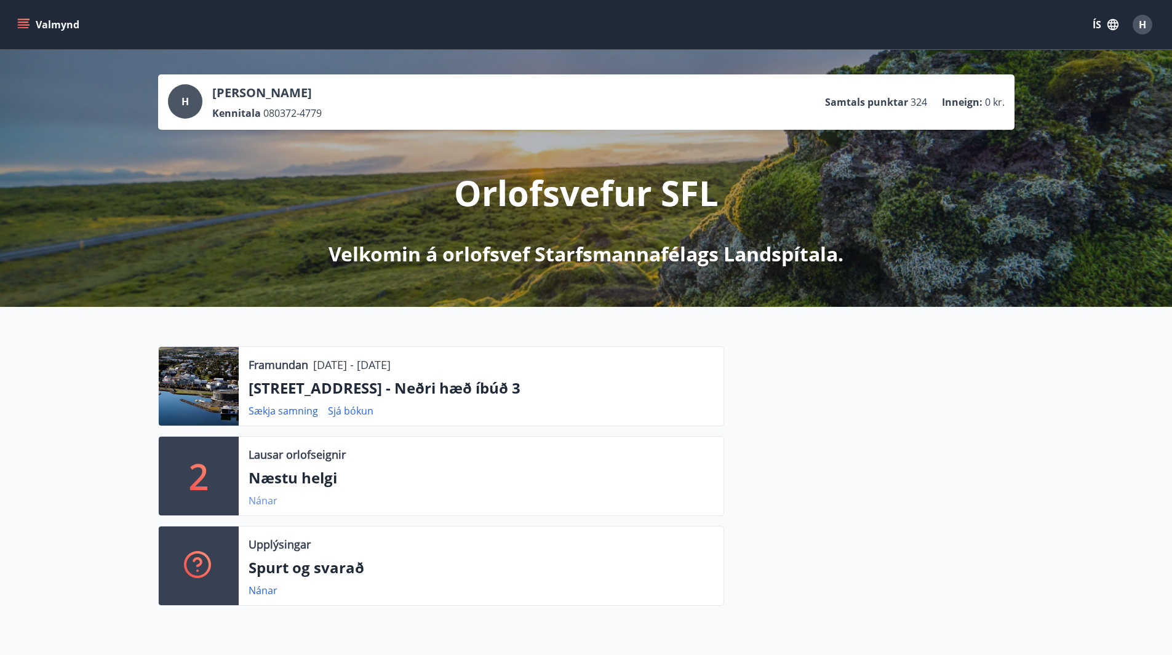
click at [263, 499] on link "Nánar" at bounding box center [263, 501] width 29 height 14
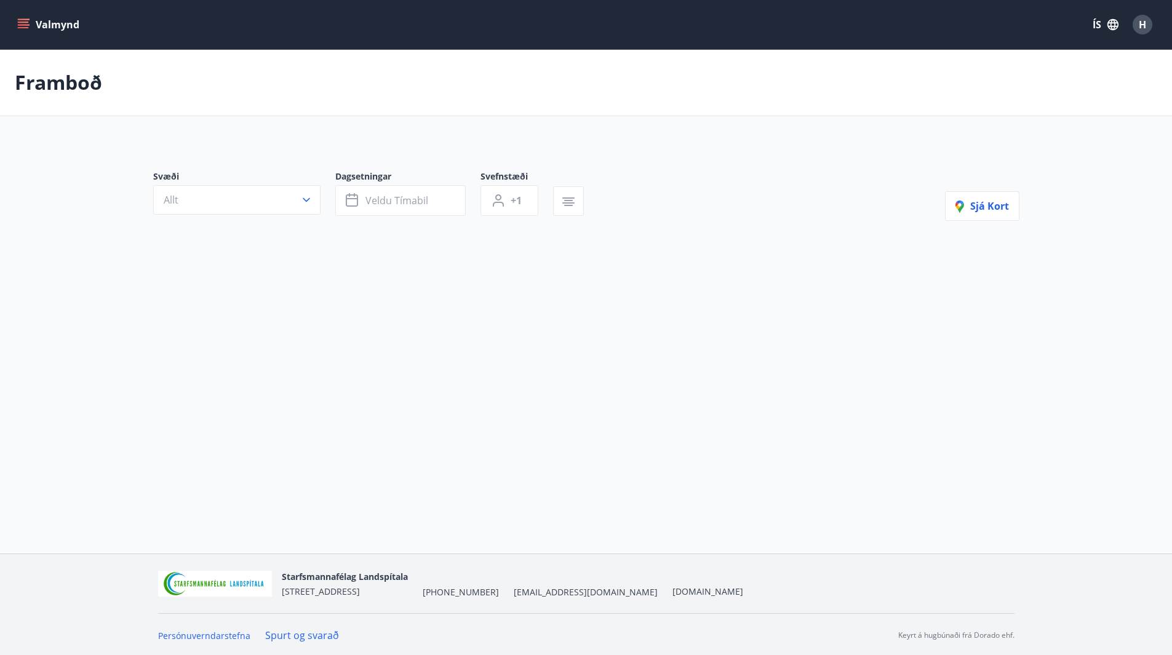
type input "*"
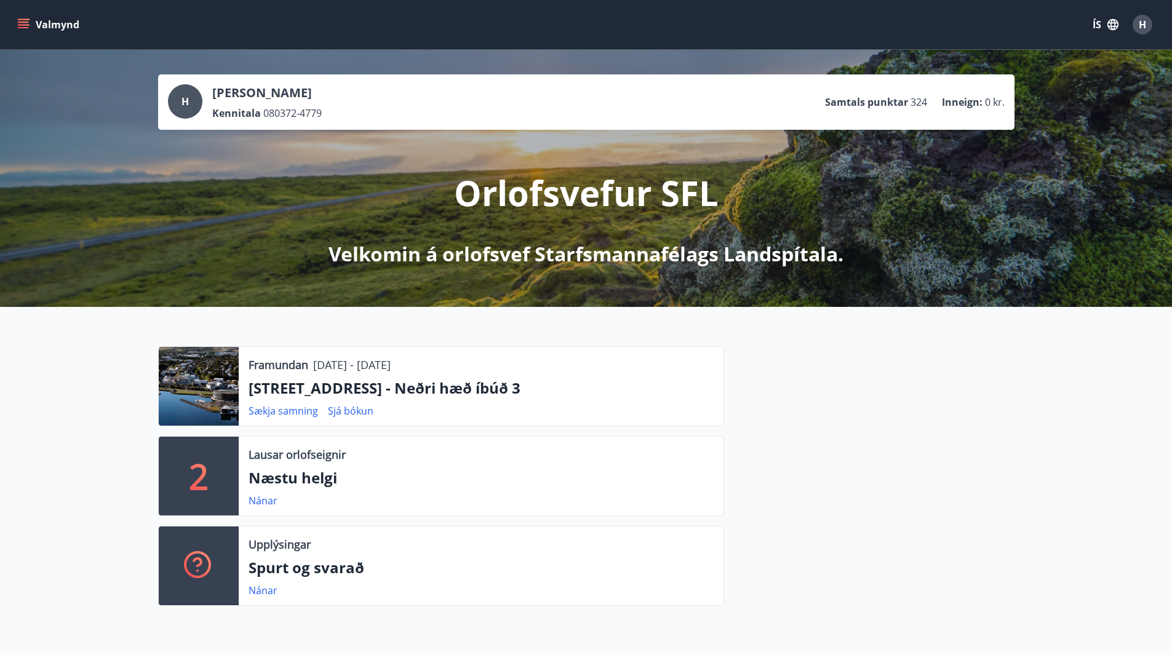
click at [59, 30] on button "Valmynd" at bounding box center [50, 25] width 70 height 22
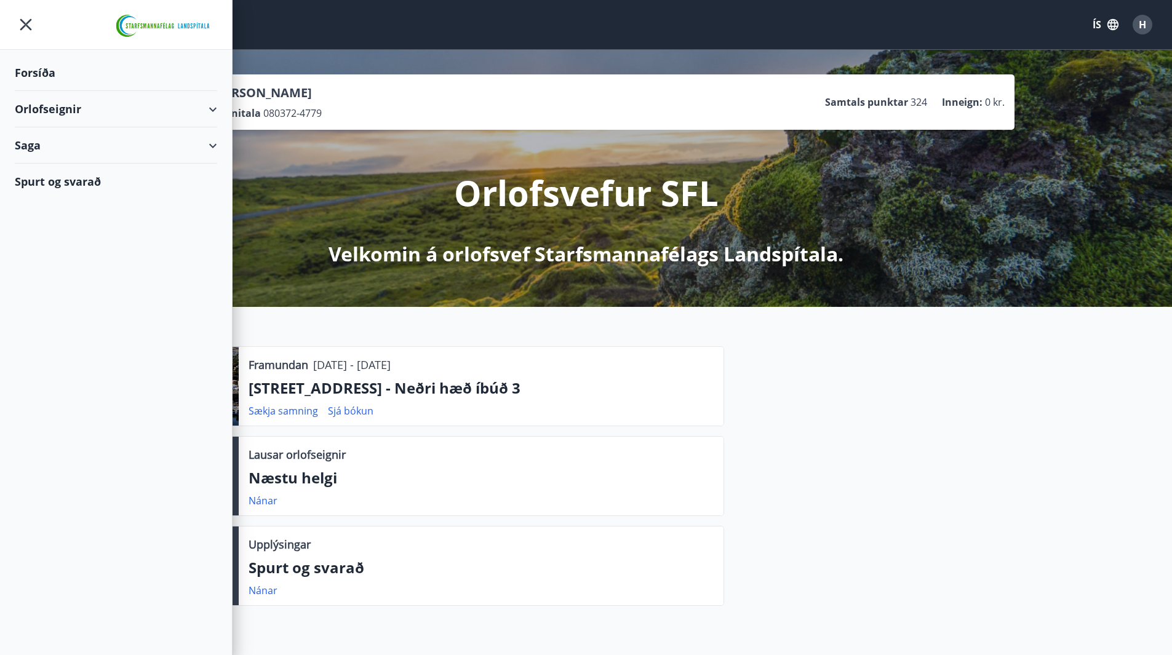
click at [56, 102] on div "Orlofseignir" at bounding box center [116, 109] width 202 height 36
click at [50, 138] on div "Framboð" at bounding box center [116, 140] width 183 height 26
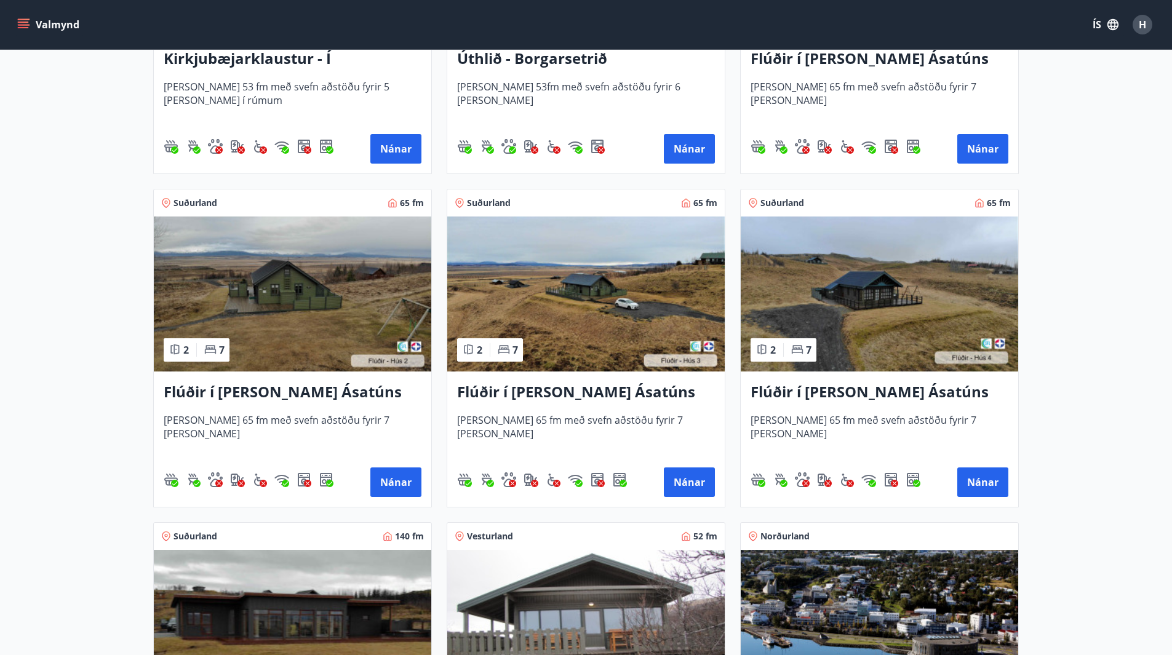
scroll to position [246, 0]
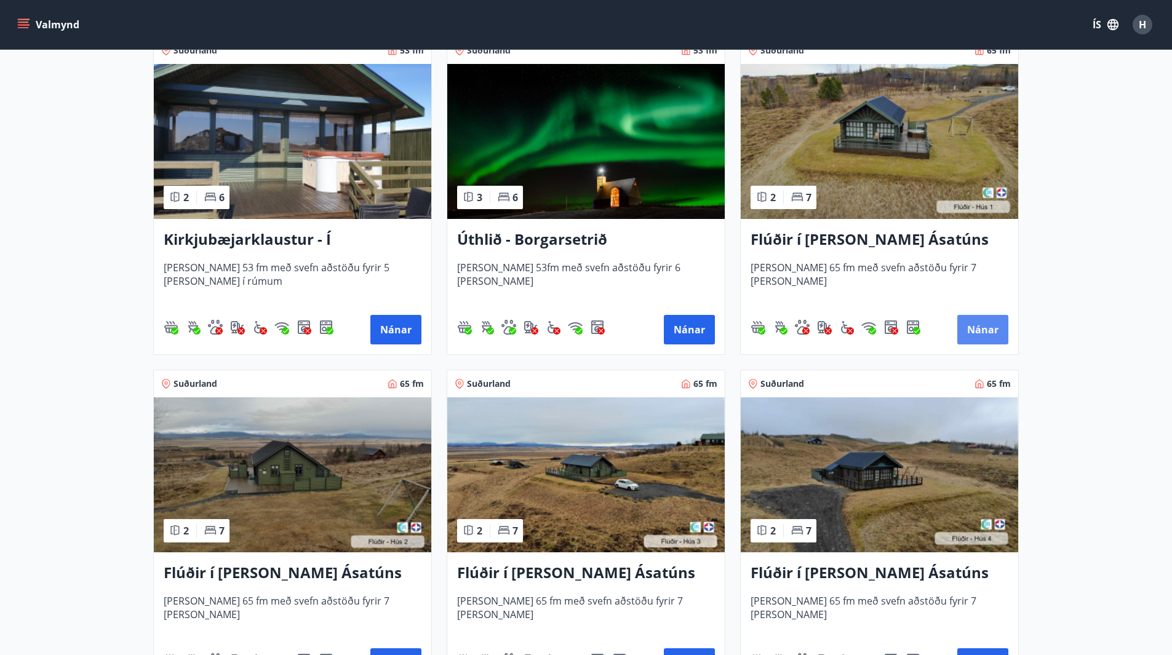
click at [980, 335] on button "Nánar" at bounding box center [982, 330] width 51 height 30
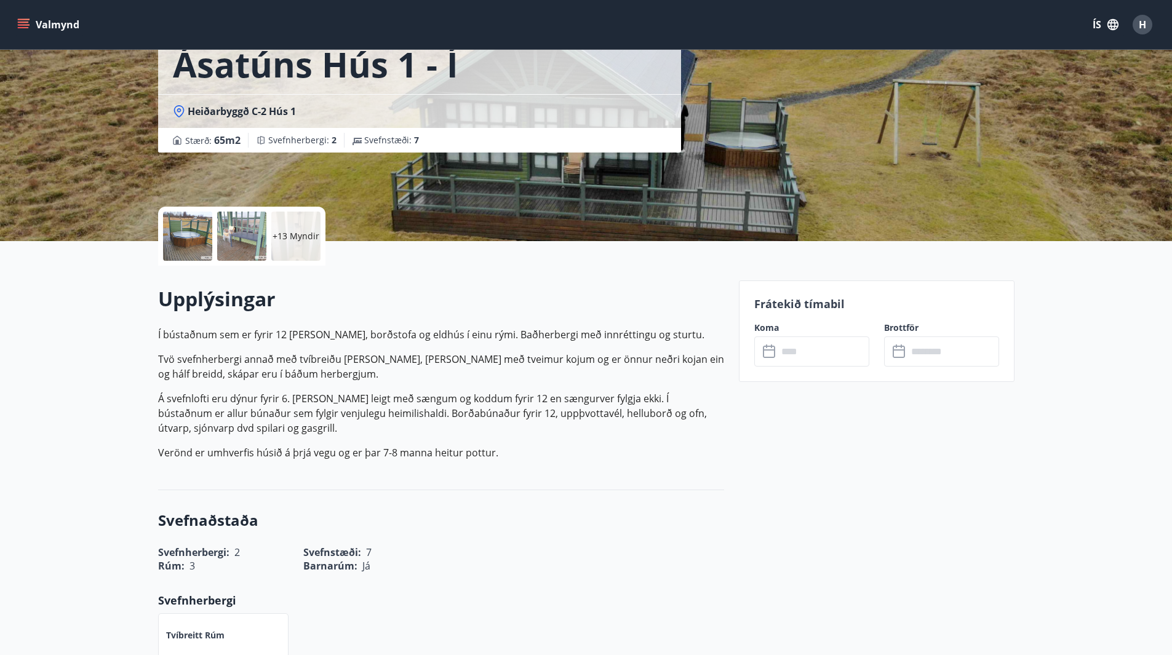
scroll to position [185, 0]
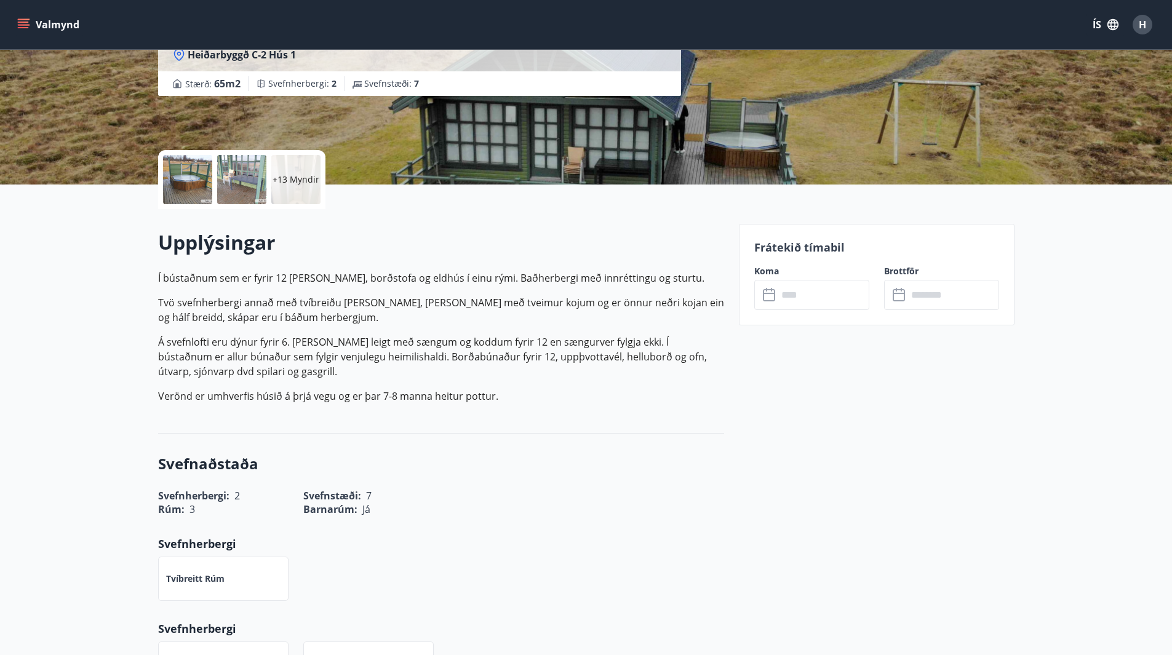
click at [802, 298] on input "text" at bounding box center [824, 295] width 92 height 30
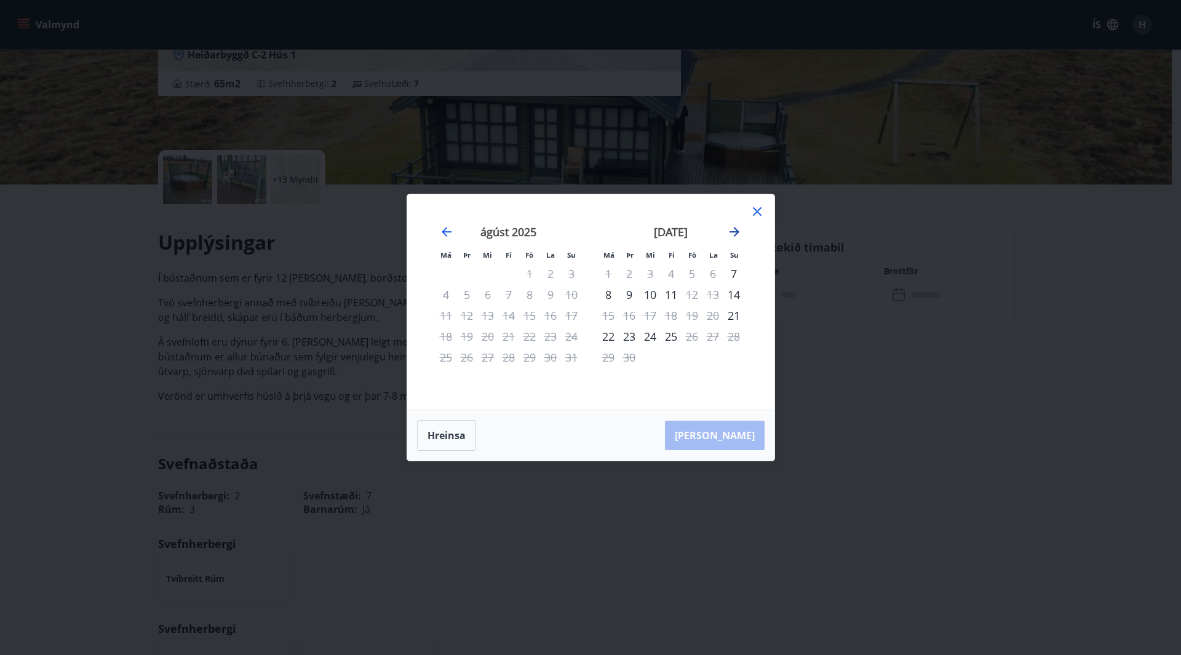
click at [738, 234] on icon "Move forward to switch to the next month." at bounding box center [734, 232] width 15 height 15
click at [759, 211] on icon at bounding box center [757, 211] width 15 height 15
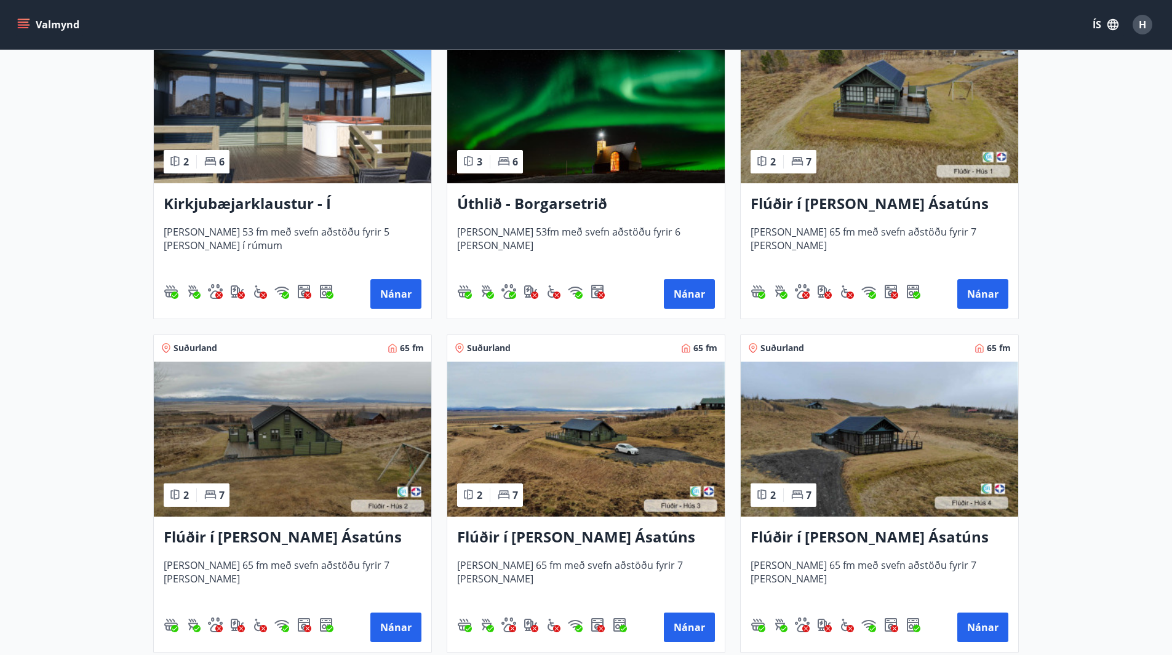
scroll to position [308, 0]
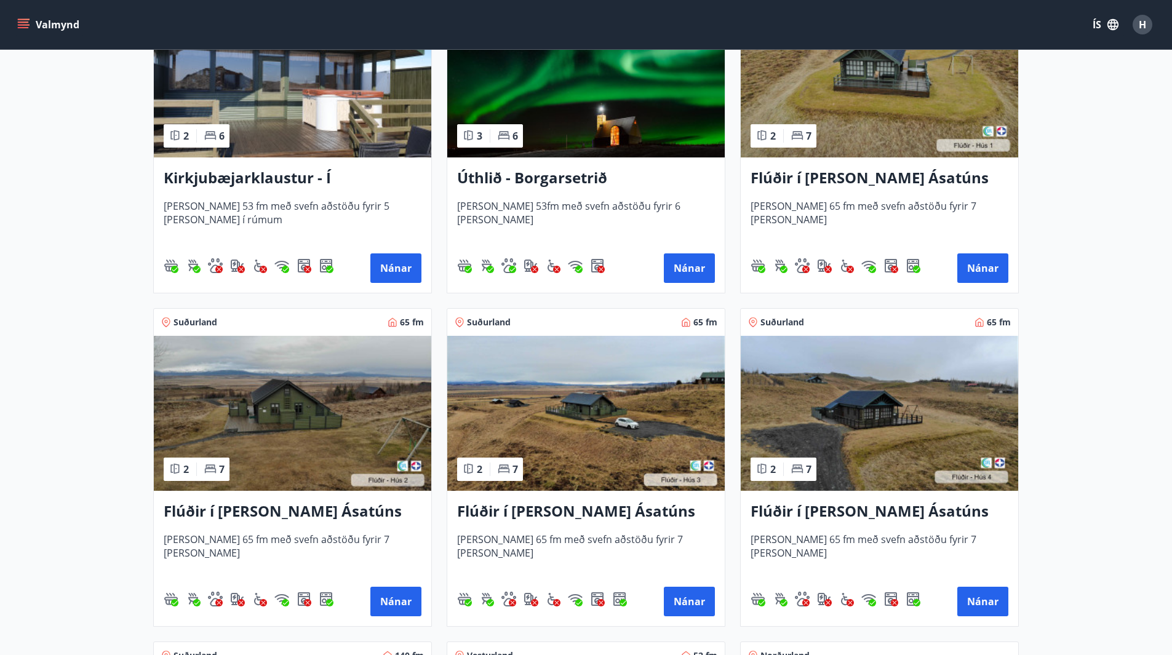
click at [266, 513] on h3 "Flúðir í landi Ásatúns hús 2 - í Stórheiði E" at bounding box center [293, 512] width 258 height 22
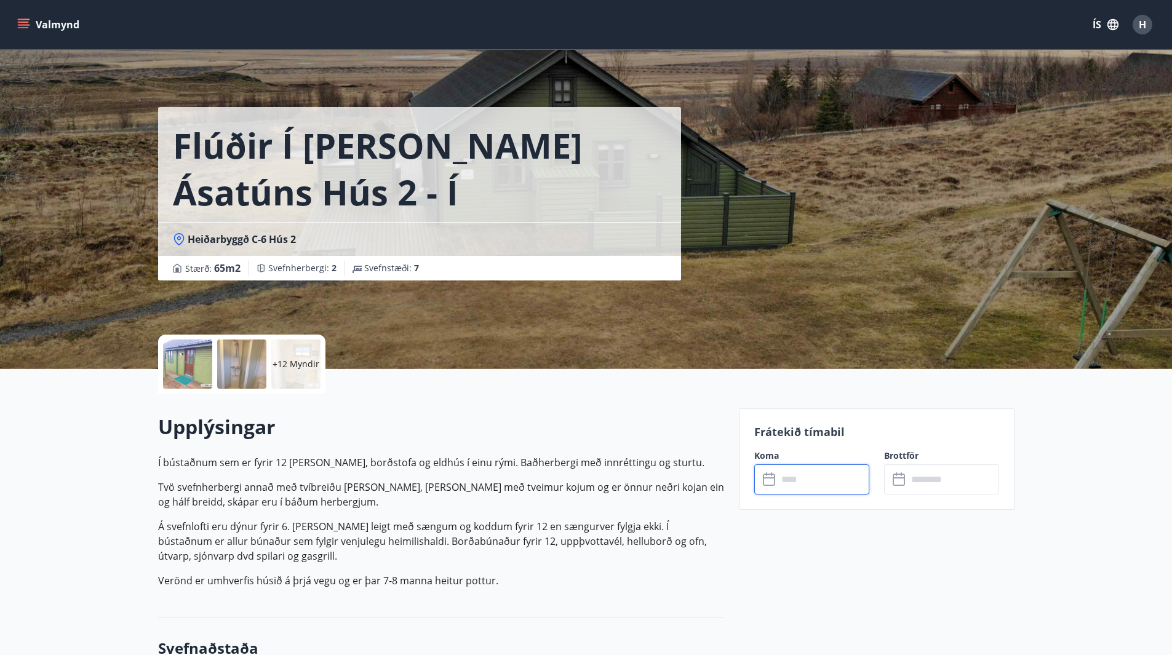
click at [813, 481] on input "text" at bounding box center [824, 480] width 92 height 30
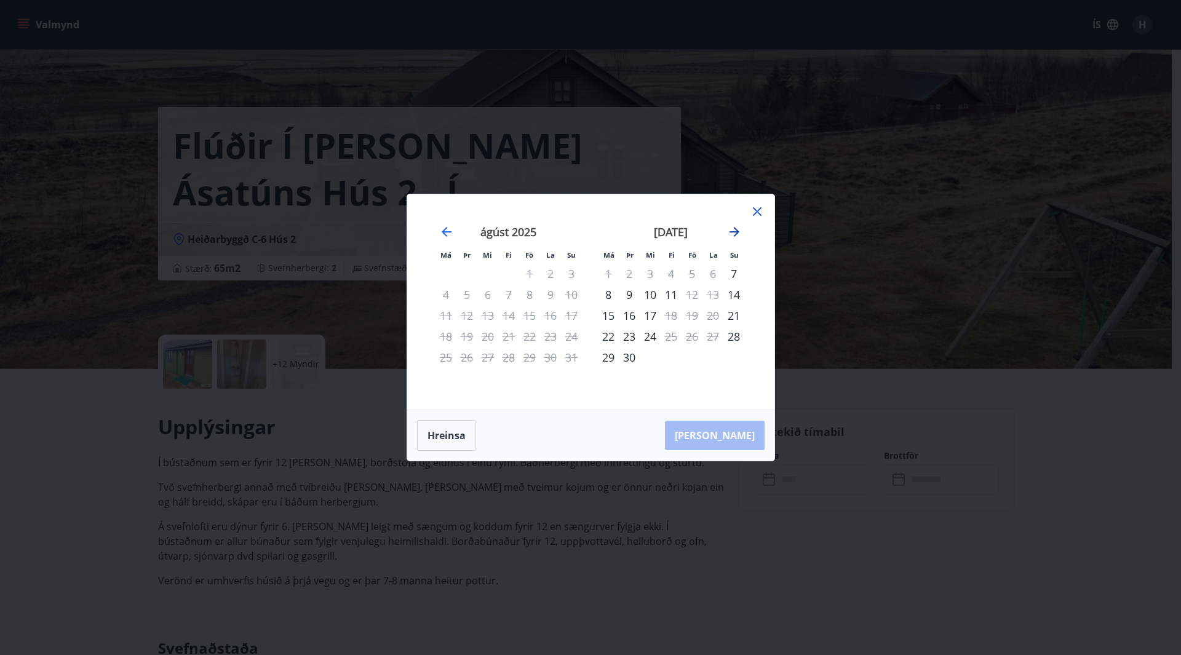
click at [729, 232] on icon "Move forward to switch to the next month." at bounding box center [734, 232] width 15 height 15
click at [757, 209] on icon at bounding box center [757, 211] width 15 height 15
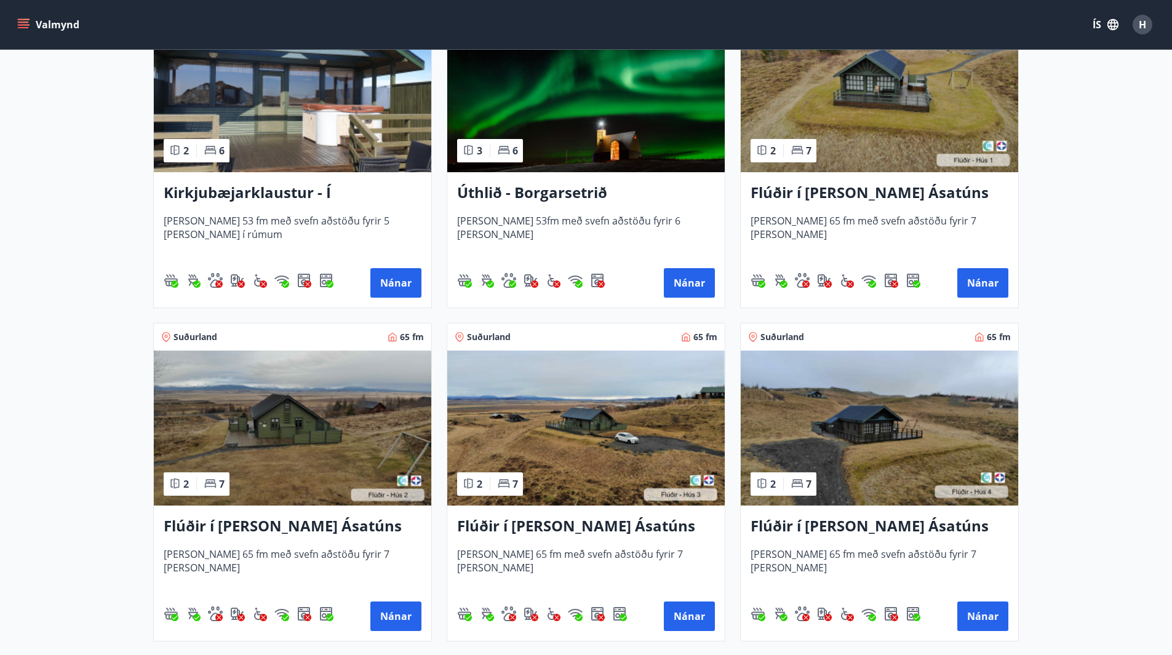
scroll to position [308, 0]
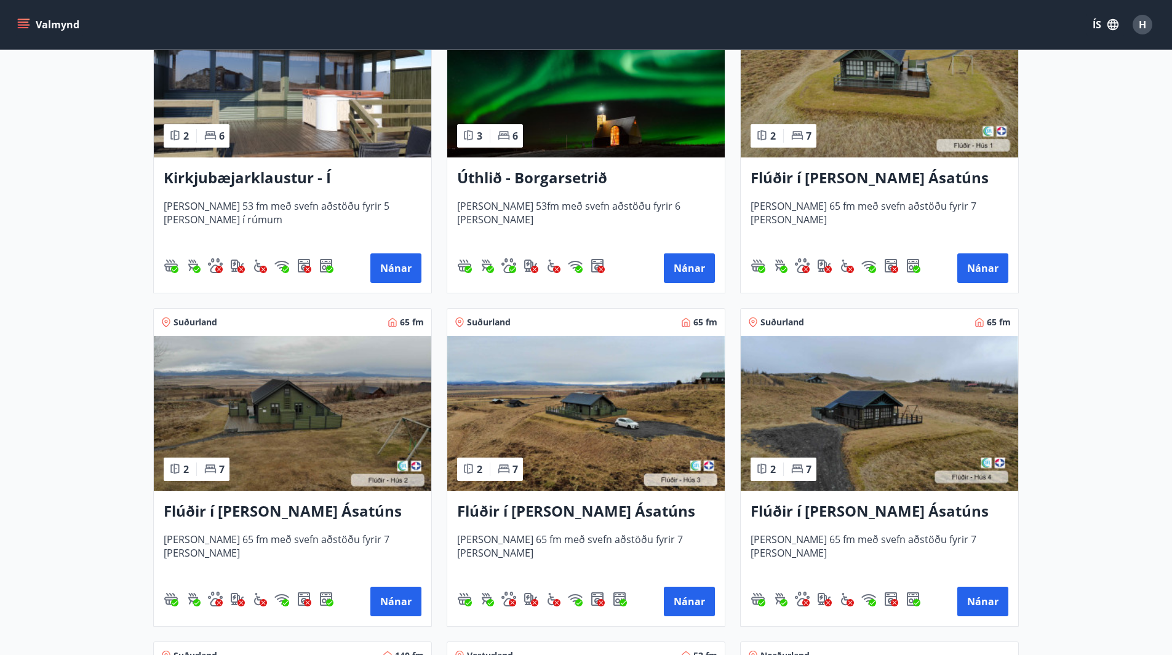
click at [633, 514] on h3 "Flúðir í landi Ásatúns hús 3 - í Móadal" at bounding box center [586, 512] width 258 height 22
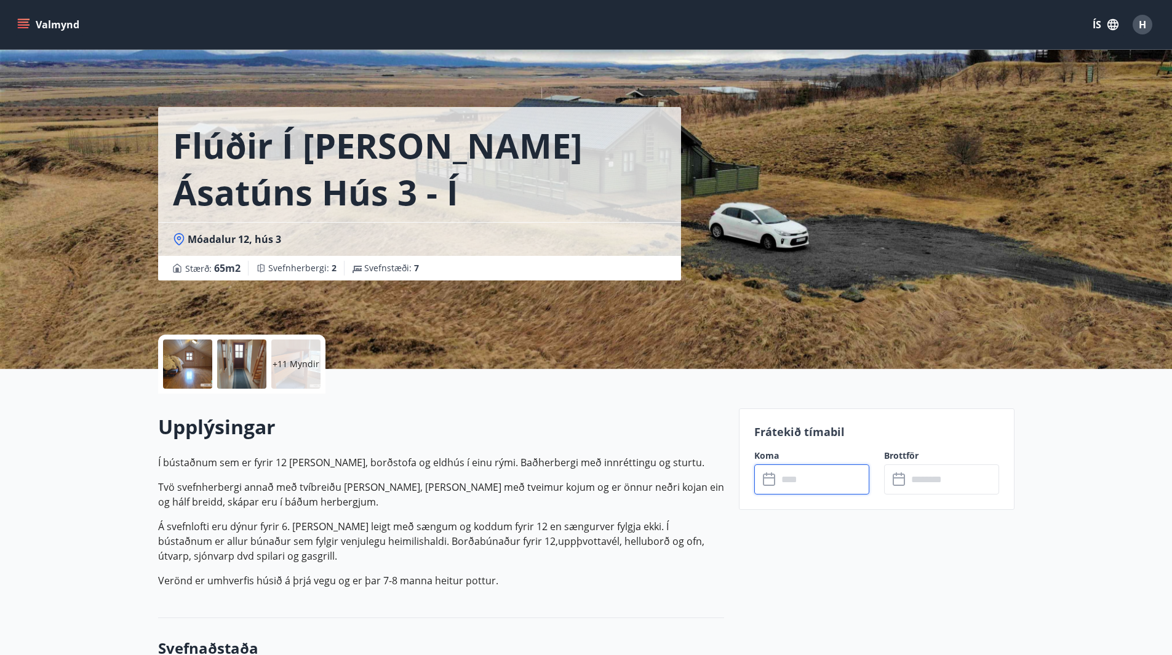
click at [800, 476] on input "text" at bounding box center [824, 480] width 92 height 30
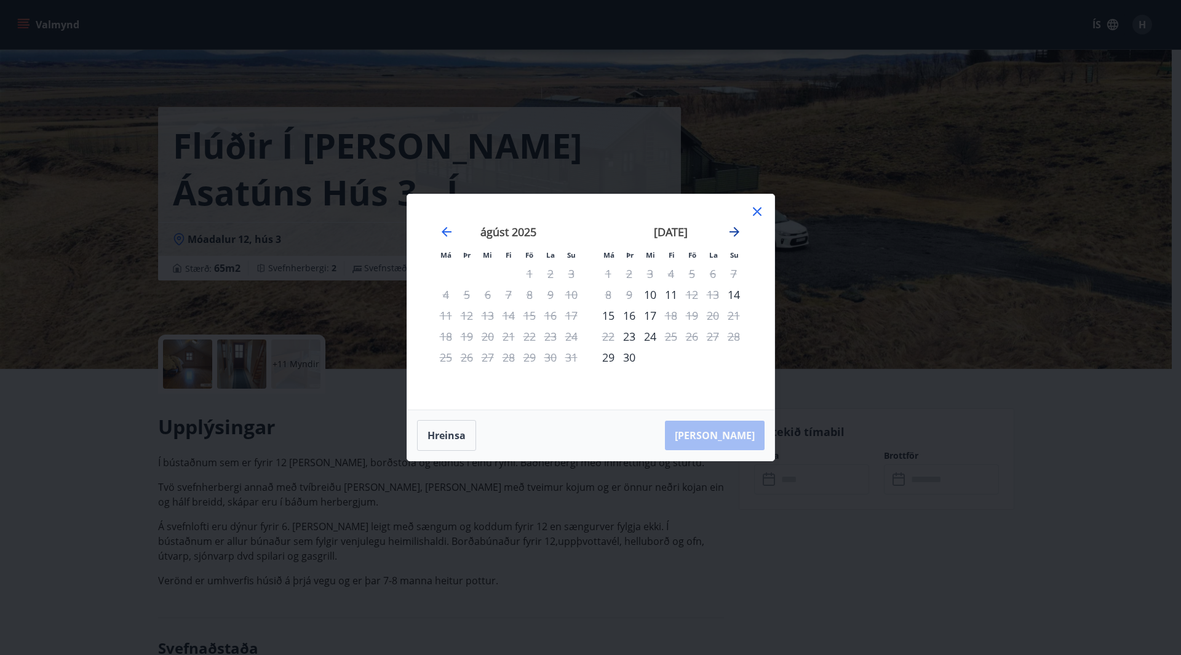
click at [733, 230] on icon "Move forward to switch to the next month." at bounding box center [734, 232] width 15 height 15
click at [735, 230] on icon "Move forward to switch to the next month." at bounding box center [734, 232] width 15 height 15
click at [763, 218] on div at bounding box center [757, 213] width 15 height 18
click at [760, 210] on icon at bounding box center [757, 211] width 15 height 15
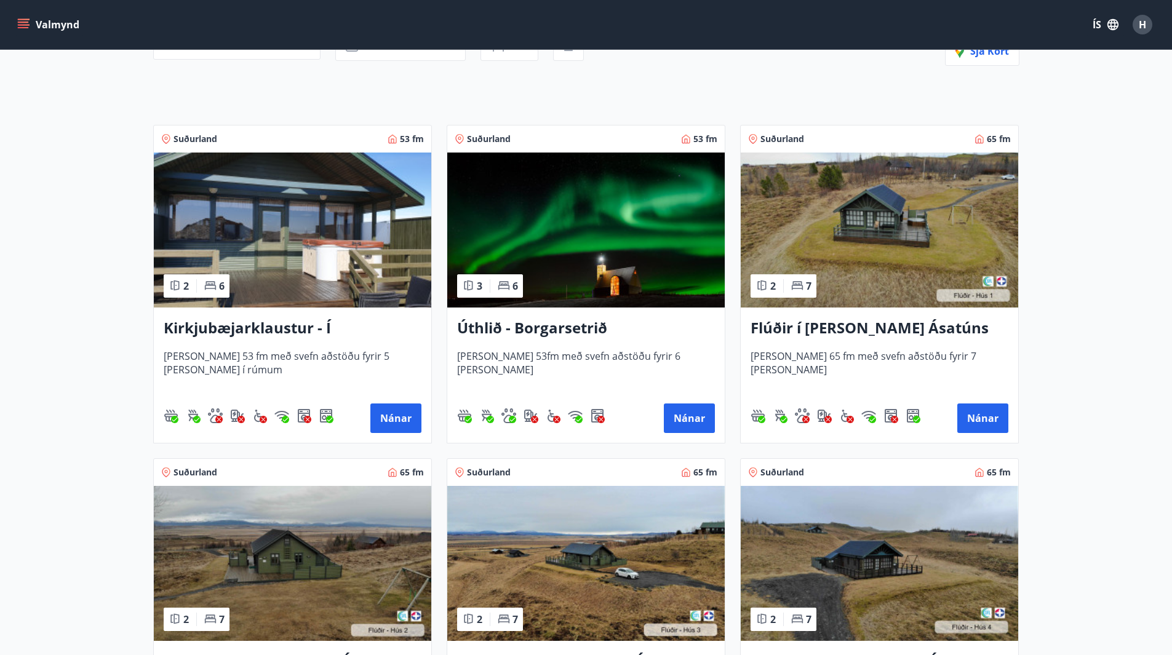
scroll to position [308, 0]
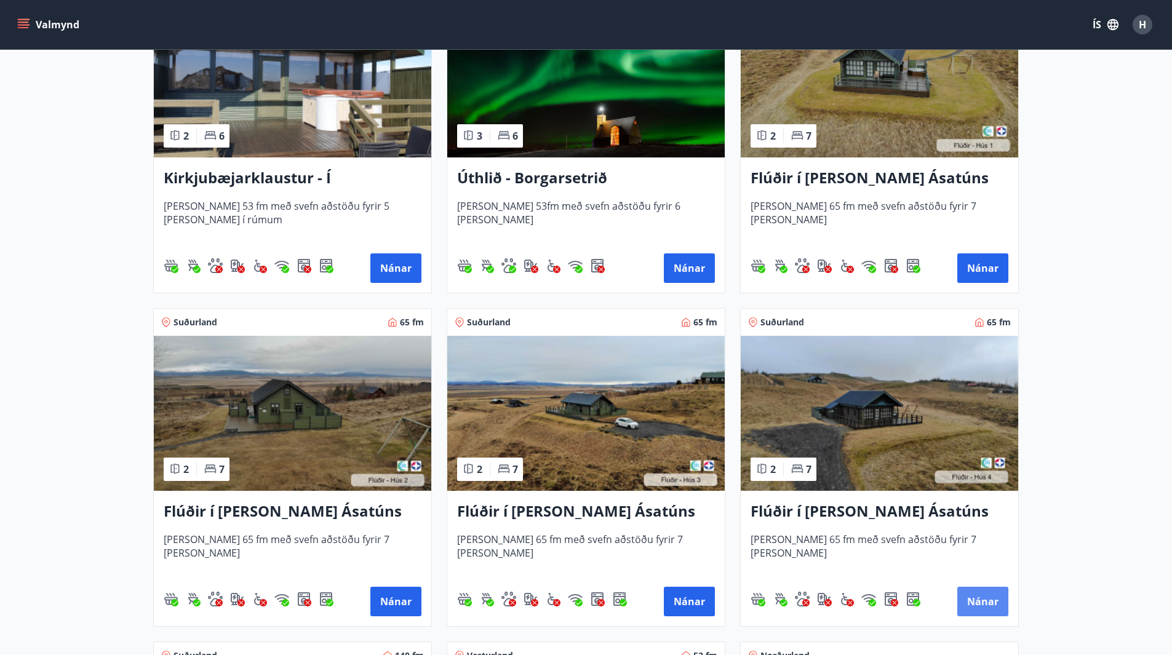
click at [974, 604] on button "Nánar" at bounding box center [982, 602] width 51 height 30
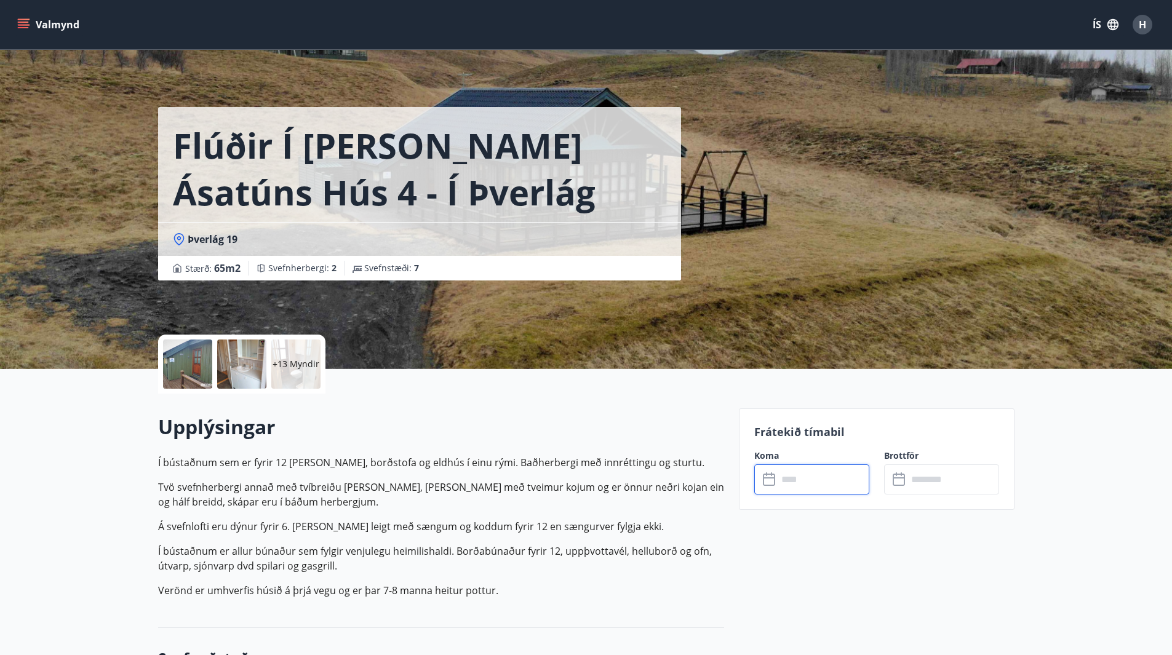
click at [836, 481] on input "text" at bounding box center [824, 480] width 92 height 30
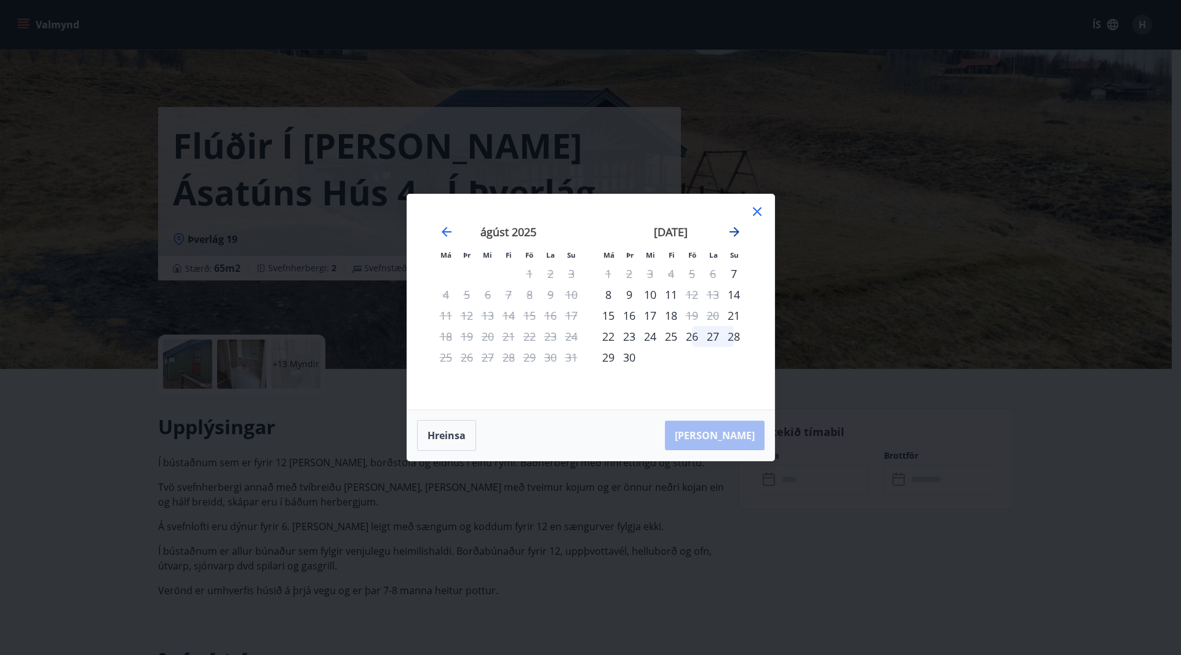
click at [735, 231] on icon "Move forward to switch to the next month." at bounding box center [735, 232] width 10 height 10
click at [442, 236] on icon "Move backward to switch to the previous month." at bounding box center [446, 232] width 15 height 15
click at [732, 229] on icon "Move forward to switch to the next month." at bounding box center [734, 232] width 15 height 15
click at [762, 210] on icon at bounding box center [757, 211] width 15 height 15
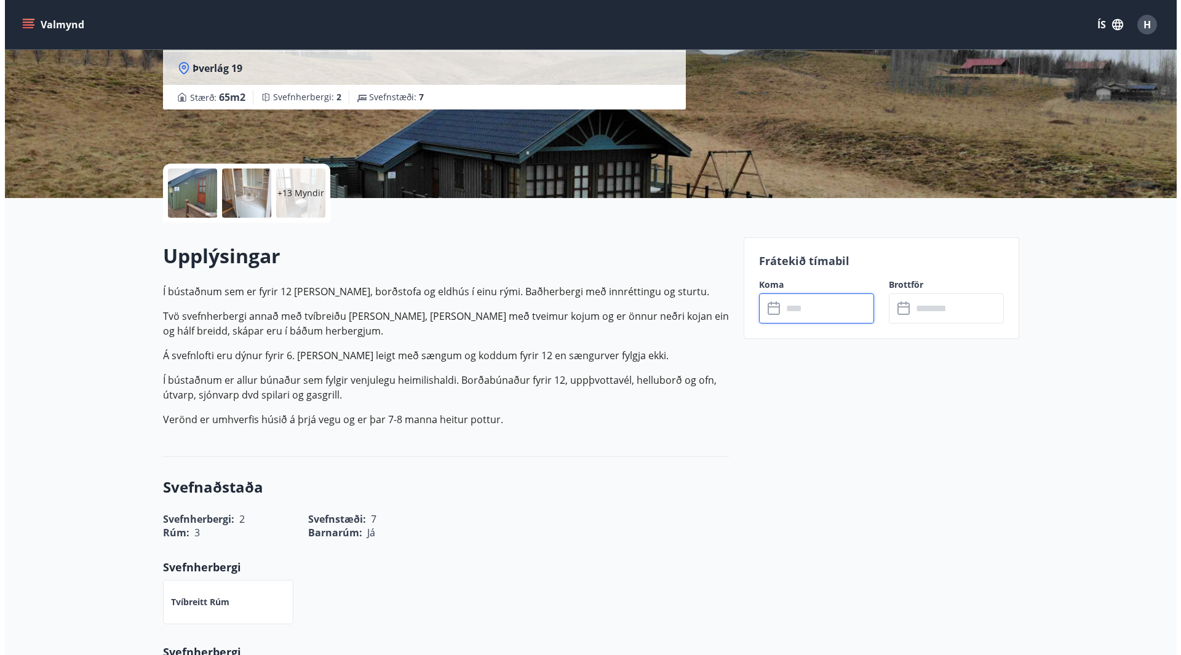
scroll to position [185, 0]
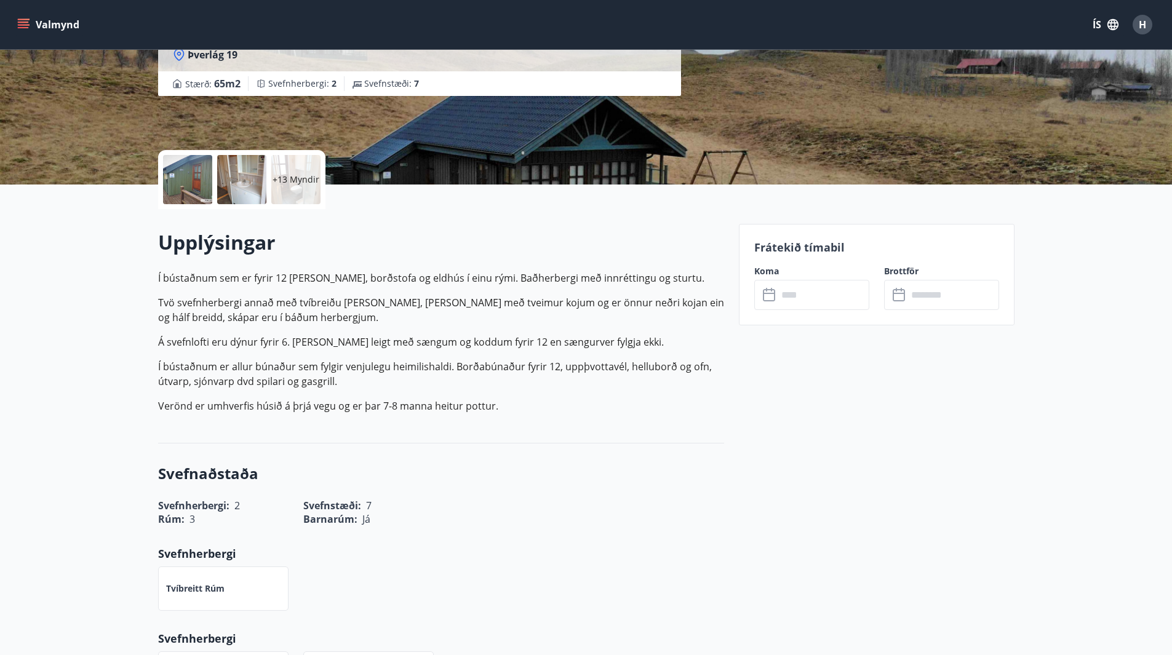
click at [299, 174] on p "+13 Myndir" at bounding box center [296, 180] width 47 height 12
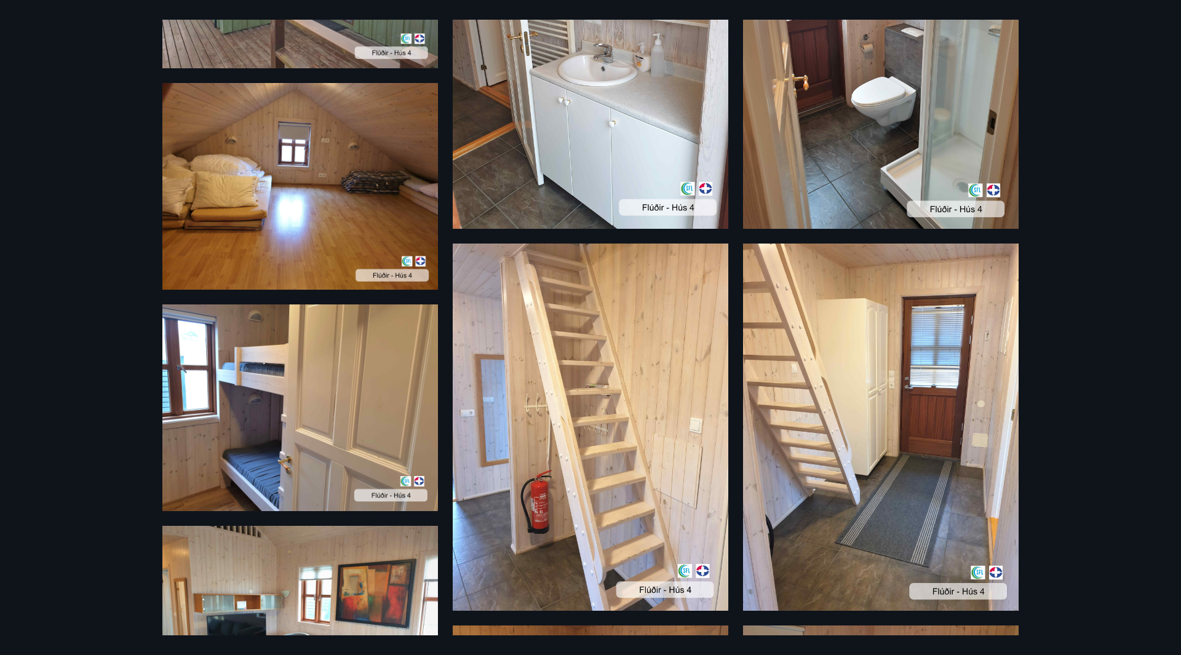
scroll to position [405, 0]
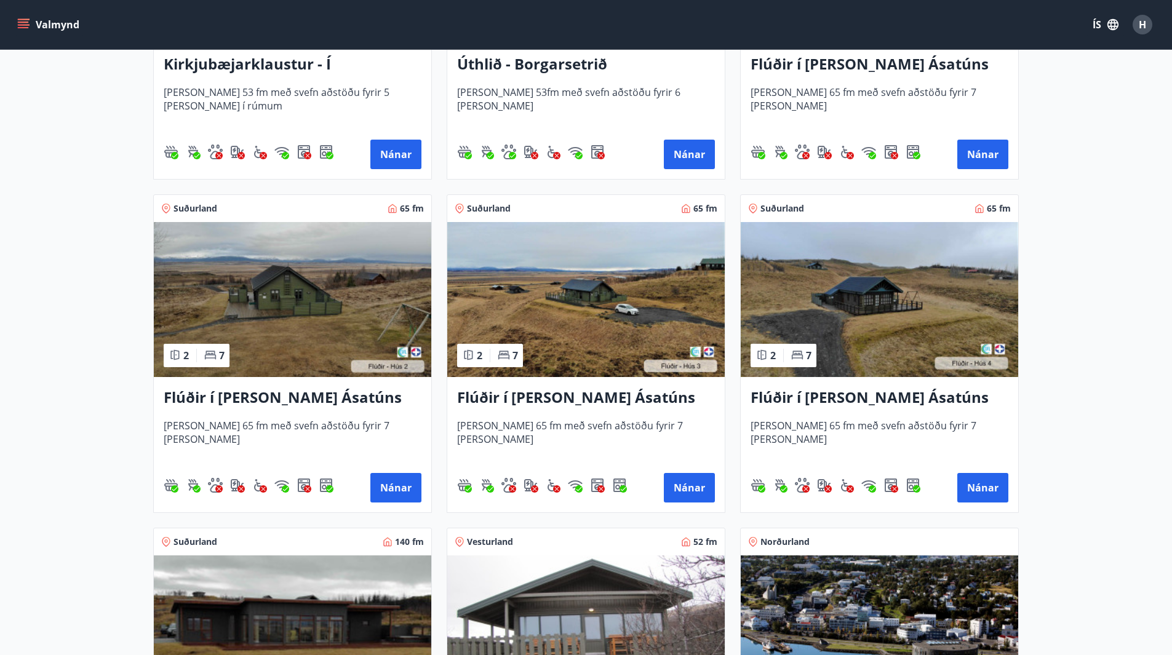
scroll to position [615, 0]
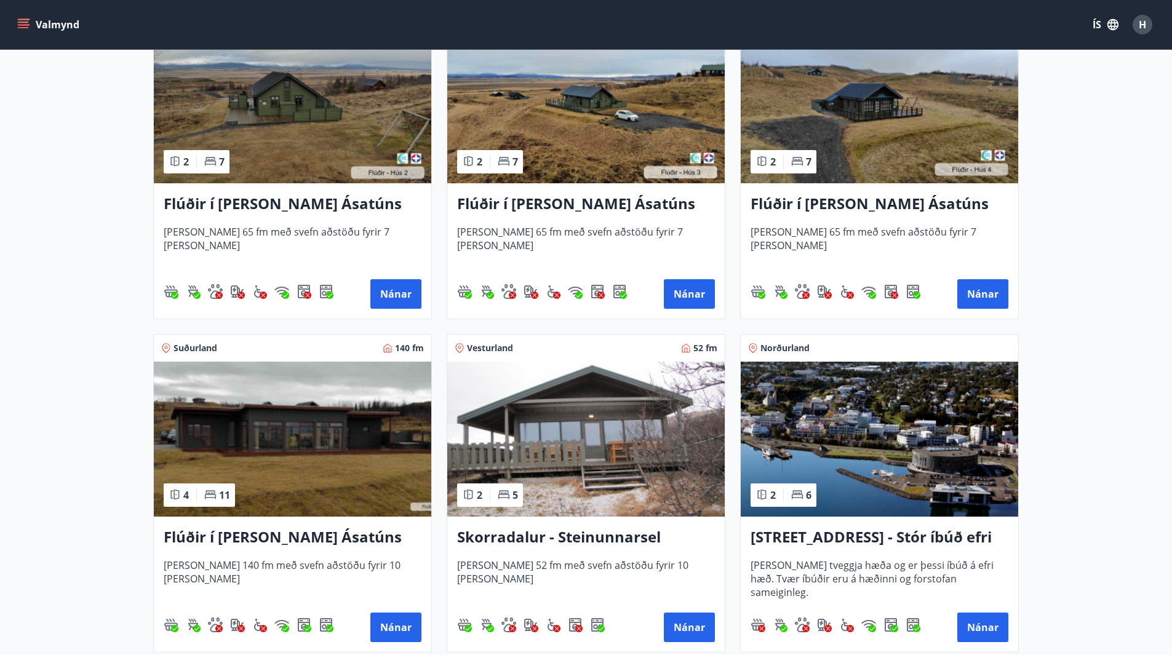
click at [620, 204] on h3 "Flúðir í landi Ásatúns hús 3 - í Móadal" at bounding box center [586, 204] width 258 height 22
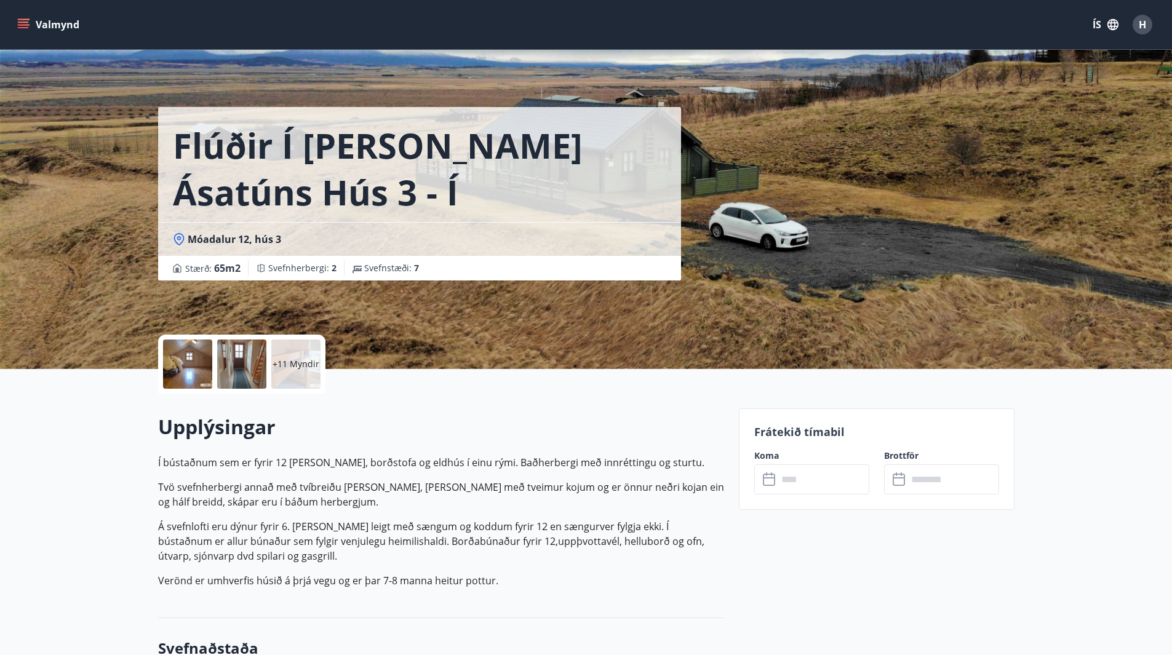
click at [829, 482] on input "text" at bounding box center [824, 480] width 92 height 30
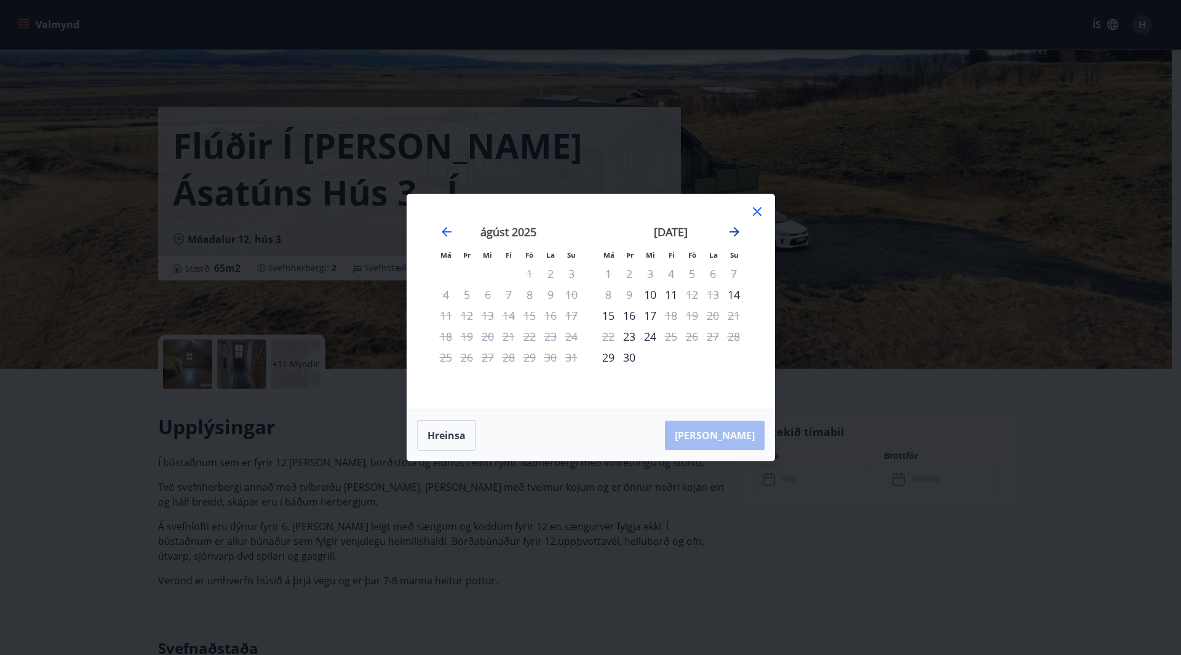
click at [734, 234] on icon "Move forward to switch to the next month." at bounding box center [734, 232] width 15 height 15
click at [752, 212] on icon at bounding box center [757, 211] width 15 height 15
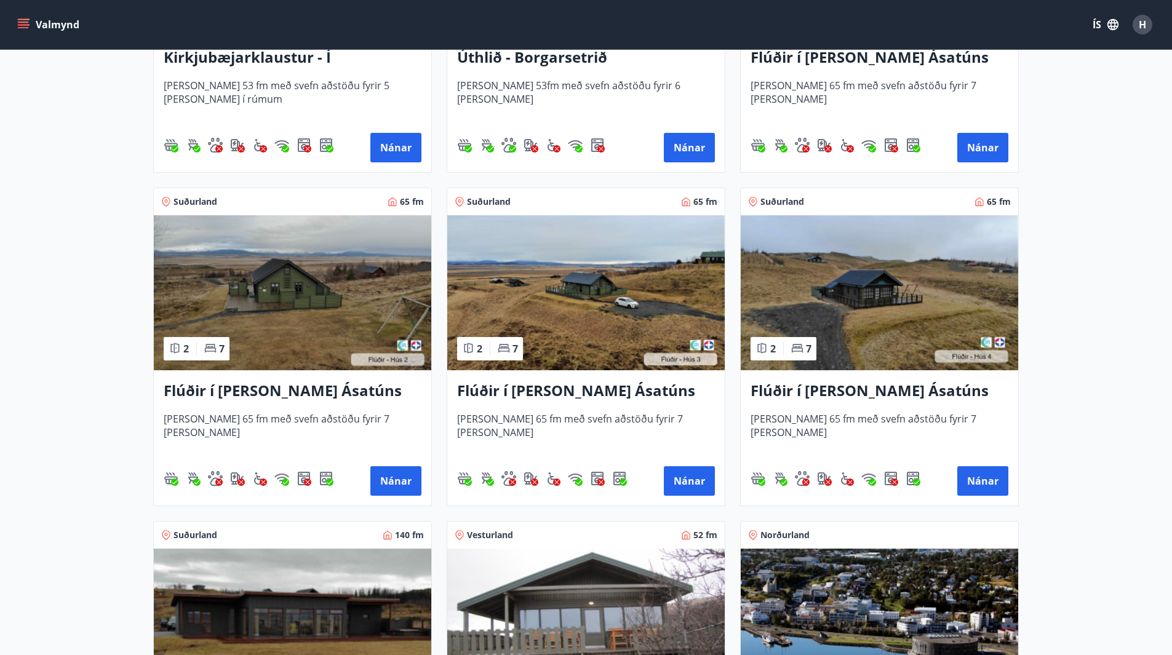
scroll to position [431, 0]
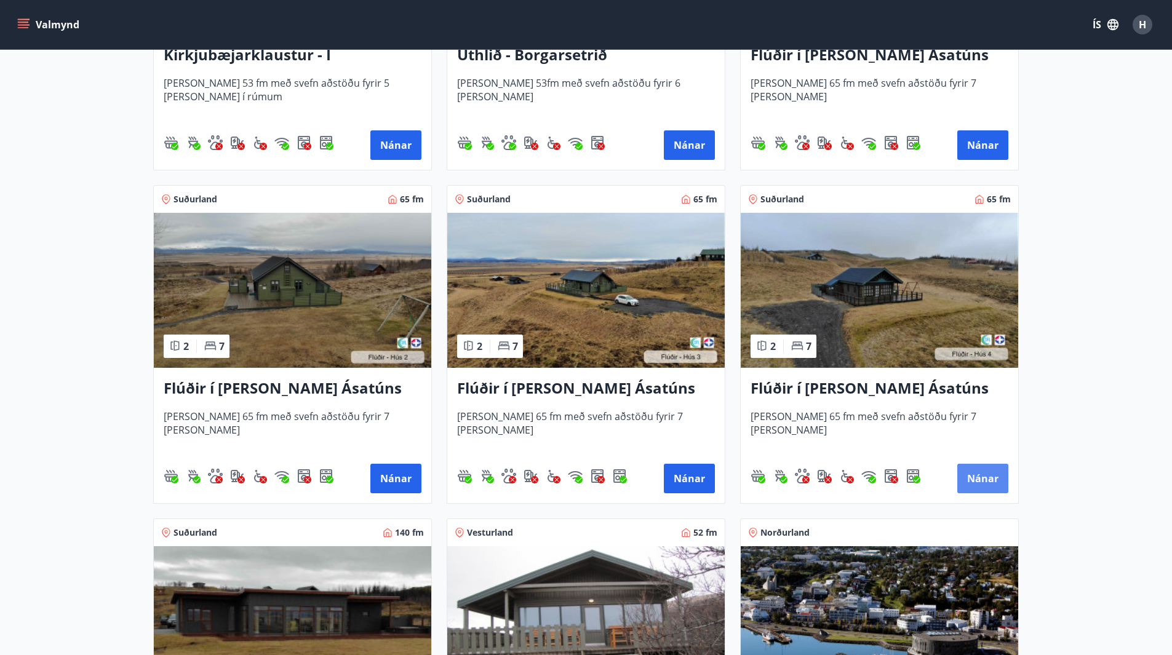
click at [980, 477] on button "Nánar" at bounding box center [982, 479] width 51 height 30
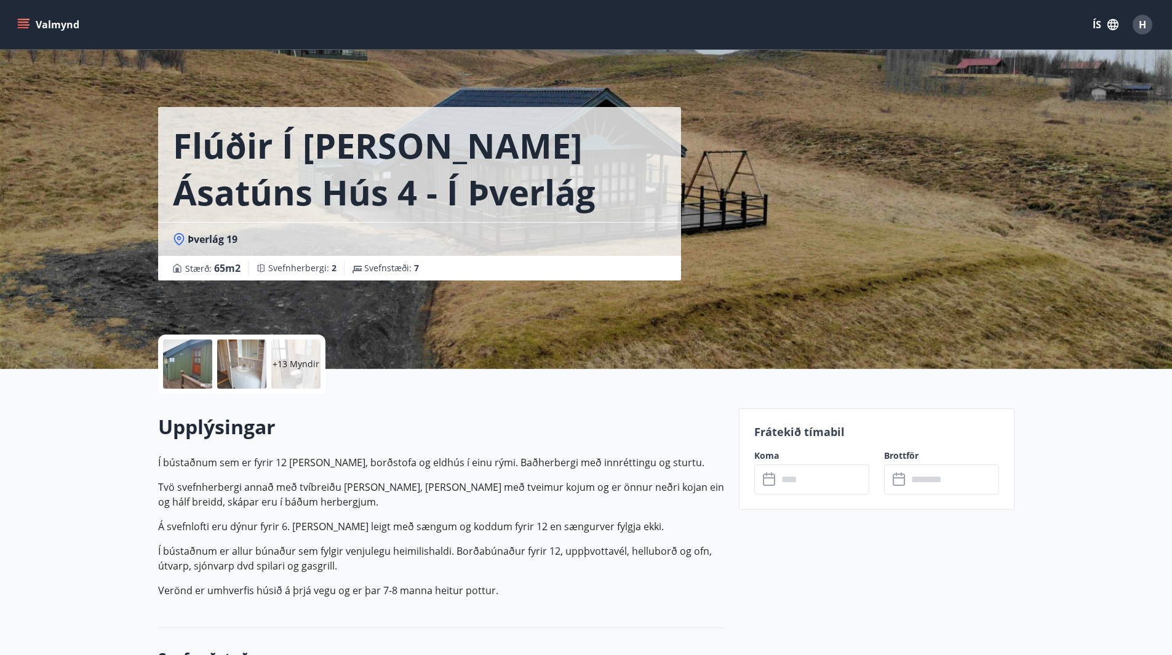
click at [824, 481] on input "text" at bounding box center [824, 480] width 92 height 30
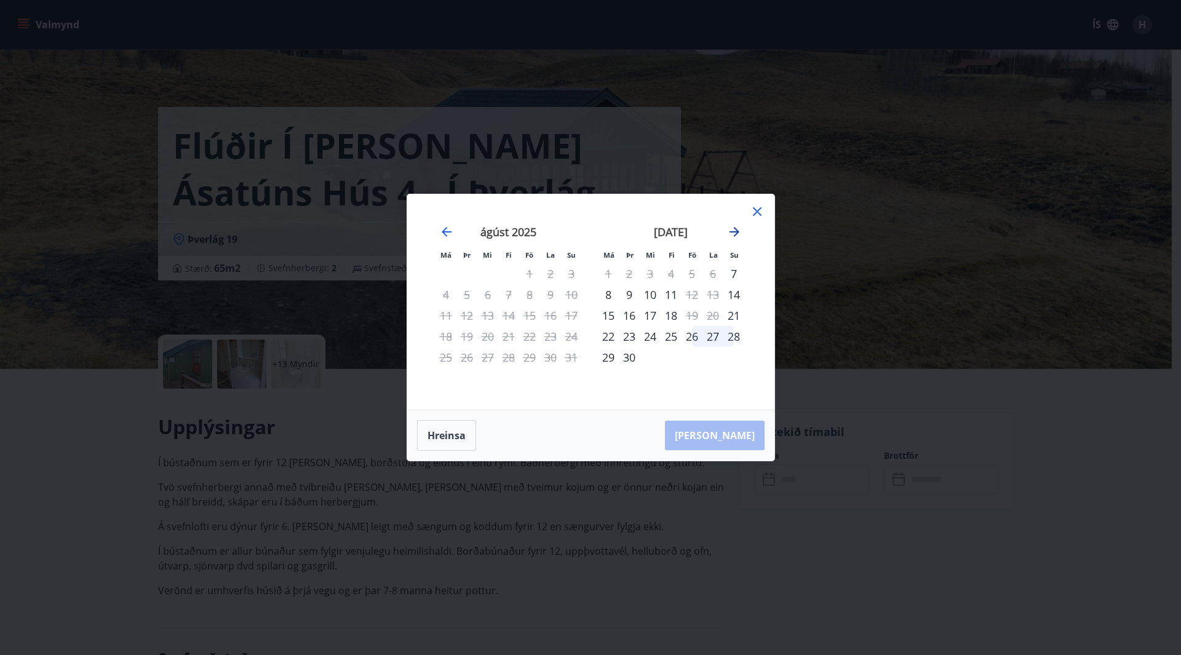
click at [737, 233] on icon "Move forward to switch to the next month." at bounding box center [735, 232] width 10 height 10
click at [757, 208] on icon at bounding box center [757, 211] width 15 height 15
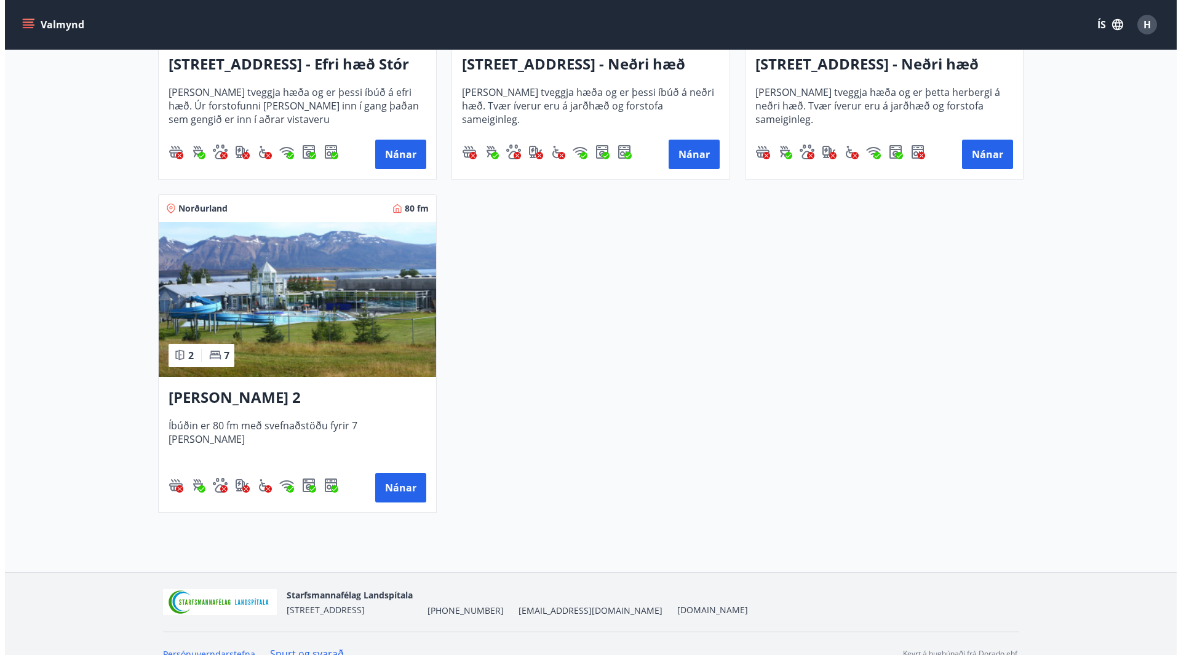
scroll to position [1776, 0]
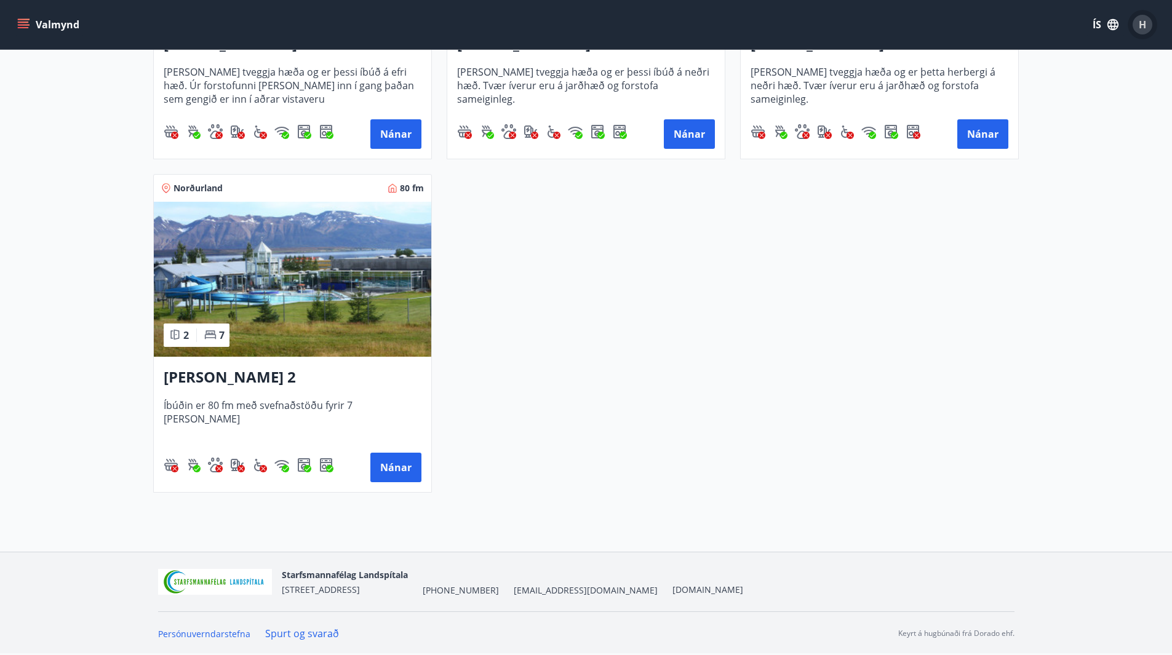
click at [1146, 19] on span "H" at bounding box center [1142, 25] width 7 height 14
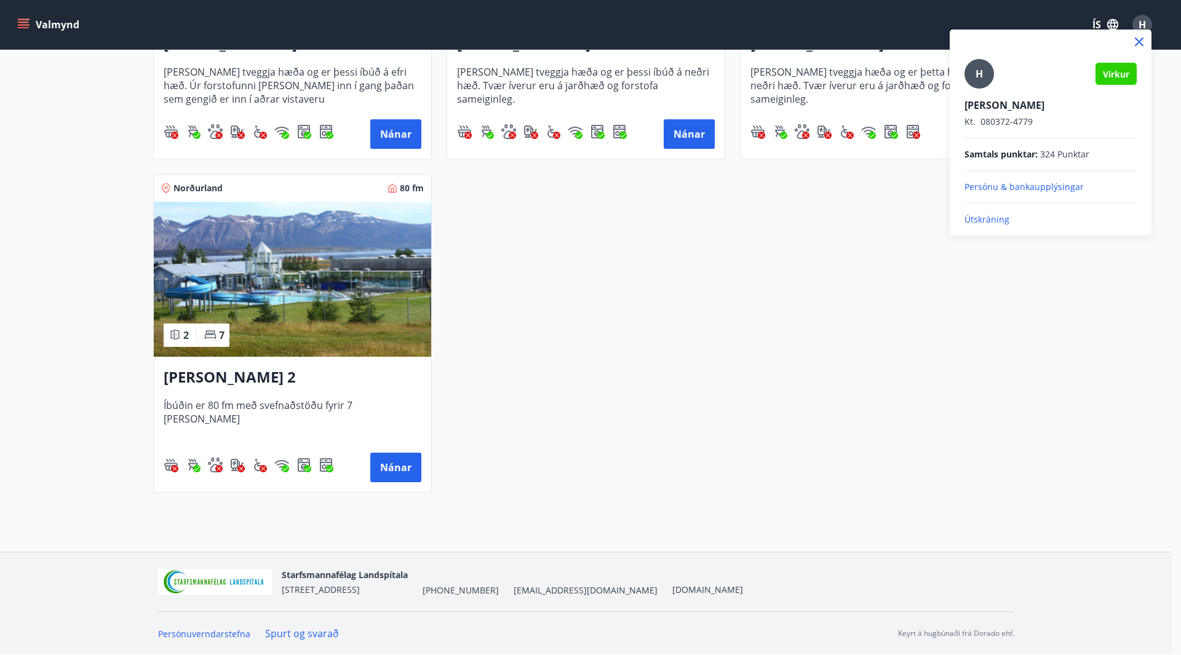
click at [974, 215] on p "Útskráning" at bounding box center [1051, 219] width 172 height 12
